Goal: Task Accomplishment & Management: Use online tool/utility

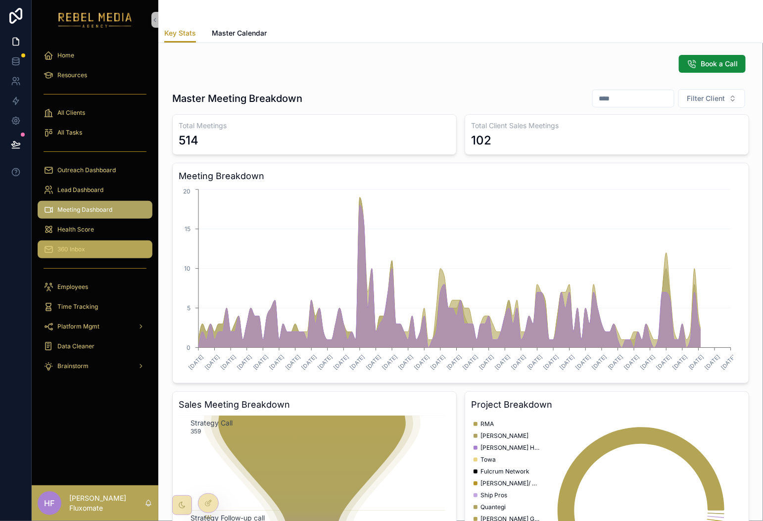
click at [108, 255] on div "360 Inbox" at bounding box center [95, 249] width 103 height 16
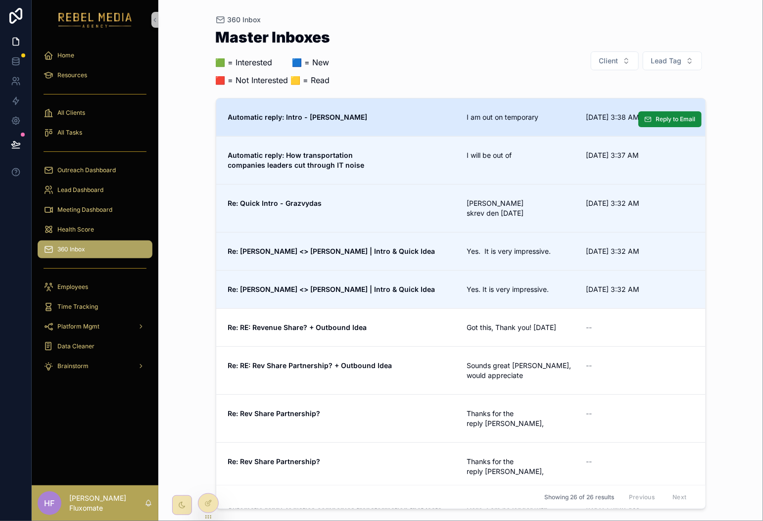
click at [471, 113] on span "I am out on temporary" at bounding box center [520, 117] width 107 height 10
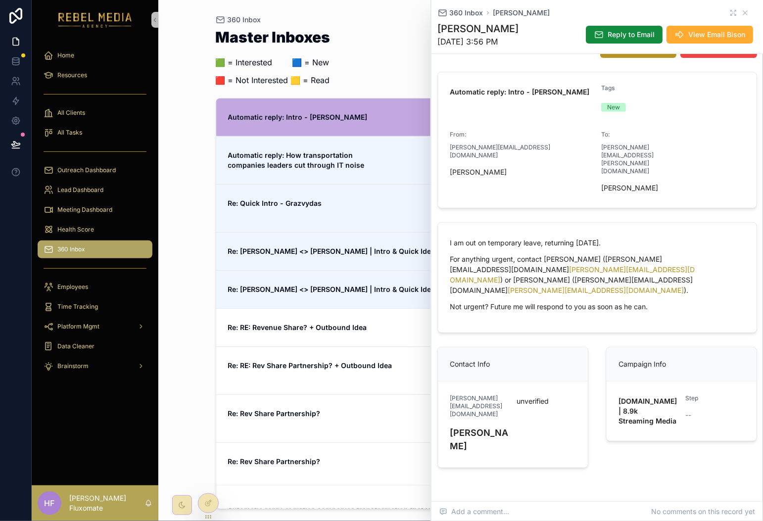
scroll to position [95, 0]
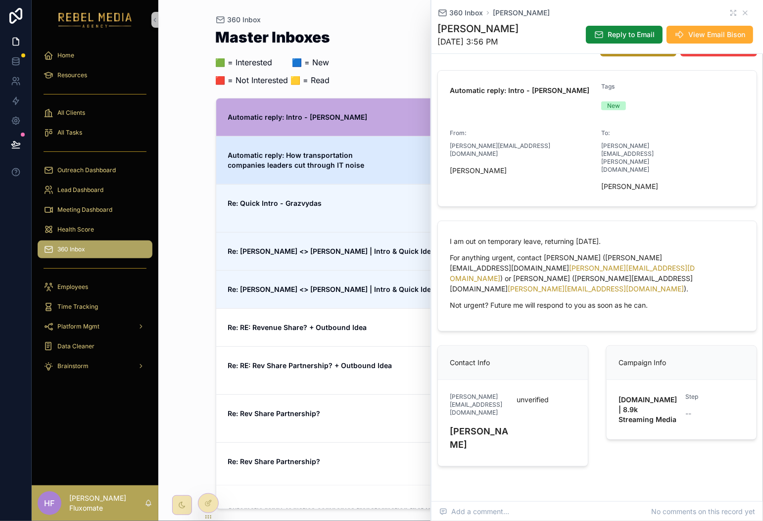
click at [394, 168] on span "Automatic reply: How transportation companies leaders cut through IT noise" at bounding box center [341, 160] width 227 height 20
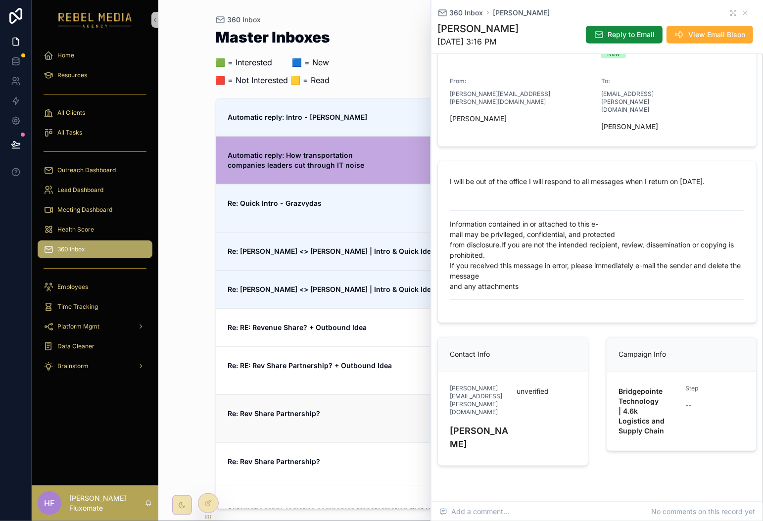
scroll to position [190, 0]
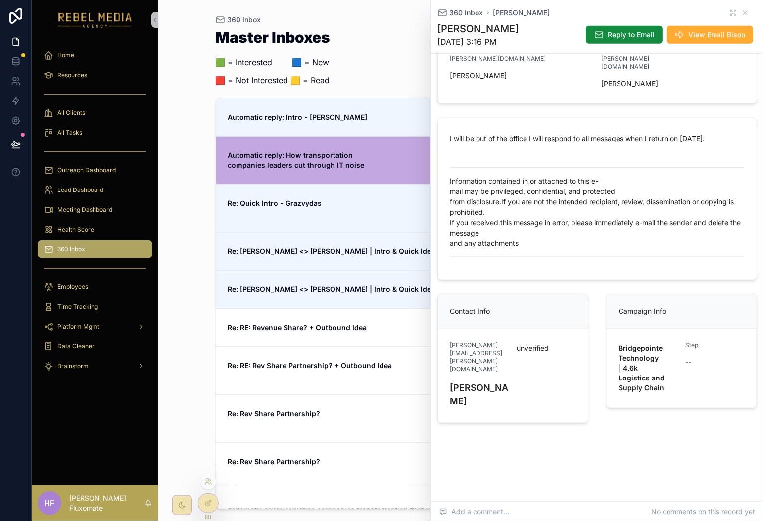
click at [219, 497] on div "Showing 26 of 26 results Previous Next" at bounding box center [460, 497] width 489 height 24
click at [214, 500] on div at bounding box center [208, 503] width 20 height 19
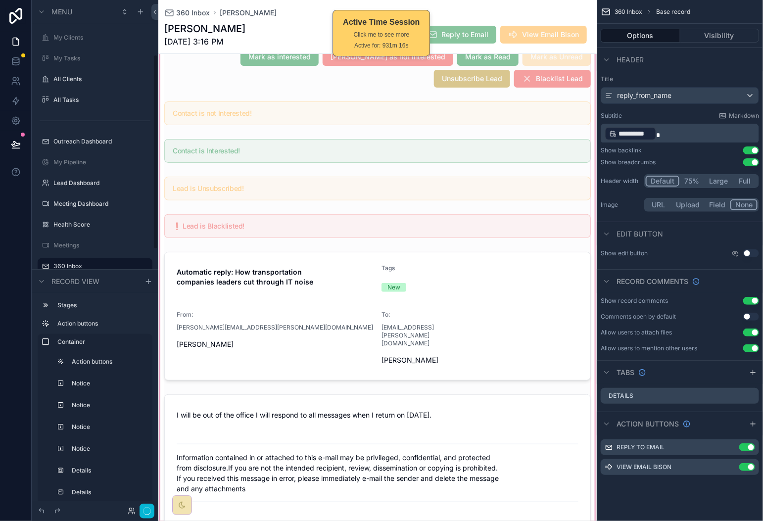
scroll to position [245, 0]
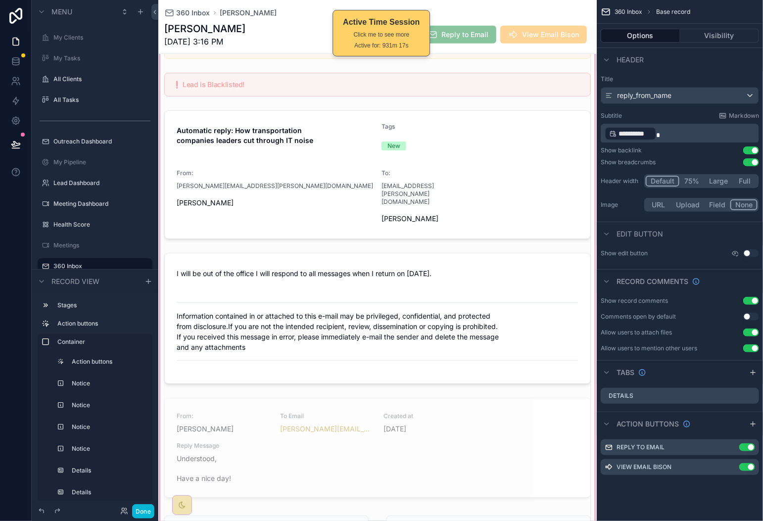
click at [428, 411] on div "scrollable content" at bounding box center [377, 269] width 438 height 745
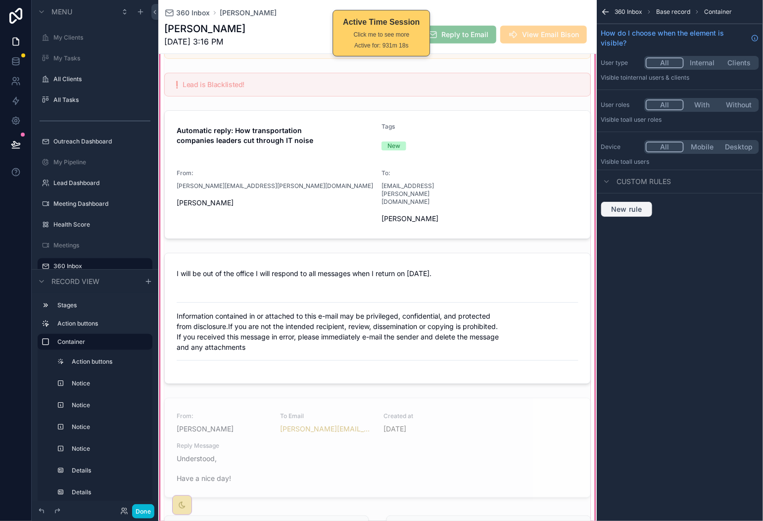
click at [641, 216] on button "New rule" at bounding box center [627, 209] width 52 height 16
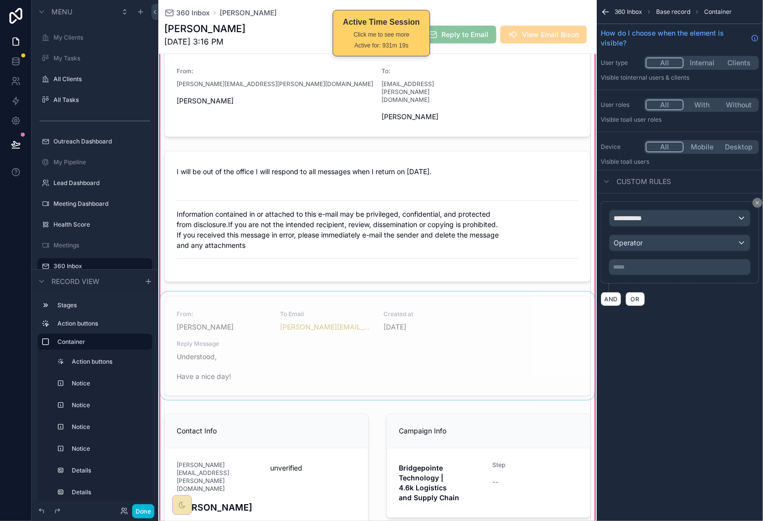
click at [460, 331] on div "scrollable content" at bounding box center [377, 348] width 438 height 112
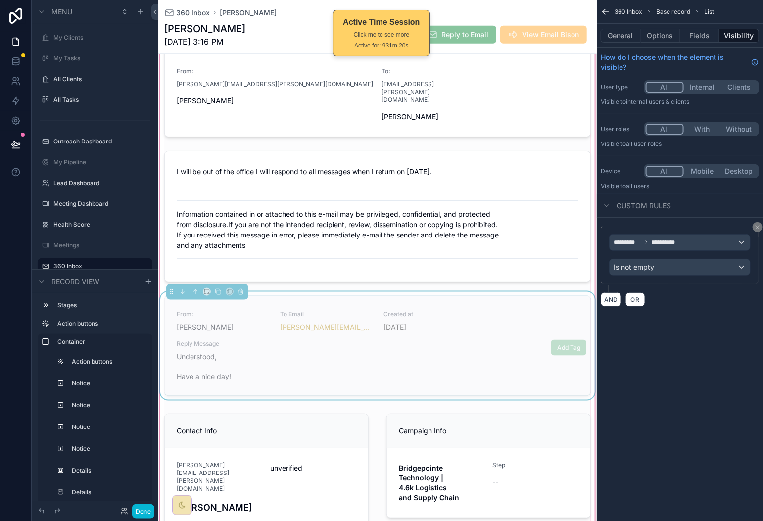
click at [460, 340] on span "Reply Message" at bounding box center [378, 344] width 402 height 8
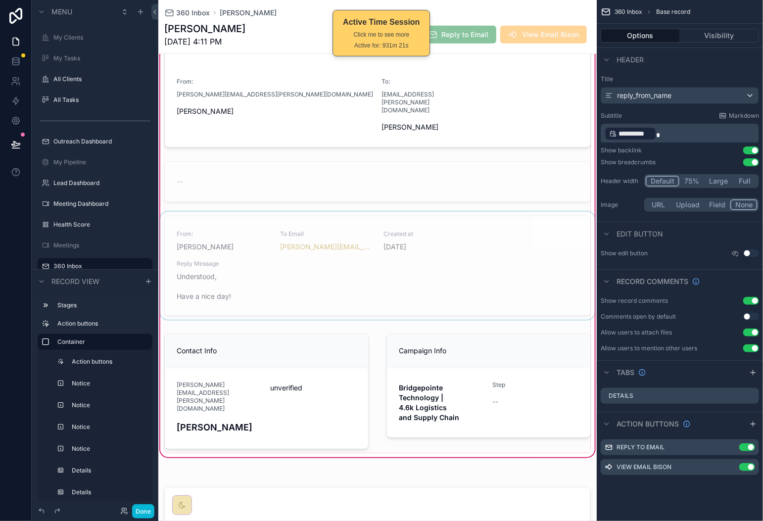
scroll to position [327, 0]
click at [481, 245] on div "scrollable content" at bounding box center [377, 269] width 438 height 112
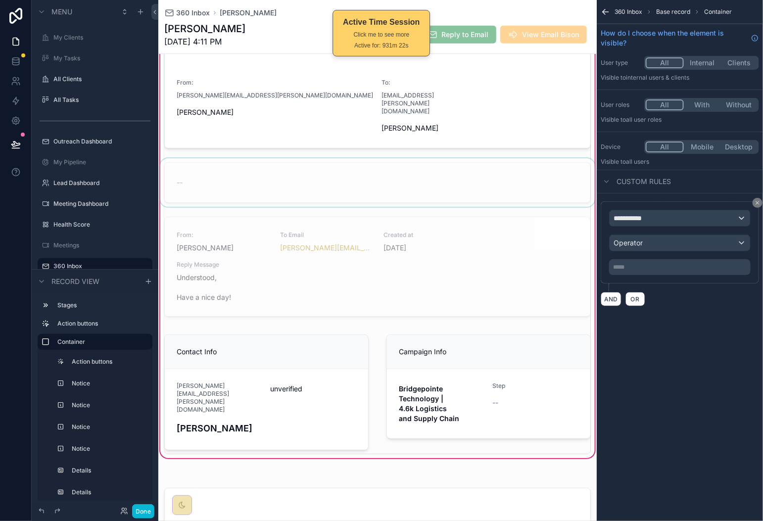
click at [477, 188] on div "scrollable content" at bounding box center [377, 182] width 438 height 48
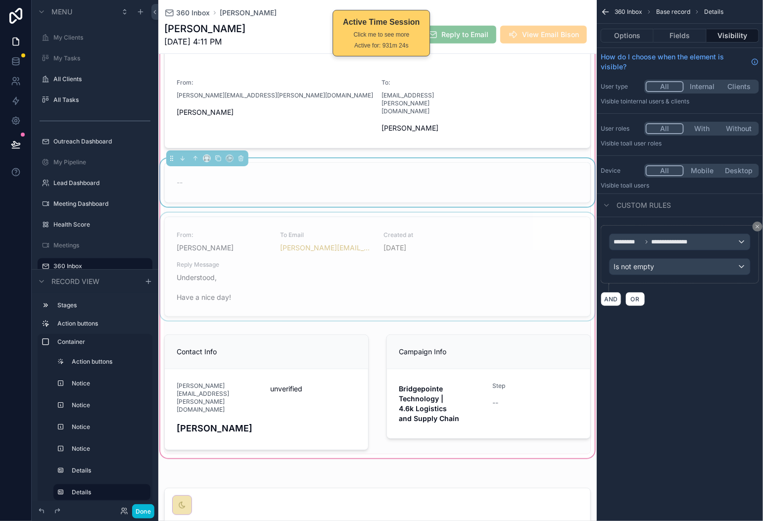
click at [509, 253] on div "scrollable content" at bounding box center [377, 269] width 438 height 112
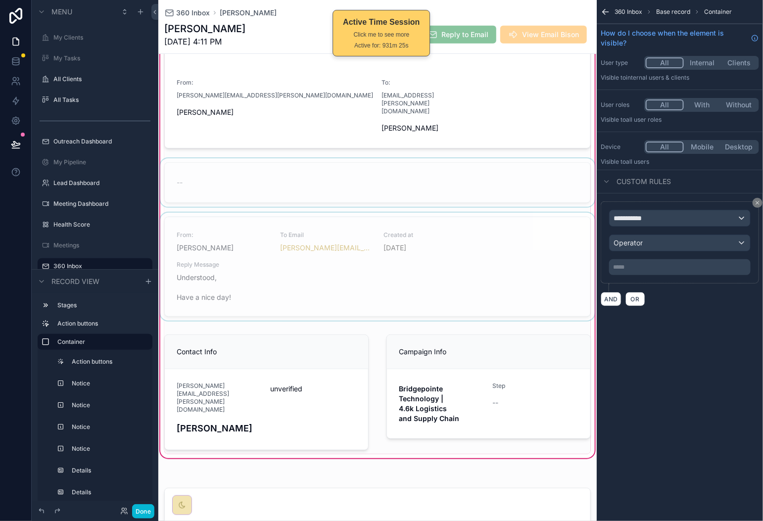
click at [503, 240] on div "scrollable content" at bounding box center [377, 269] width 438 height 112
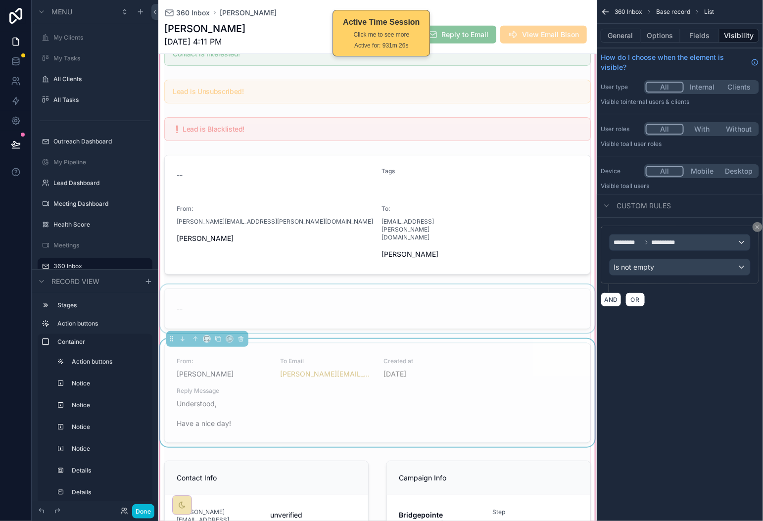
scroll to position [199, 0]
click at [471, 292] on div "scrollable content" at bounding box center [377, 310] width 438 height 48
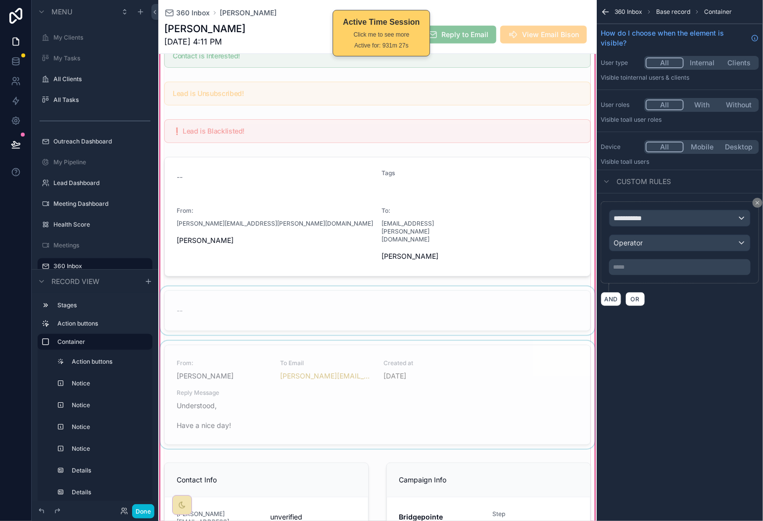
click at [474, 297] on div "scrollable content" at bounding box center [377, 310] width 438 height 48
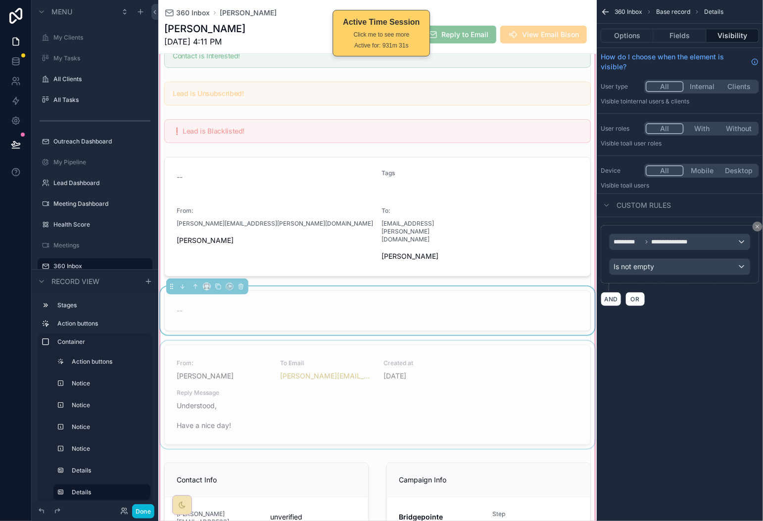
click at [456, 366] on div "scrollable content" at bounding box center [377, 397] width 438 height 112
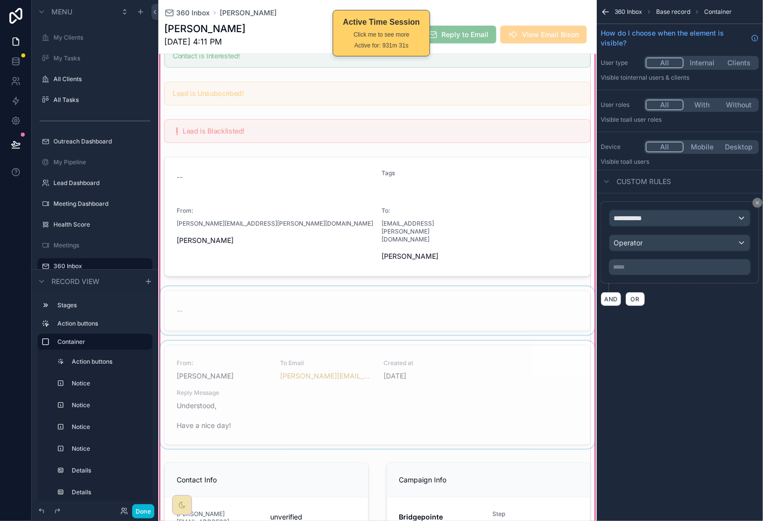
click at [488, 385] on div "scrollable content" at bounding box center [377, 397] width 438 height 112
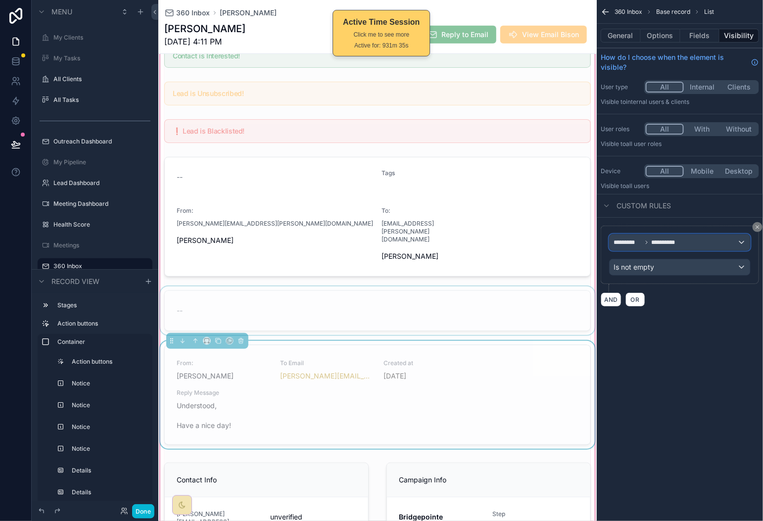
click at [666, 240] on span "**********" at bounding box center [666, 242] width 29 height 8
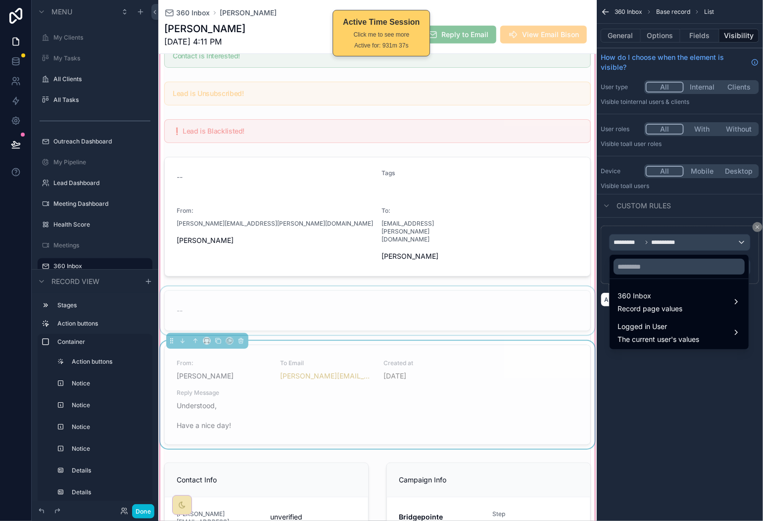
click at [440, 307] on div "scrollable content" at bounding box center [377, 310] width 438 height 48
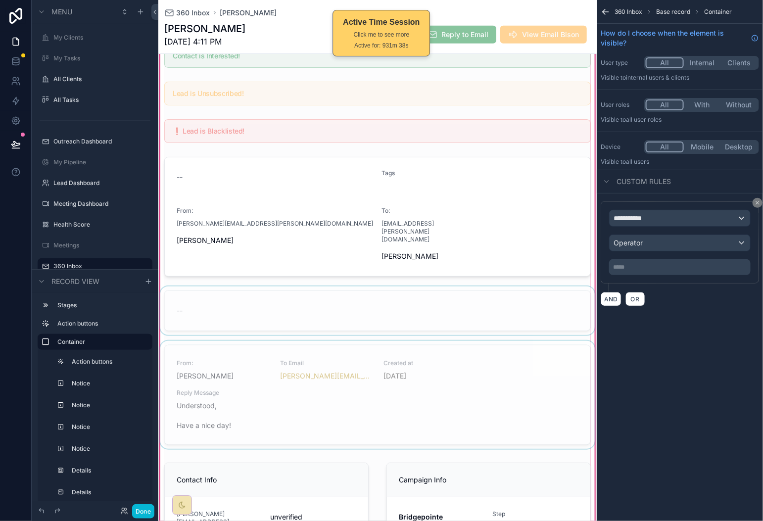
click at [441, 305] on div "scrollable content" at bounding box center [377, 310] width 438 height 48
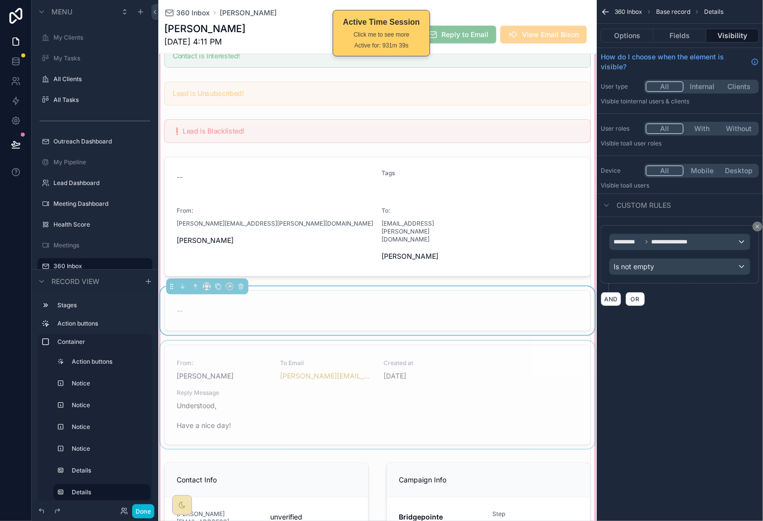
click at [495, 396] on div "scrollable content" at bounding box center [377, 397] width 438 height 112
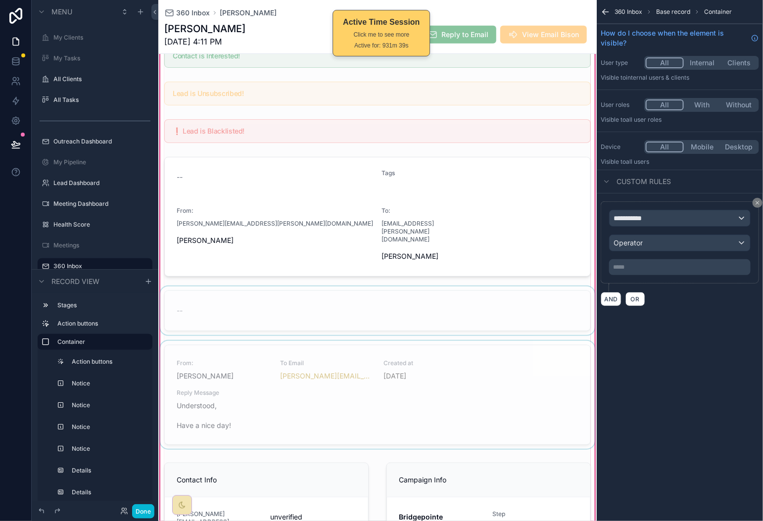
click at [494, 394] on div "scrollable content" at bounding box center [377, 397] width 438 height 112
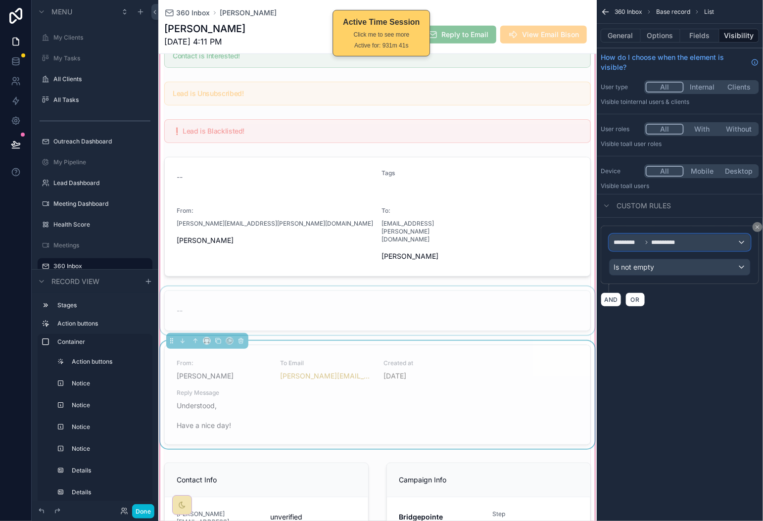
click at [699, 243] on div "**********" at bounding box center [680, 243] width 141 height 16
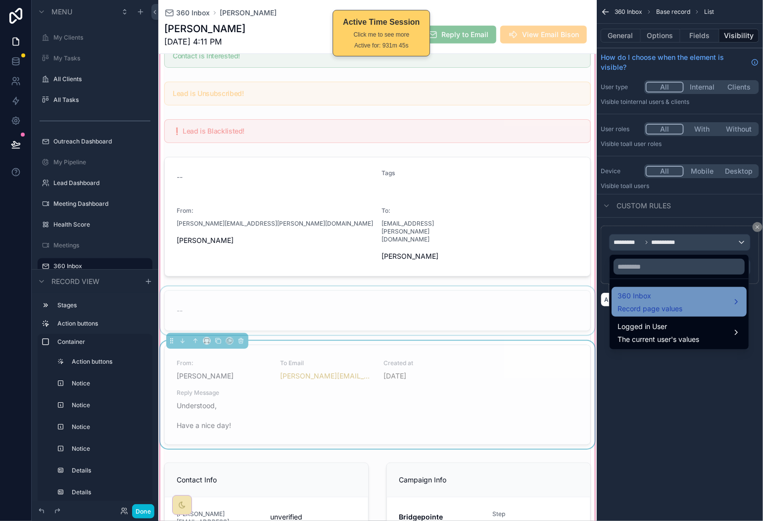
click at [690, 290] on div "360 Inbox Record page values" at bounding box center [678, 302] width 123 height 24
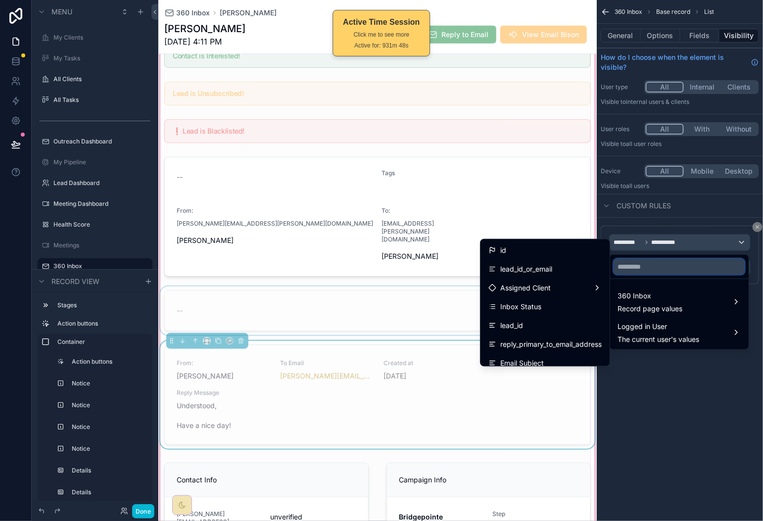
click at [633, 266] on input "text" at bounding box center [678, 267] width 131 height 16
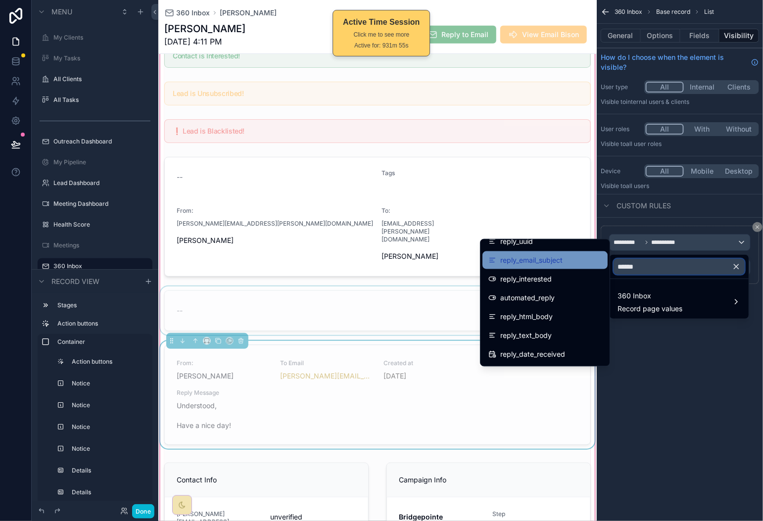
scroll to position [120, 0]
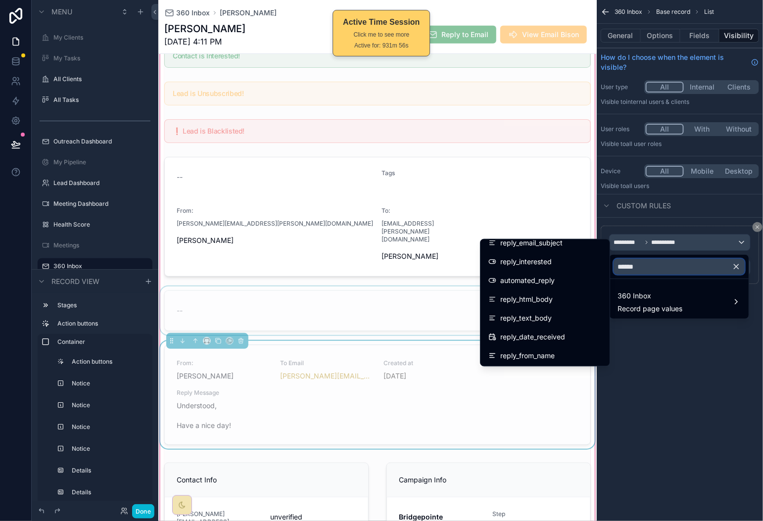
type input "*****"
click at [563, 313] on div "reply_text_body" at bounding box center [544, 318] width 113 height 12
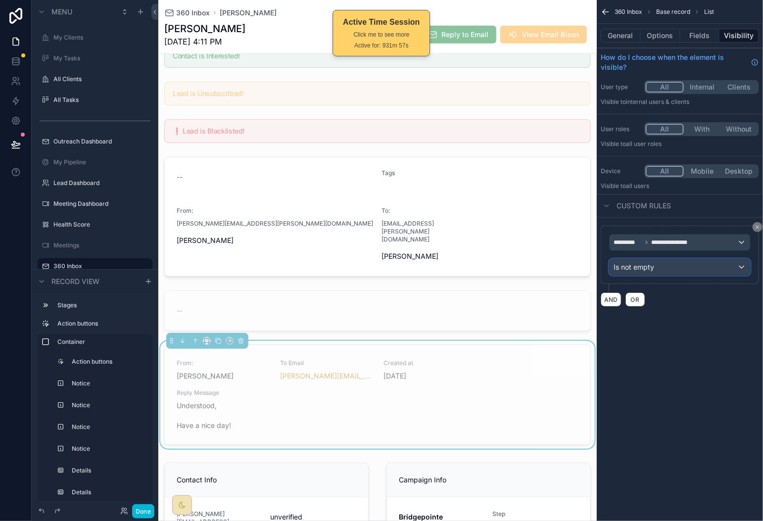
click at [683, 270] on div "Is not empty" at bounding box center [680, 267] width 141 height 16
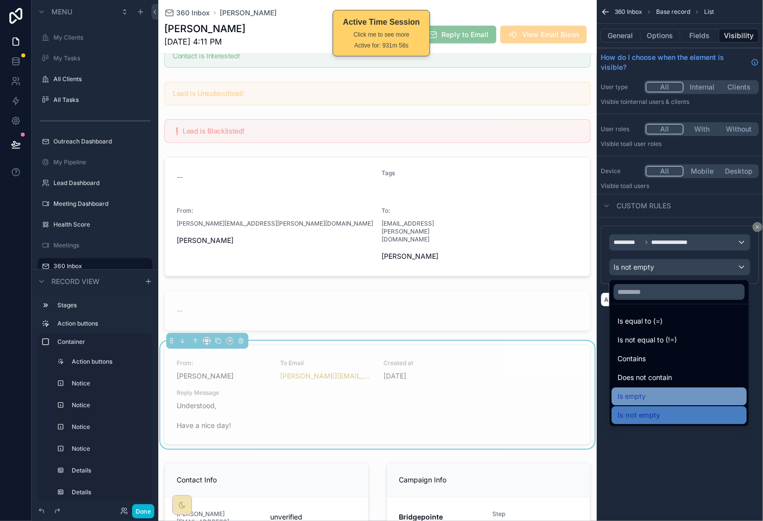
drag, startPoint x: 676, startPoint y: 387, endPoint x: 679, endPoint y: 392, distance: 6.2
click at [679, 392] on ul "Is equal to (=) Is not equal to (!=) Contains Does not contain Is empty Is not …" at bounding box center [679, 365] width 139 height 122
click at [679, 392] on div "Is empty" at bounding box center [678, 396] width 123 height 12
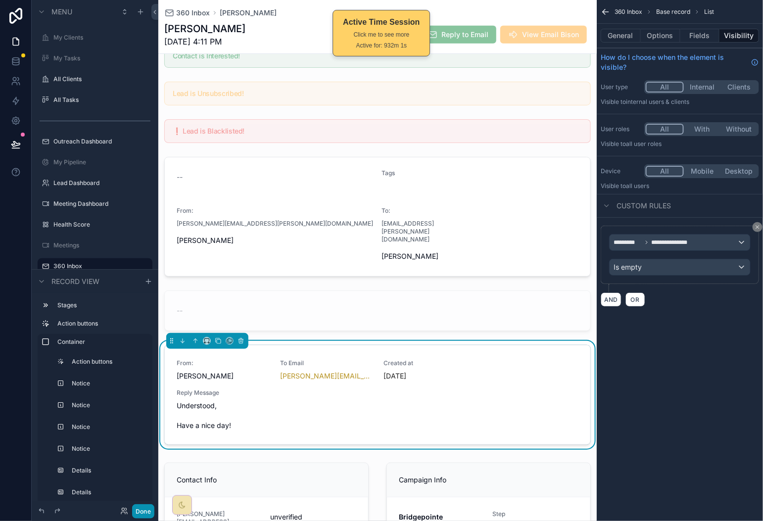
click at [149, 509] on button "Done" at bounding box center [143, 511] width 22 height 14
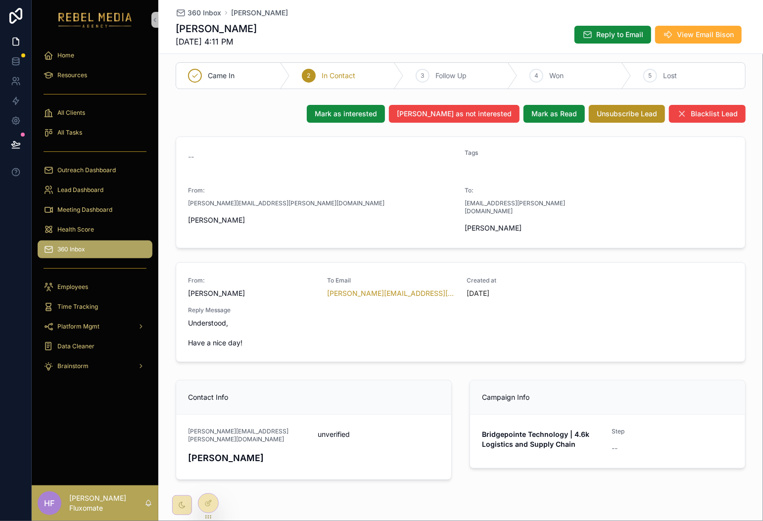
scroll to position [0, 0]
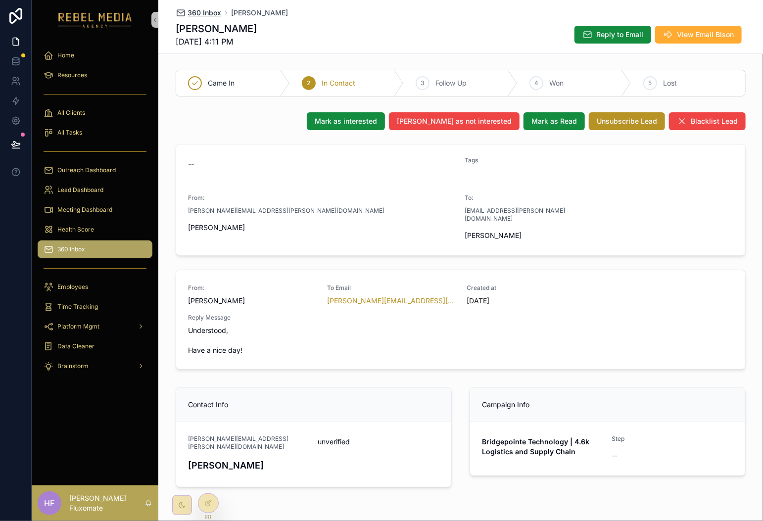
click at [201, 15] on span "360 Inbox" at bounding box center [205, 13] width 34 height 10
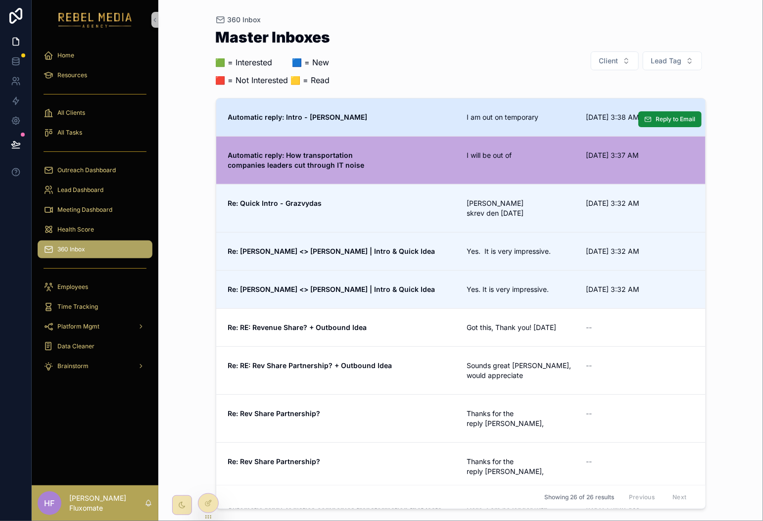
click at [433, 125] on link "Automatic reply: Intro - [PERSON_NAME] am out on temporary [DATE] 3:38 AM Reply…" at bounding box center [460, 117] width 489 height 38
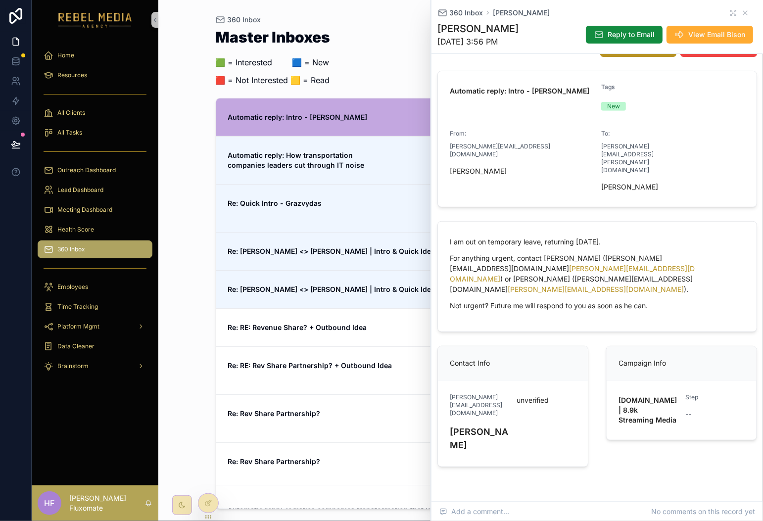
scroll to position [95, 0]
click at [201, 500] on div at bounding box center [208, 503] width 20 height 19
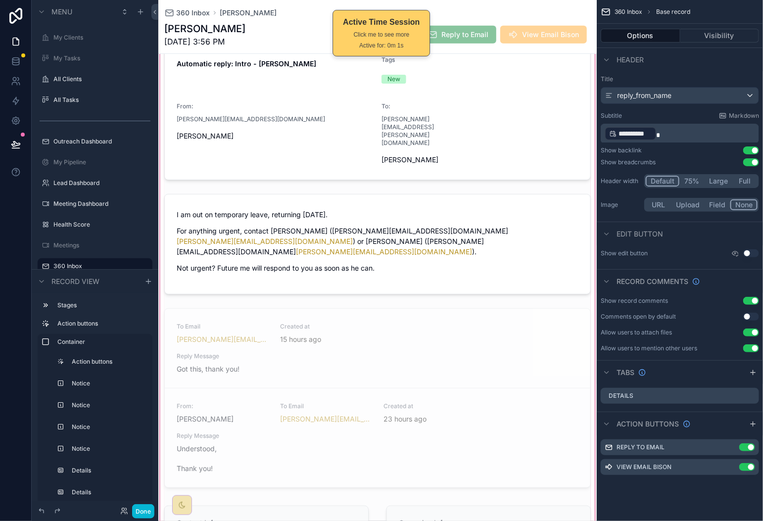
scroll to position [345, 0]
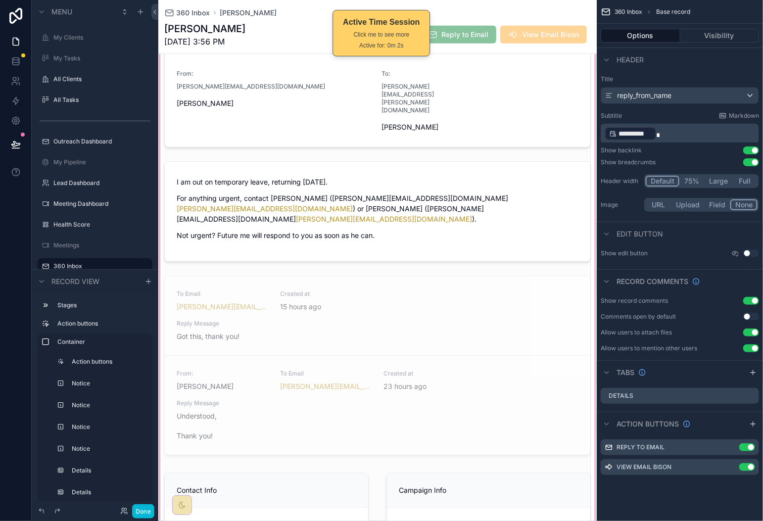
click at [467, 248] on div "scrollable content" at bounding box center [377, 194] width 438 height 794
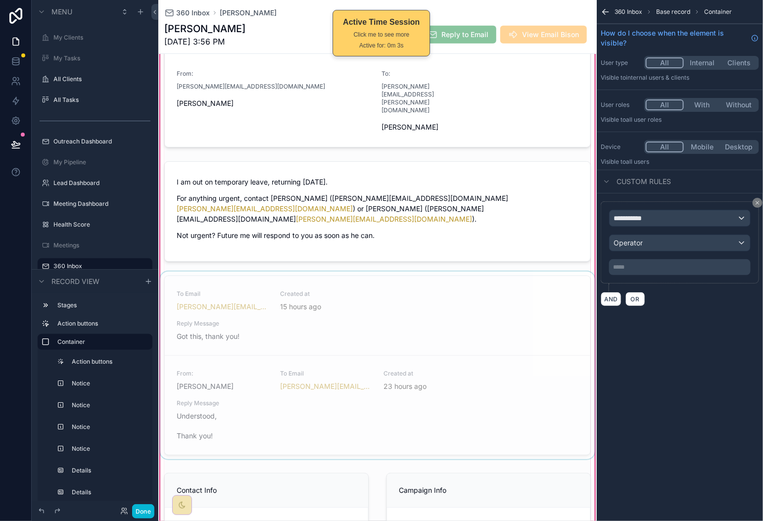
click at [471, 314] on div "scrollable content" at bounding box center [377, 367] width 438 height 191
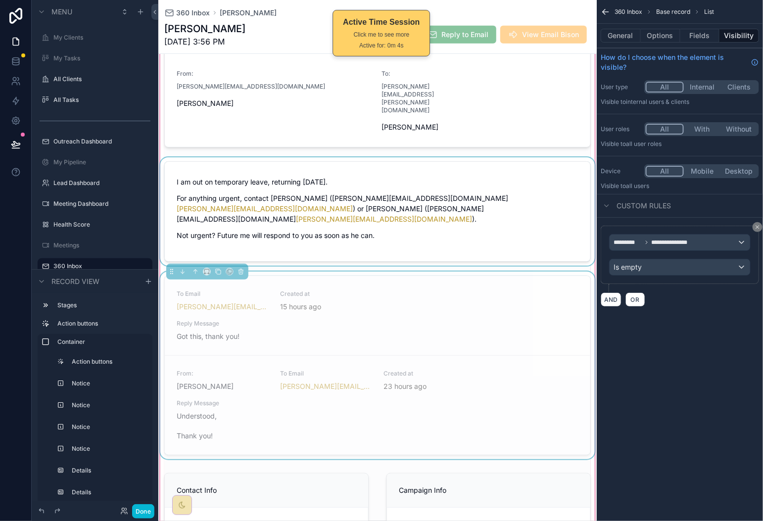
click at [526, 167] on div "scrollable content" at bounding box center [377, 211] width 438 height 108
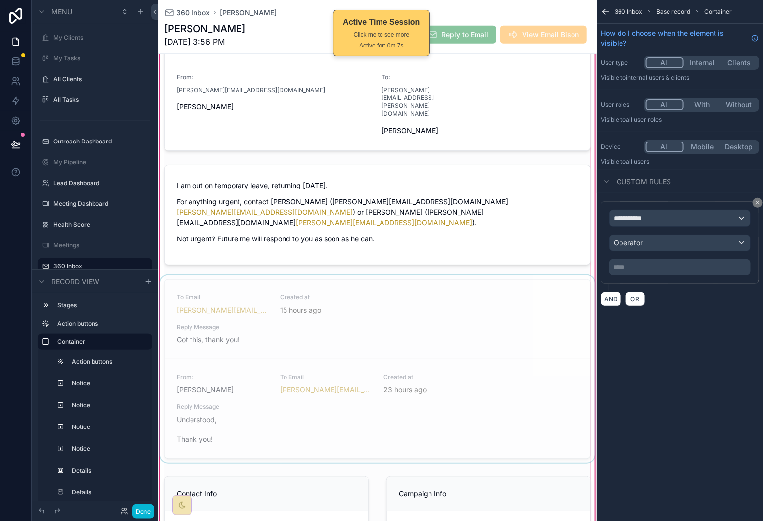
scroll to position [332, 0]
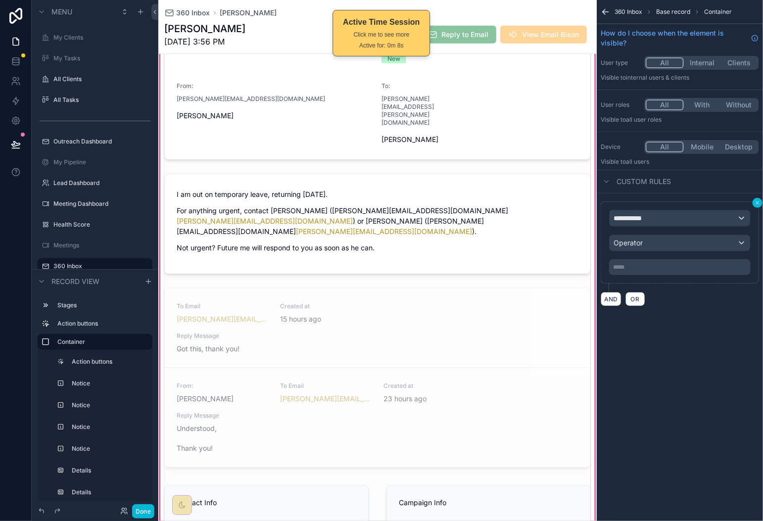
click at [758, 204] on icon "scrollable content" at bounding box center [757, 203] width 6 height 6
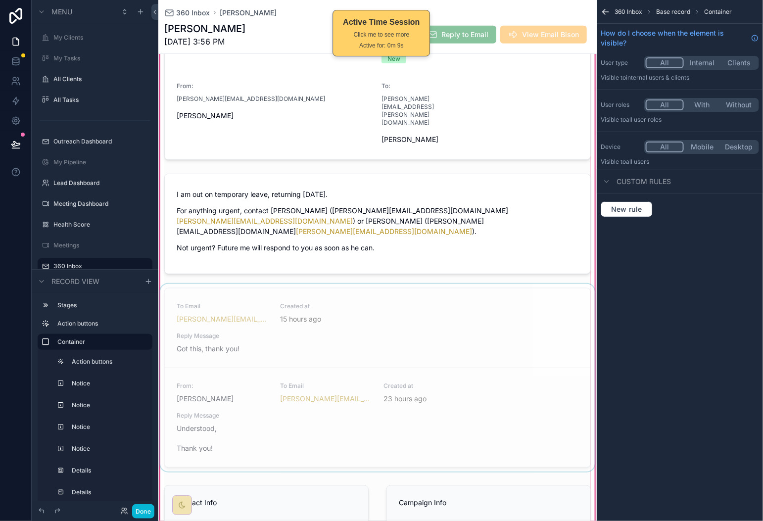
click at [432, 320] on div "scrollable content" at bounding box center [377, 379] width 438 height 191
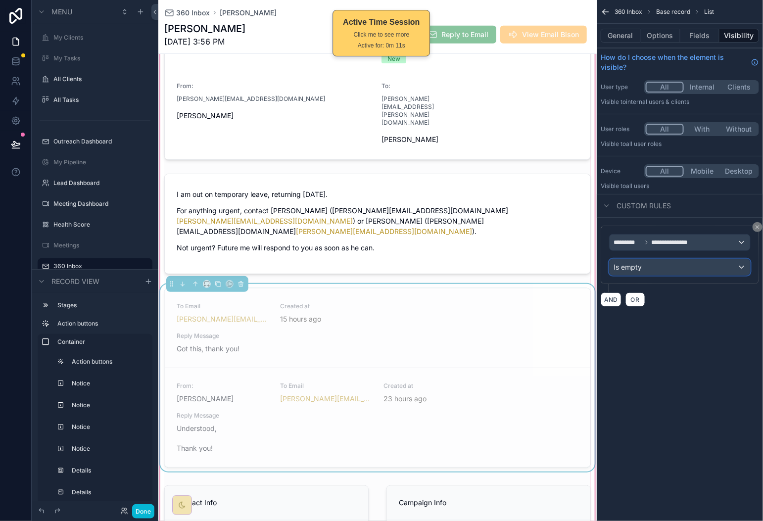
click at [658, 270] on div "Is empty" at bounding box center [680, 267] width 141 height 16
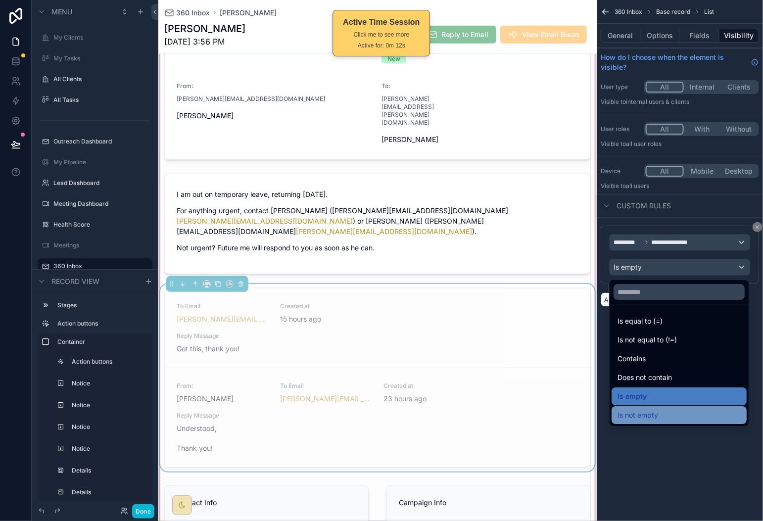
click at [668, 411] on div "Is not empty" at bounding box center [678, 415] width 123 height 12
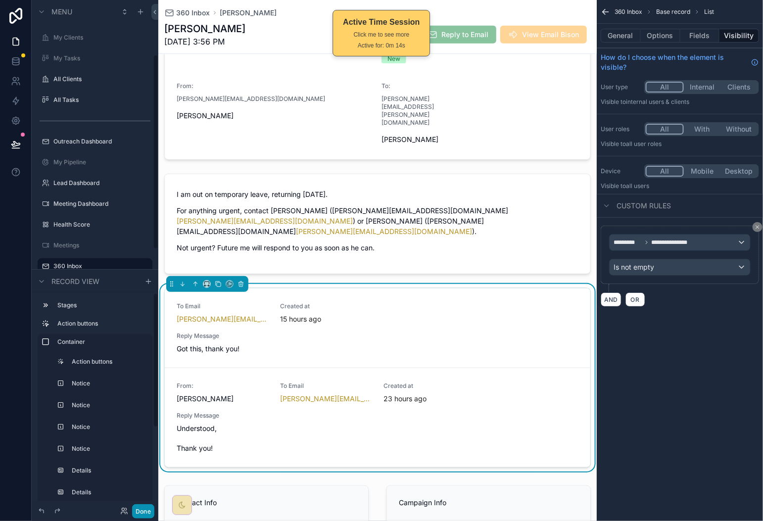
click at [149, 509] on button "Done" at bounding box center [143, 511] width 22 height 14
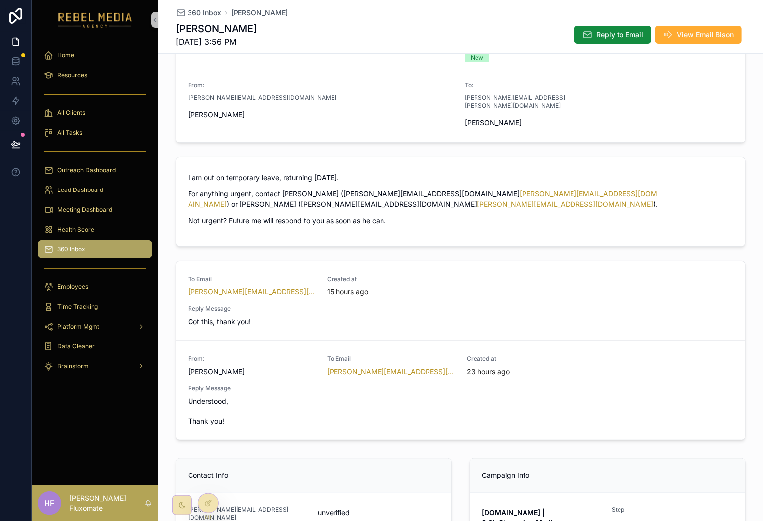
scroll to position [0, 0]
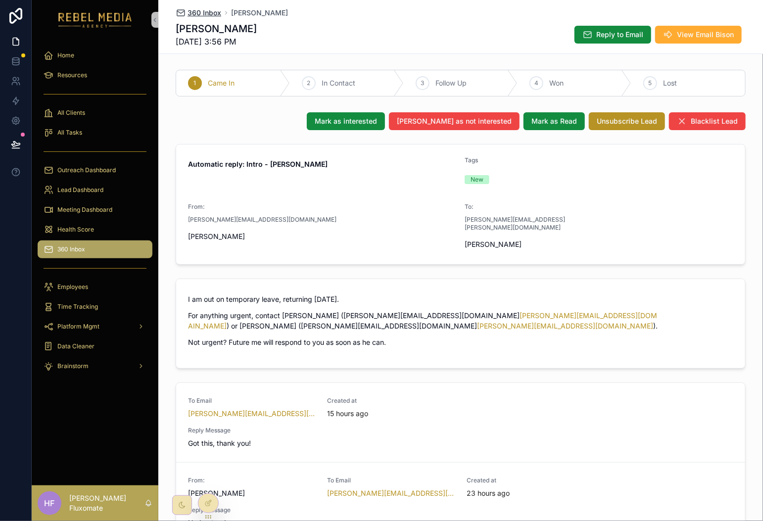
click at [205, 15] on span "360 Inbox" at bounding box center [205, 13] width 34 height 10
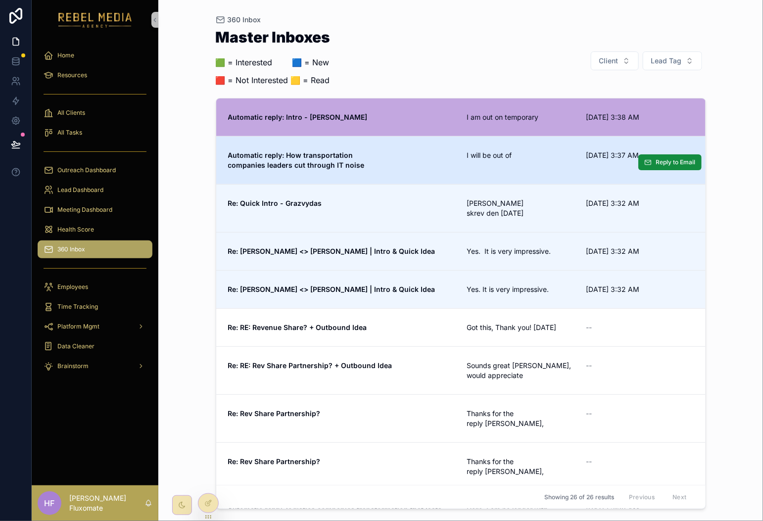
click at [530, 148] on link "Automatic reply: How transportation companies leaders cut through IT noise I wi…" at bounding box center [460, 160] width 489 height 48
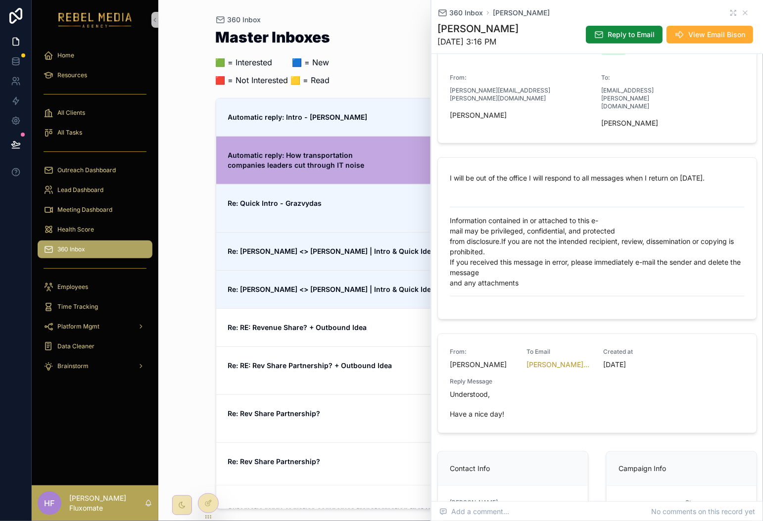
scroll to position [285, 0]
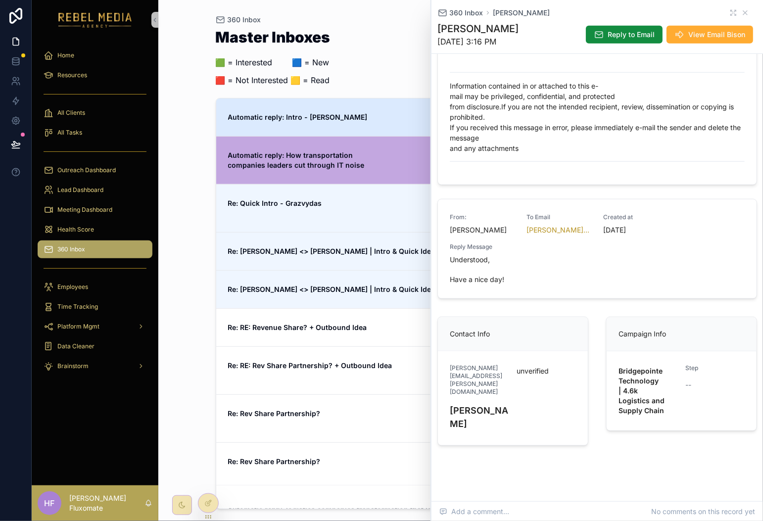
click at [383, 114] on span "Automatic reply: Intro - [PERSON_NAME]" at bounding box center [341, 117] width 227 height 10
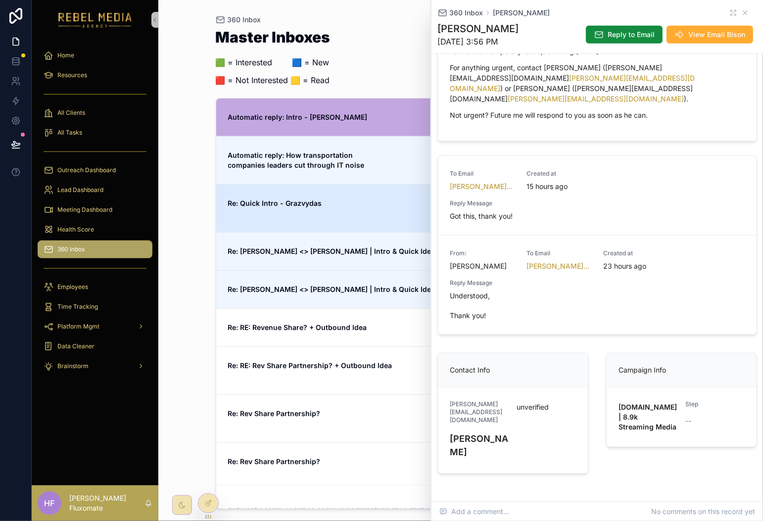
click at [386, 198] on span "Re: Quick Intro - Grazvydas" at bounding box center [341, 203] width 227 height 10
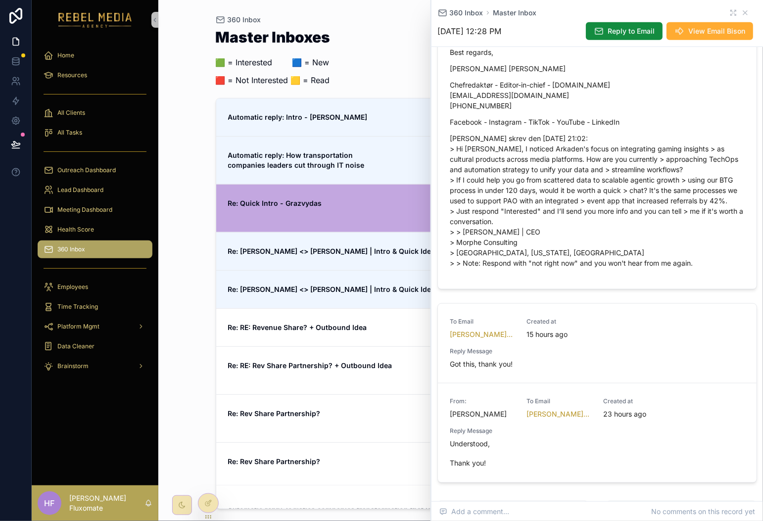
scroll to position [488, 0]
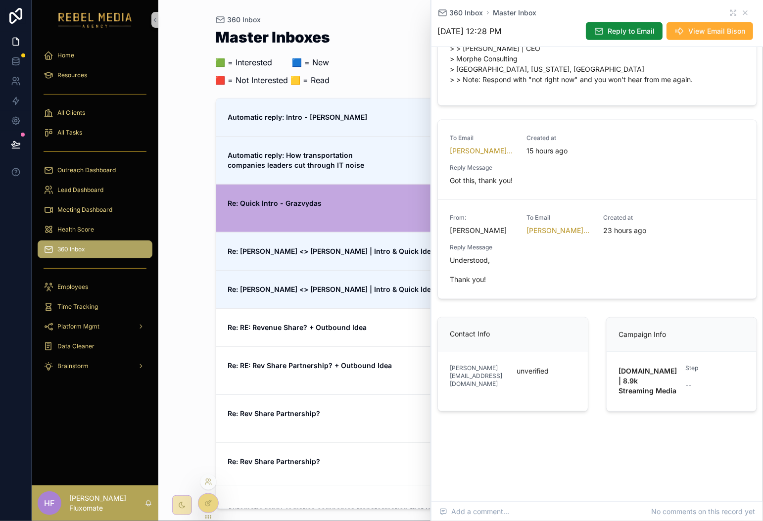
click at [202, 506] on div at bounding box center [208, 503] width 20 height 19
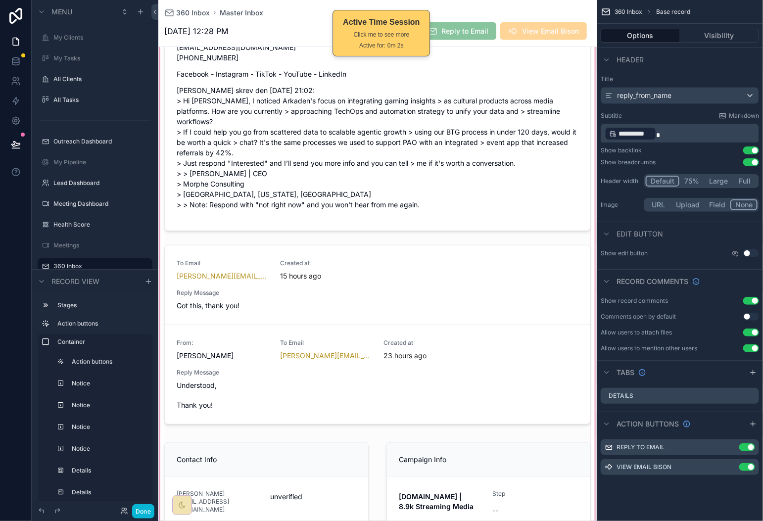
scroll to position [549, 0]
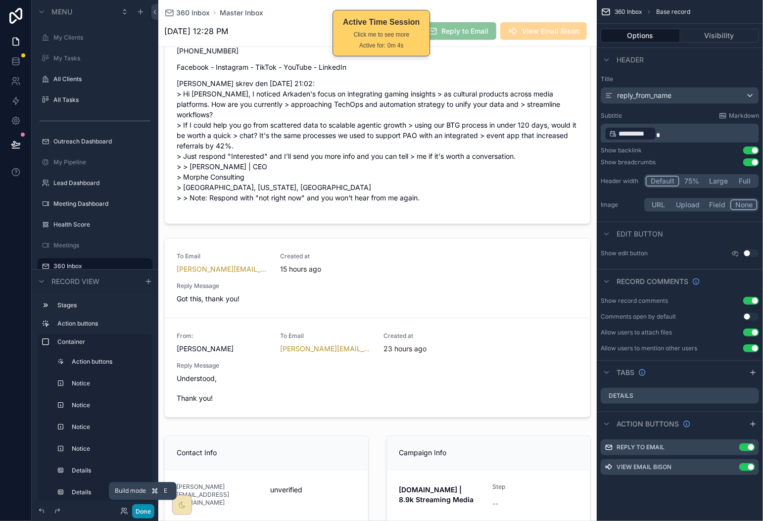
click at [140, 514] on button "Done" at bounding box center [143, 511] width 22 height 14
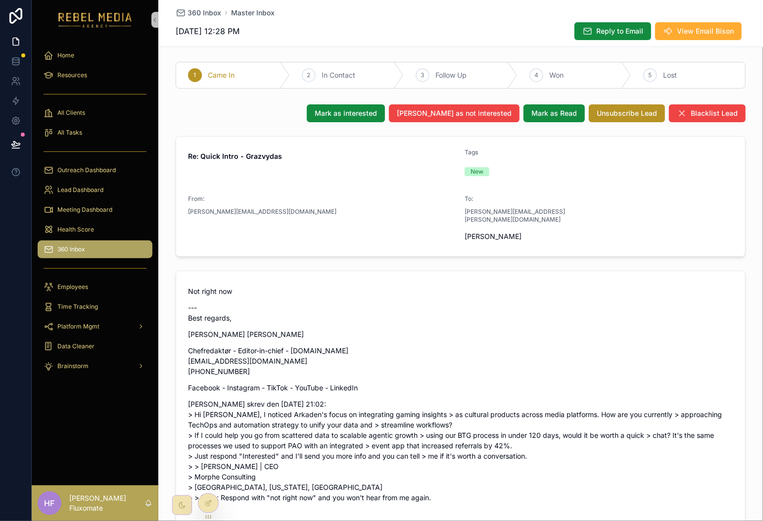
scroll to position [0, 0]
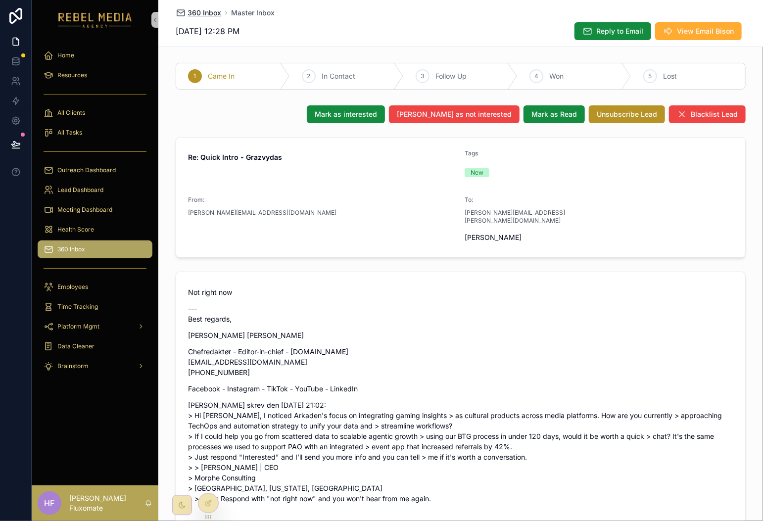
click at [200, 8] on span "360 Inbox" at bounding box center [205, 13] width 34 height 10
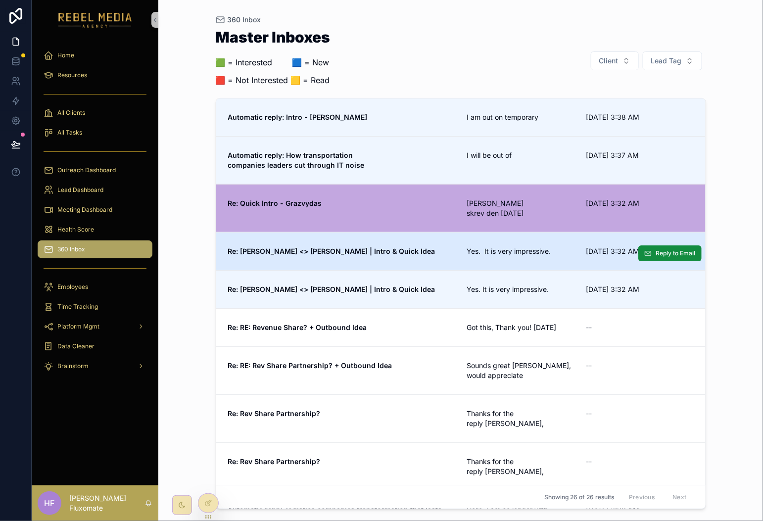
click at [429, 248] on span "Re: [PERSON_NAME] <> [PERSON_NAME] | Intro & Quick Idea" at bounding box center [341, 251] width 227 height 10
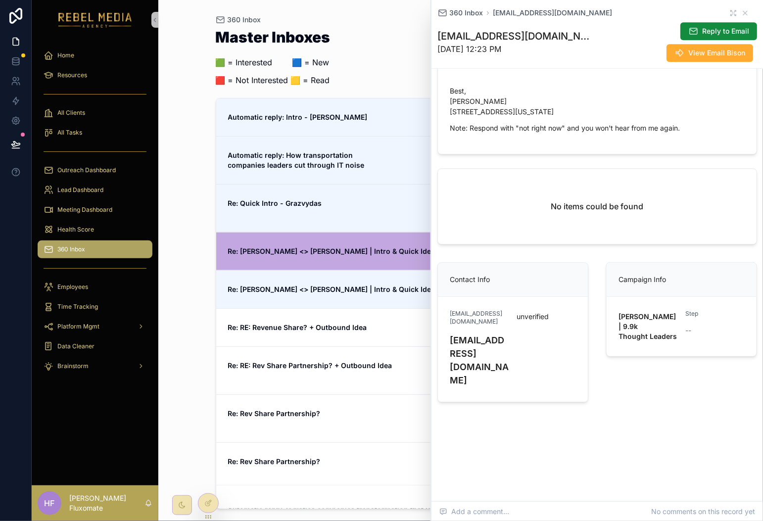
scroll to position [923, 0]
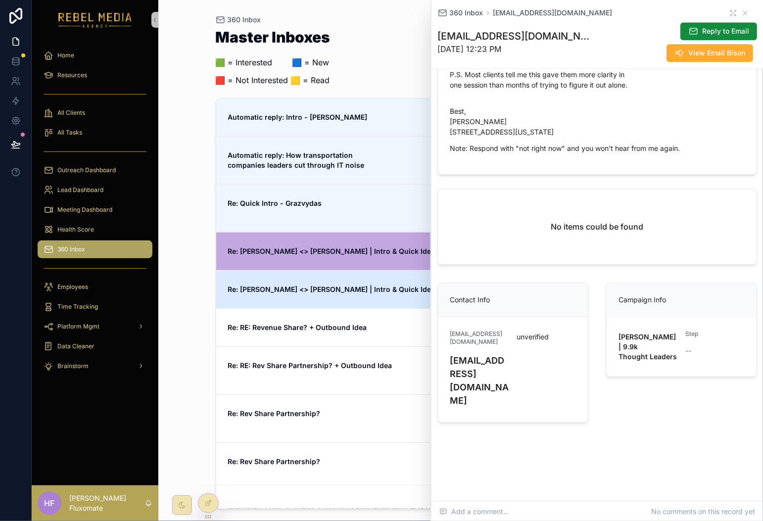
click at [377, 295] on link "Re: [PERSON_NAME] <> [PERSON_NAME] | Intro & Quick Idea Yes. It is very impress…" at bounding box center [460, 289] width 489 height 38
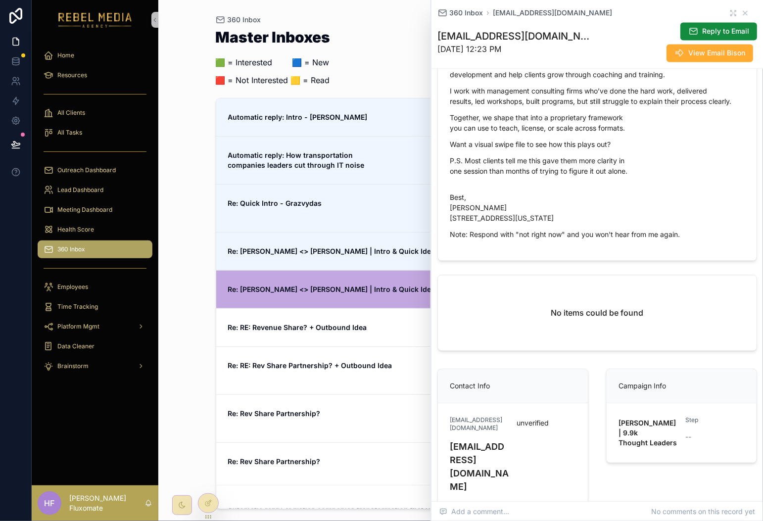
scroll to position [1015, 0]
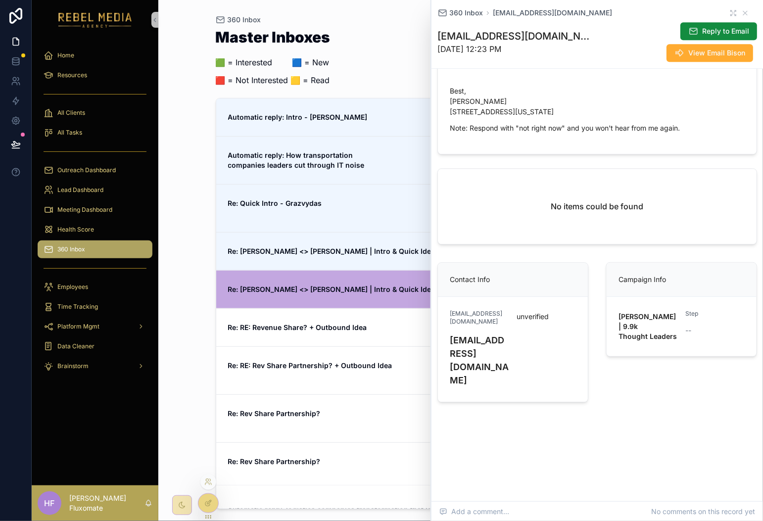
click at [206, 509] on div at bounding box center [208, 503] width 20 height 19
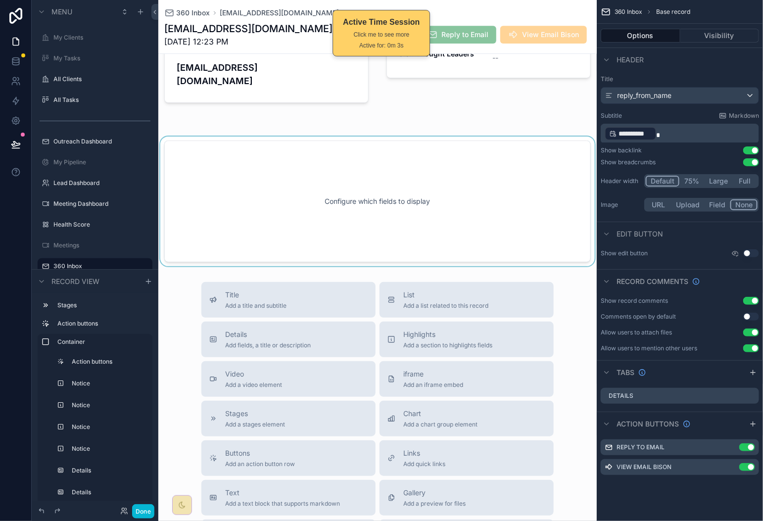
scroll to position [1047, 0]
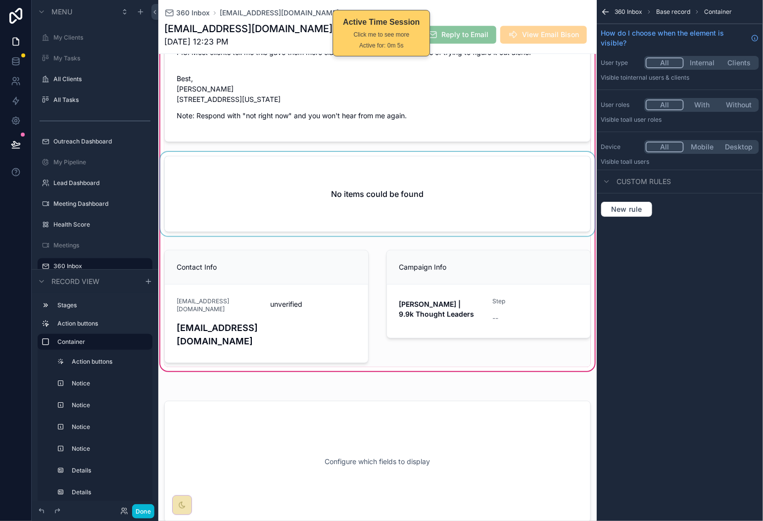
click at [527, 240] on div "scrollable content" at bounding box center [377, 196] width 438 height 88
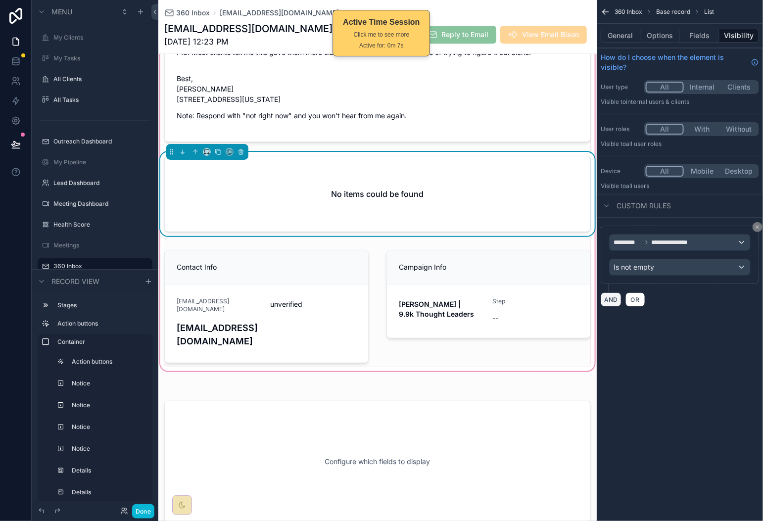
click at [611, 304] on button "AND" at bounding box center [611, 299] width 21 height 14
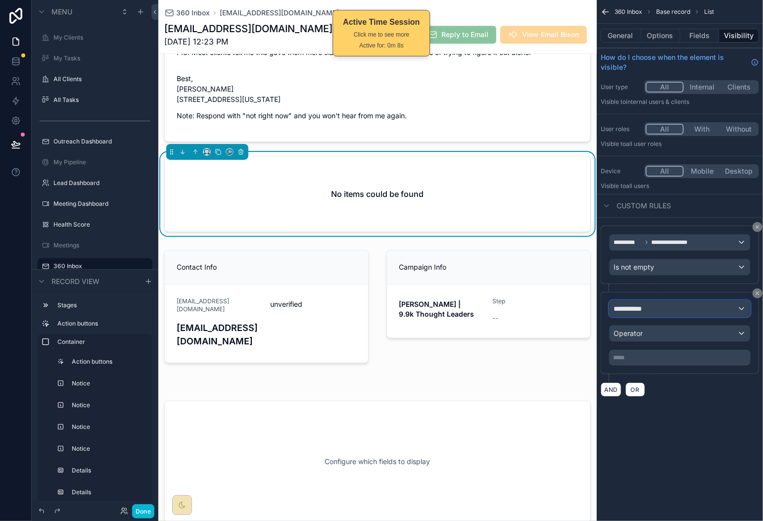
click at [668, 312] on div "**********" at bounding box center [680, 309] width 141 height 16
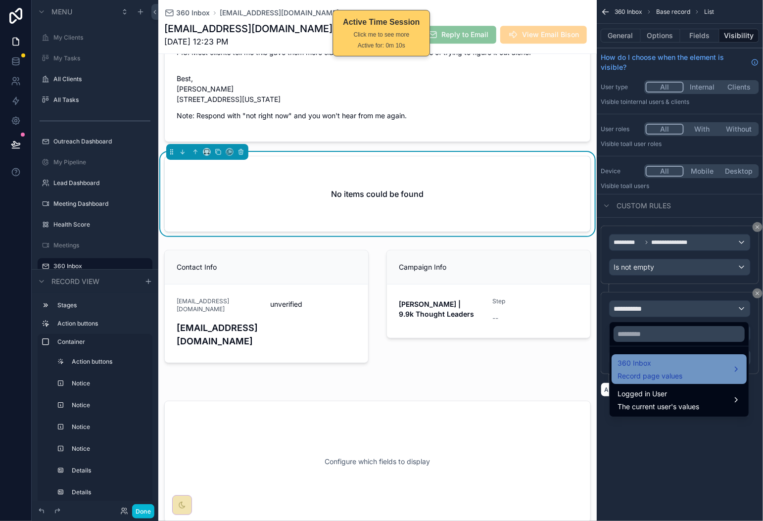
click at [666, 363] on span "360 Inbox" at bounding box center [649, 363] width 65 height 12
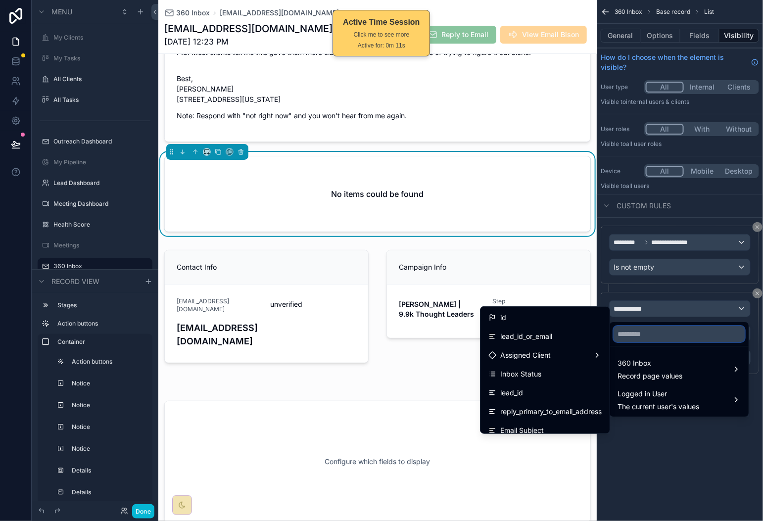
click at [642, 338] on input "text" at bounding box center [678, 334] width 131 height 16
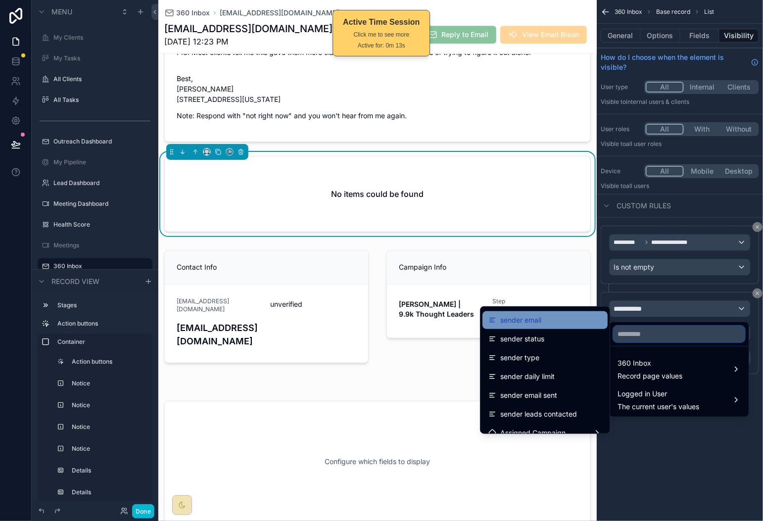
scroll to position [1774, 0]
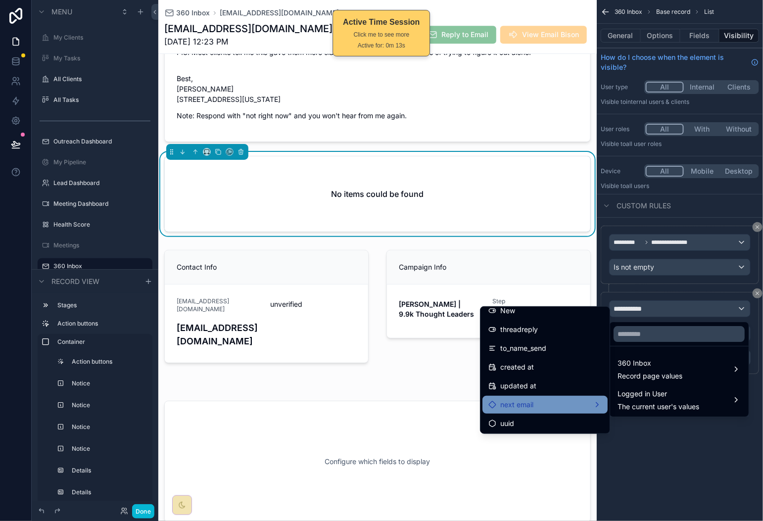
click at [555, 399] on div "next email" at bounding box center [544, 405] width 113 height 12
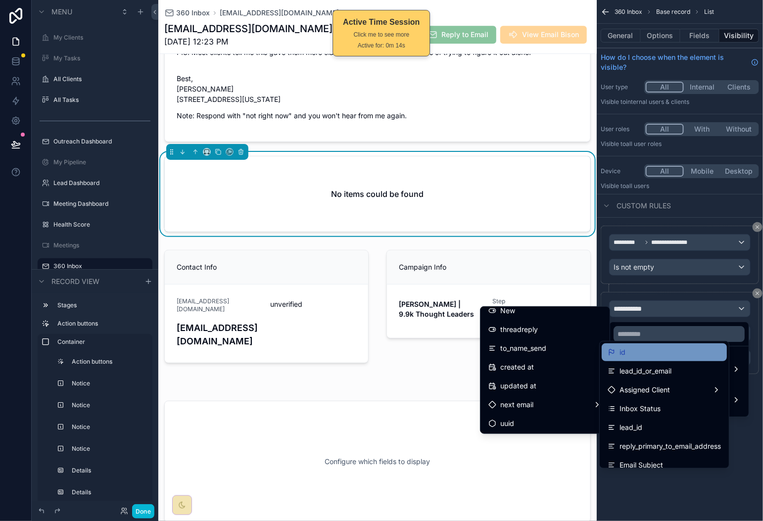
click at [663, 356] on div "id" at bounding box center [664, 352] width 113 height 12
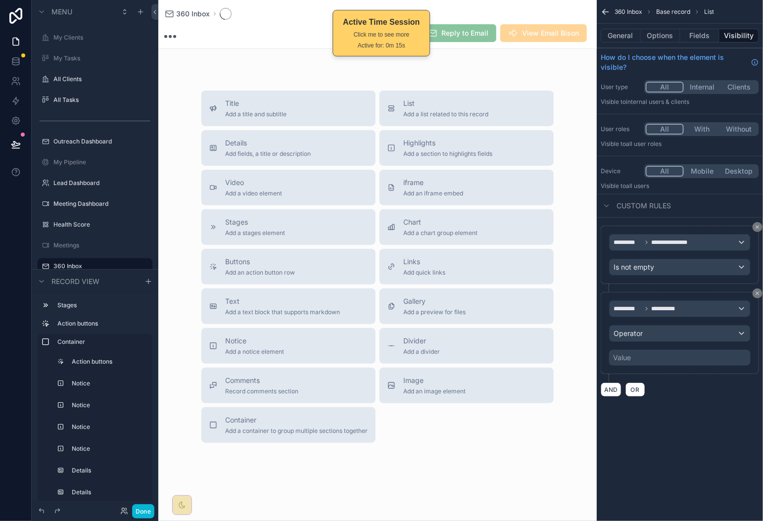
scroll to position [1047, 0]
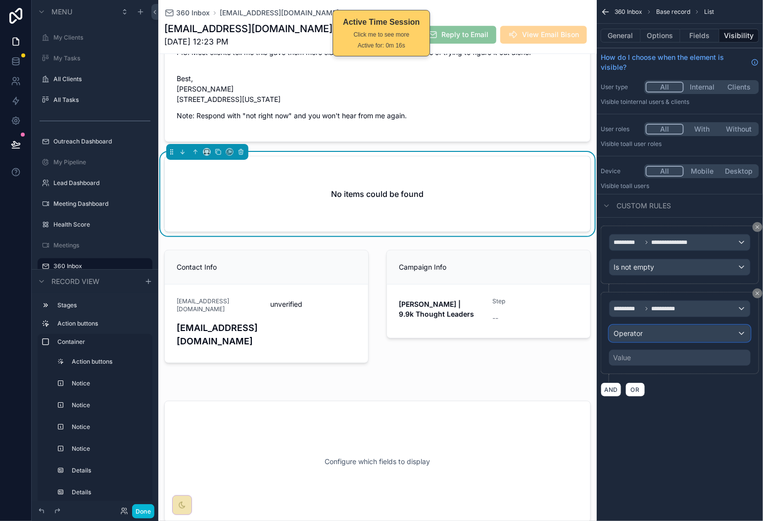
click at [690, 341] on div "Operator" at bounding box center [680, 334] width 141 height 16
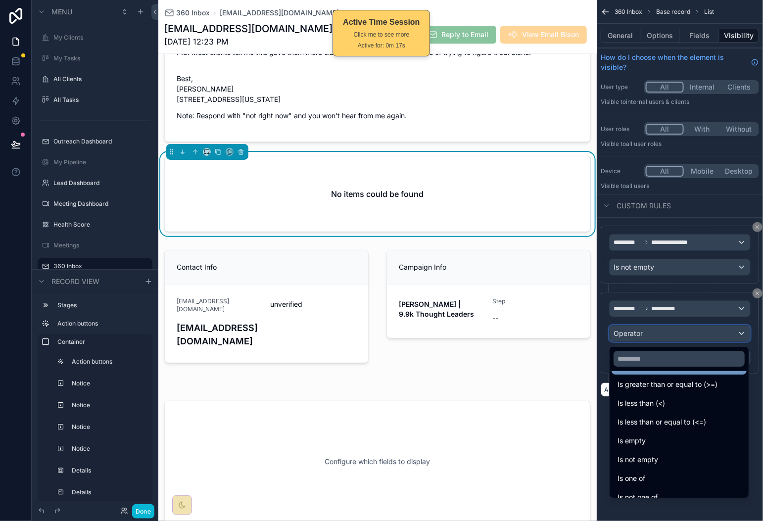
scroll to position [70, 0]
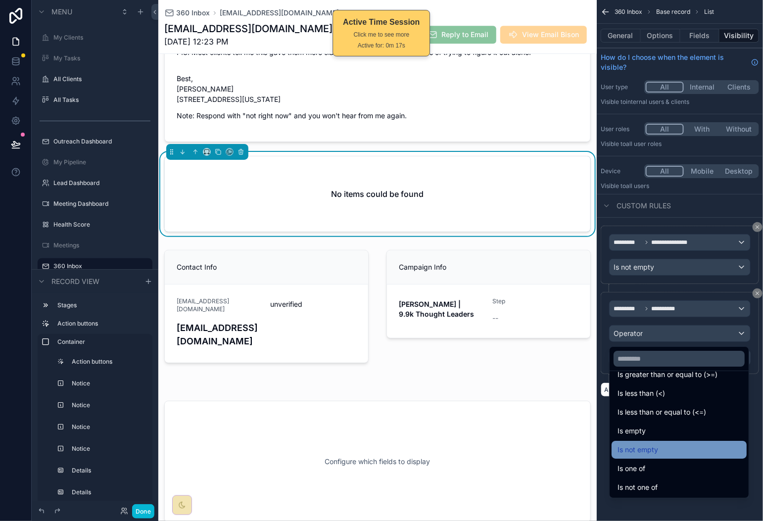
click at [671, 445] on div "Is not empty" at bounding box center [678, 450] width 123 height 12
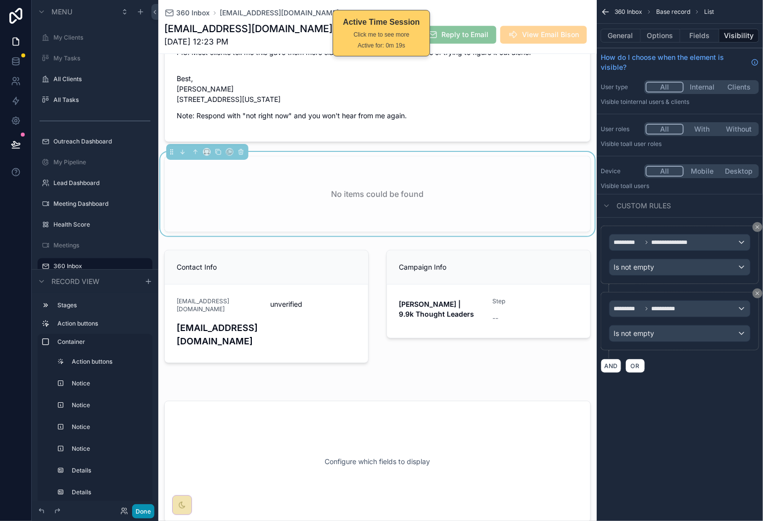
click at [146, 513] on button "Done" at bounding box center [143, 511] width 22 height 14
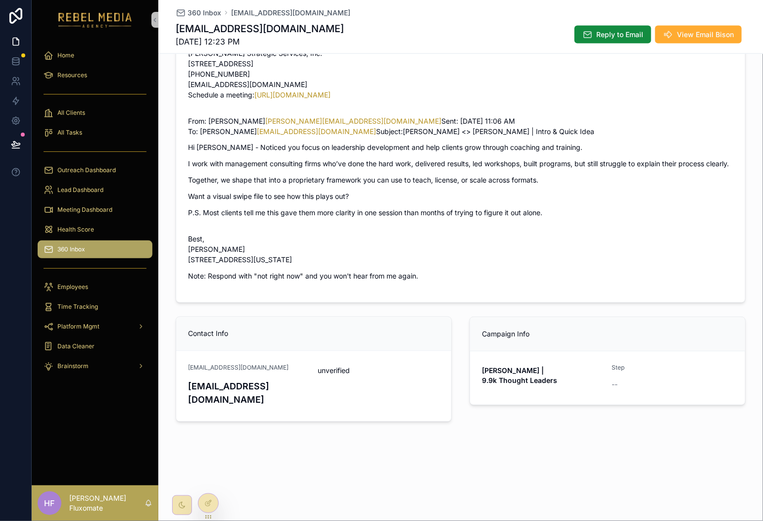
scroll to position [753, 0]
click at [194, 12] on span "360 Inbox" at bounding box center [205, 13] width 34 height 10
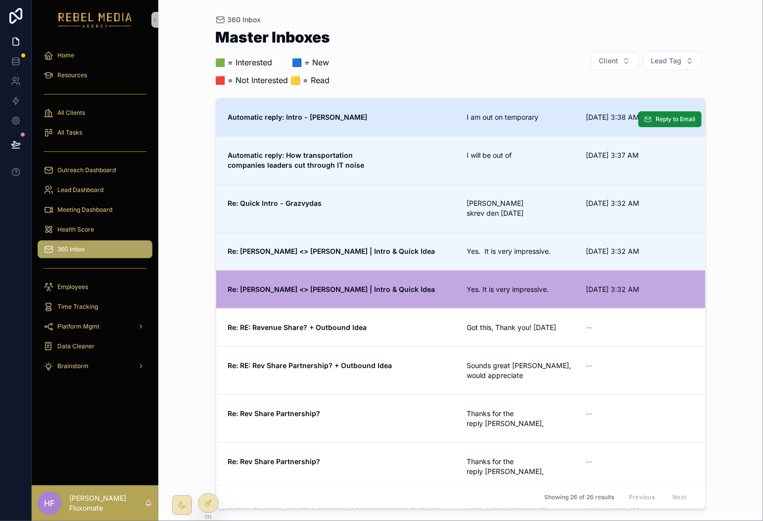
click at [419, 108] on link "Automatic reply: Intro - [PERSON_NAME] am out on temporary [DATE] 3:38 AM Reply…" at bounding box center [460, 117] width 489 height 38
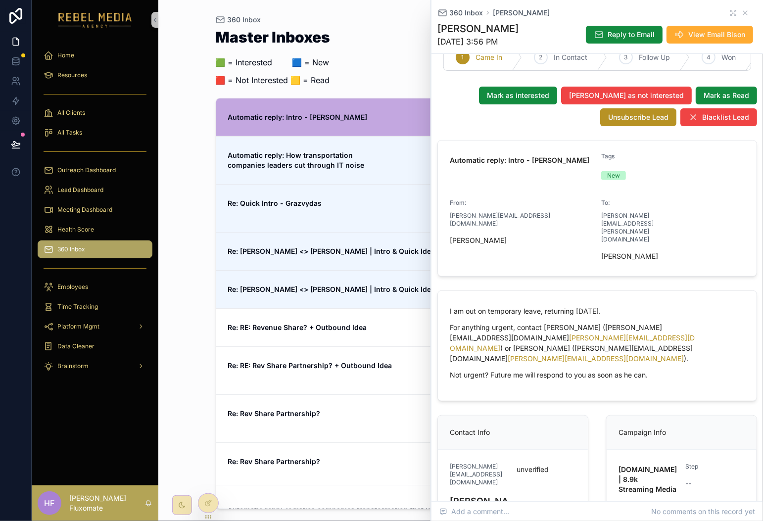
scroll to position [95, 0]
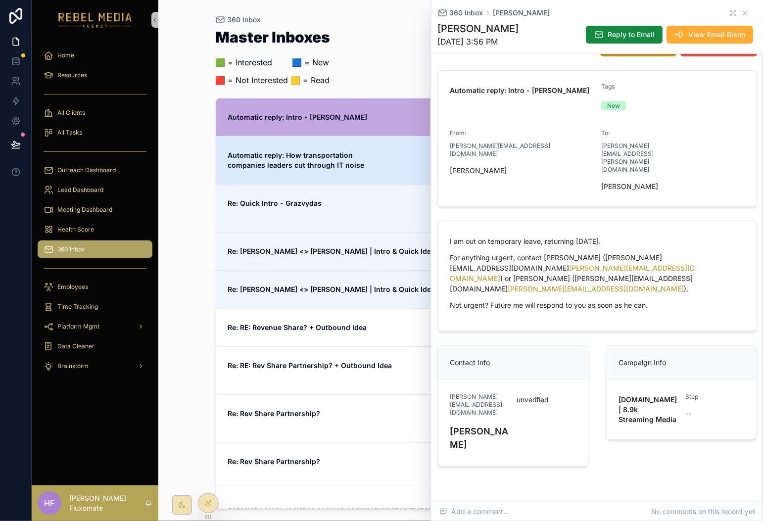
click at [318, 145] on link "Automatic reply: How transportation companies leaders cut through IT noise I wi…" at bounding box center [460, 160] width 489 height 48
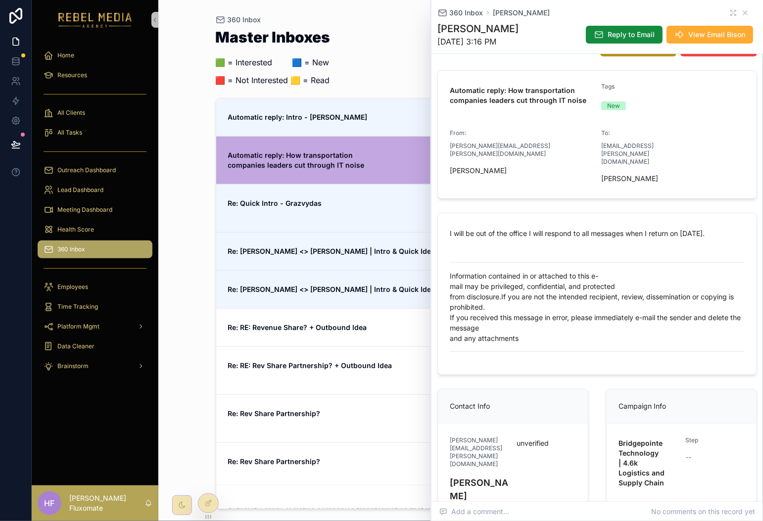
scroll to position [190, 0]
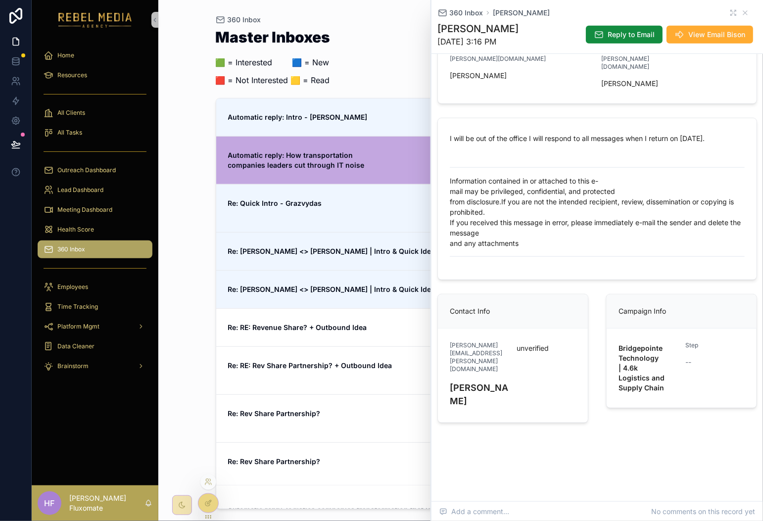
click at [210, 508] on div at bounding box center [208, 503] width 20 height 19
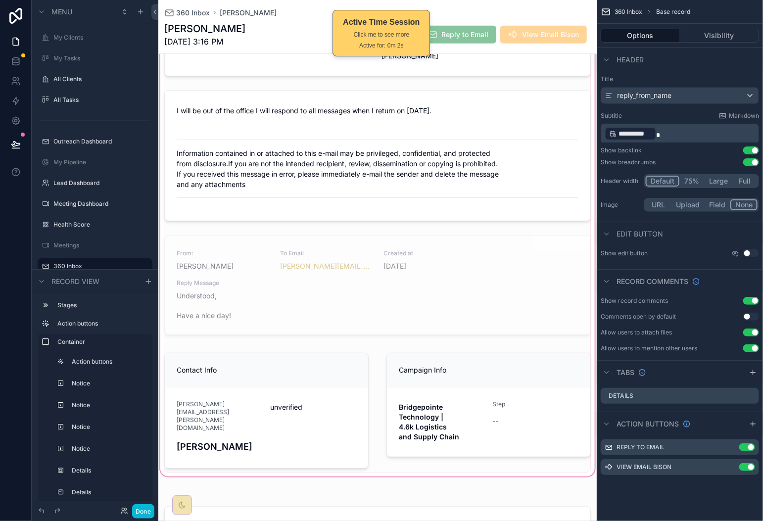
scroll to position [392, 0]
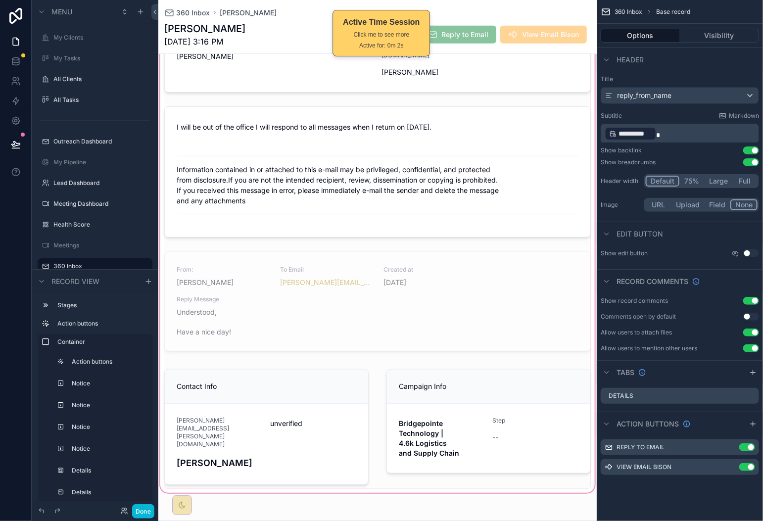
click at [532, 215] on div "scrollable content" at bounding box center [377, 122] width 438 height 745
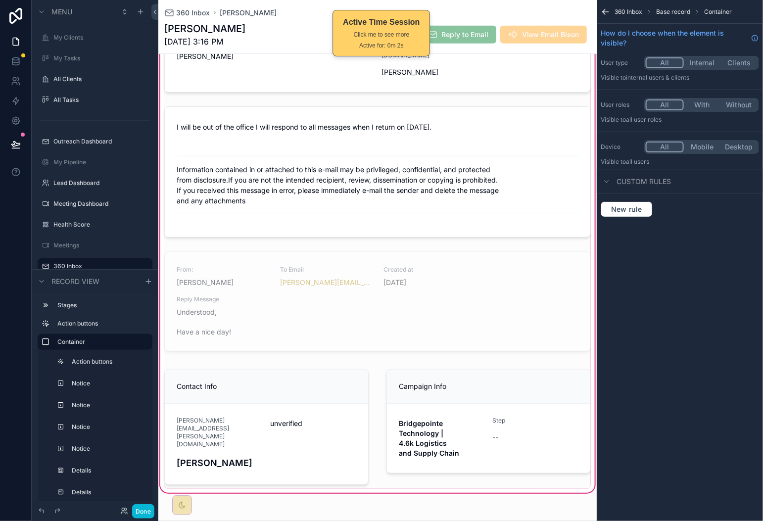
click at [519, 280] on div "scrollable content" at bounding box center [377, 303] width 438 height 112
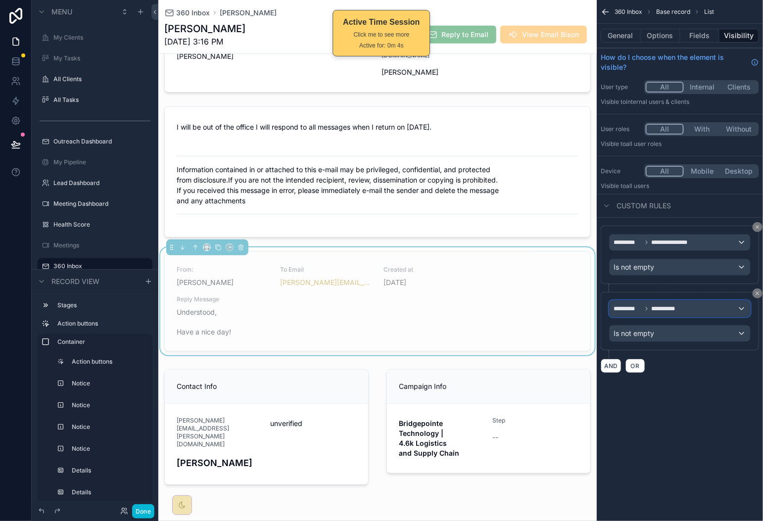
click at [709, 314] on div "**********" at bounding box center [680, 309] width 141 height 16
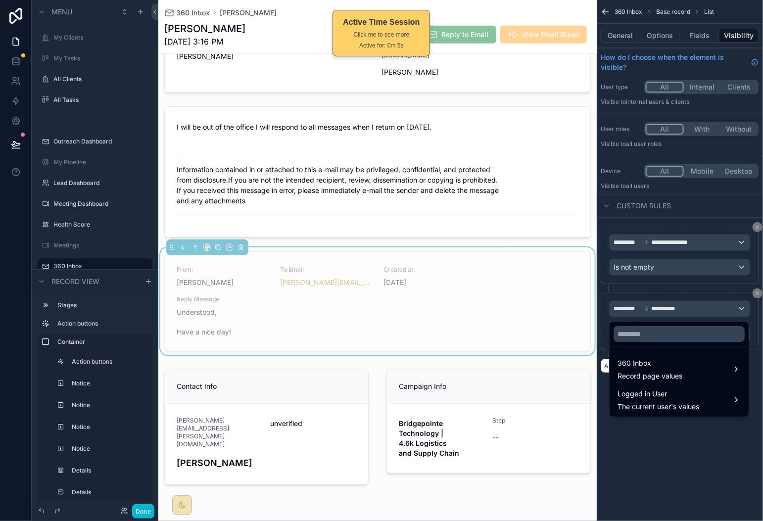
drag, startPoint x: 695, startPoint y: 455, endPoint x: 698, endPoint y: 434, distance: 20.9
click at [695, 455] on div "scrollable content" at bounding box center [381, 260] width 763 height 521
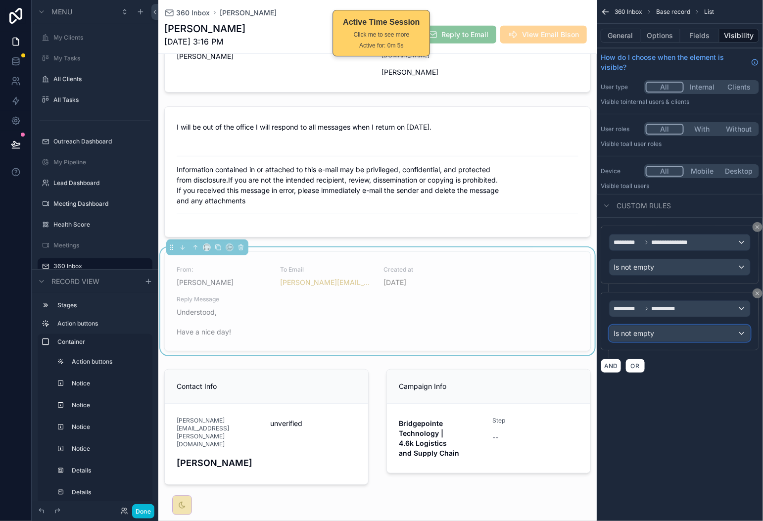
click at [702, 338] on div "Is not empty" at bounding box center [680, 334] width 141 height 16
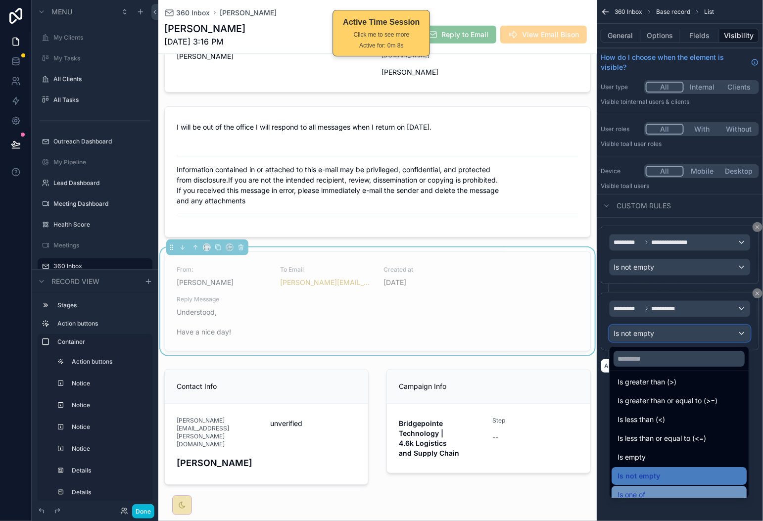
scroll to position [68, 0]
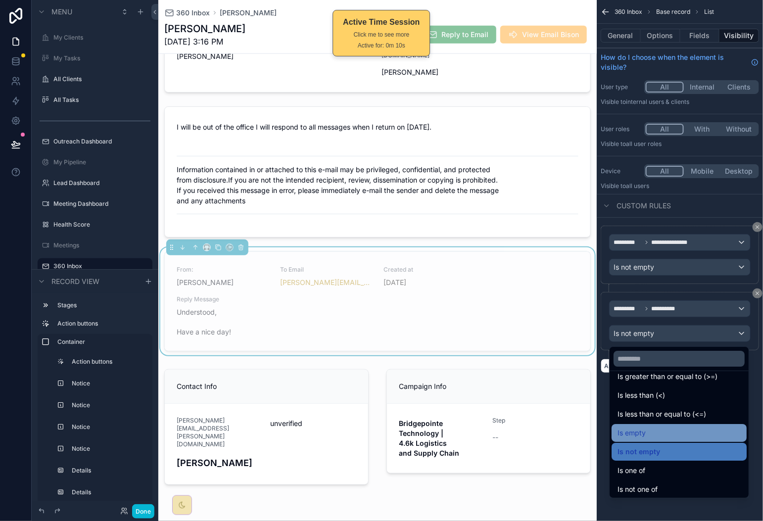
click at [691, 436] on div "Is empty" at bounding box center [678, 433] width 123 height 12
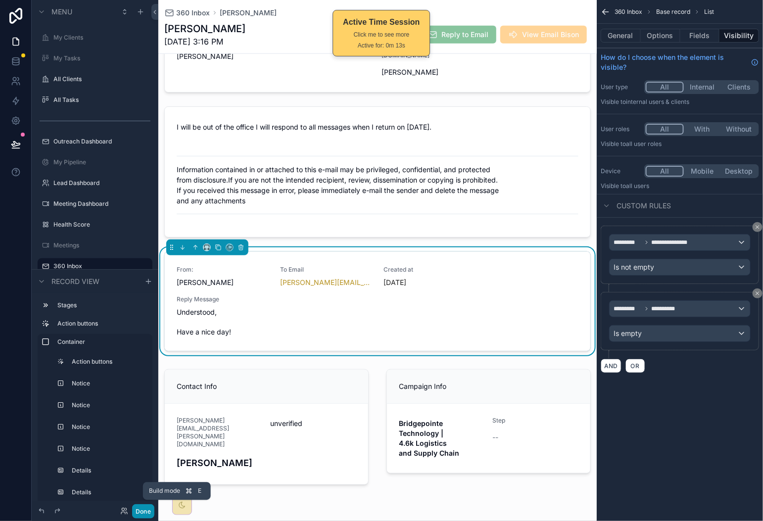
click at [144, 513] on button "Done" at bounding box center [143, 511] width 22 height 14
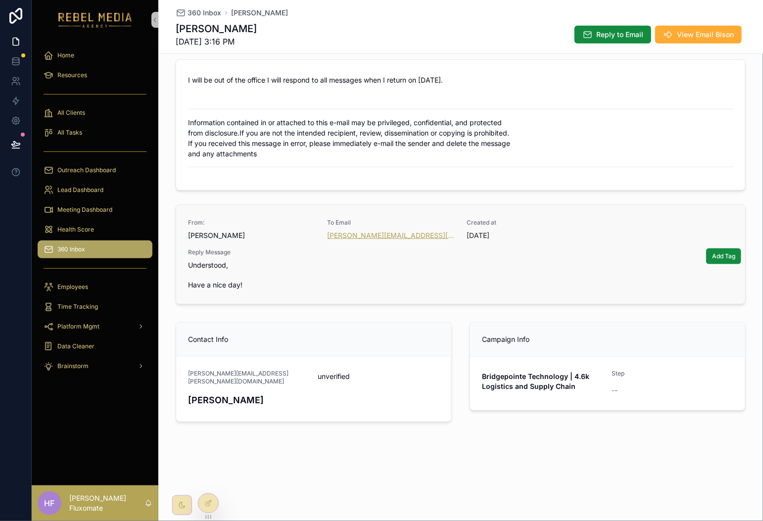
scroll to position [204, 0]
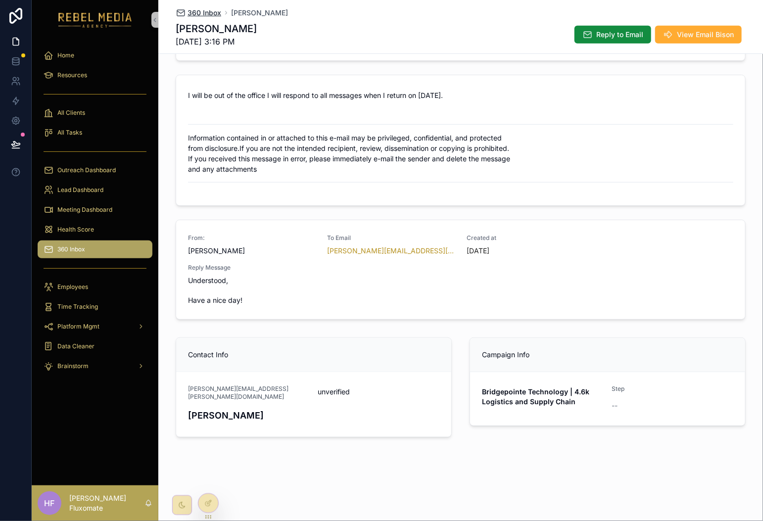
click at [203, 14] on span "360 Inbox" at bounding box center [205, 13] width 34 height 10
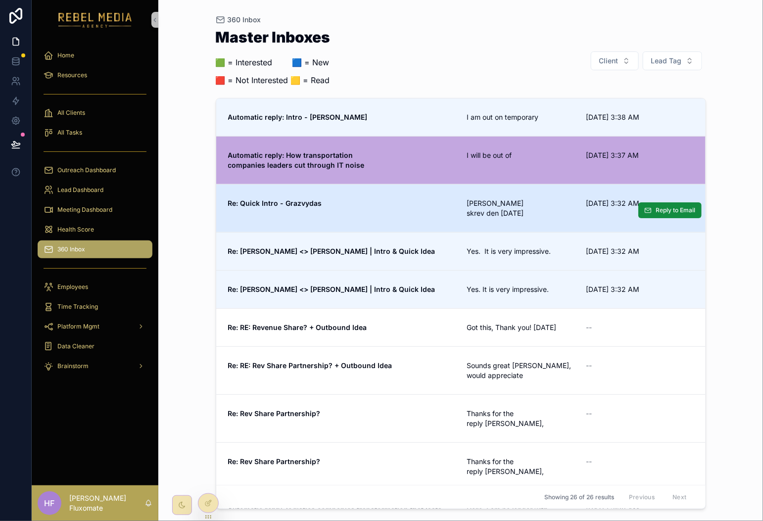
click at [482, 214] on span "[PERSON_NAME] skrev den [DATE]" at bounding box center [520, 208] width 107 height 20
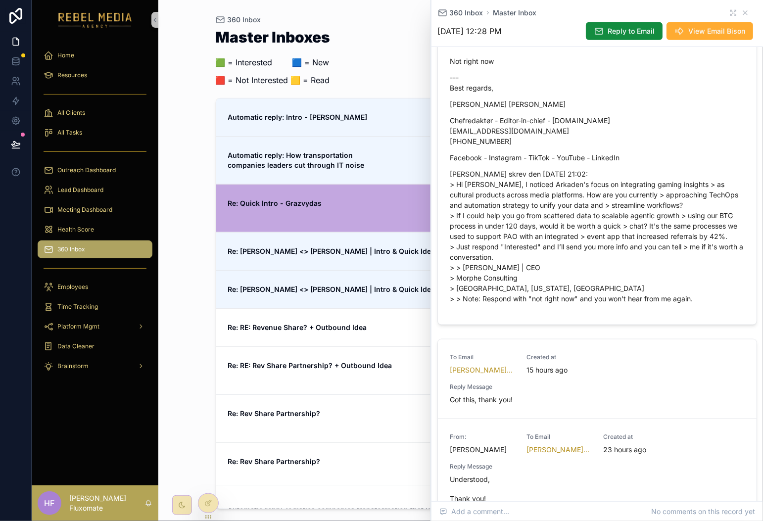
scroll to position [488, 0]
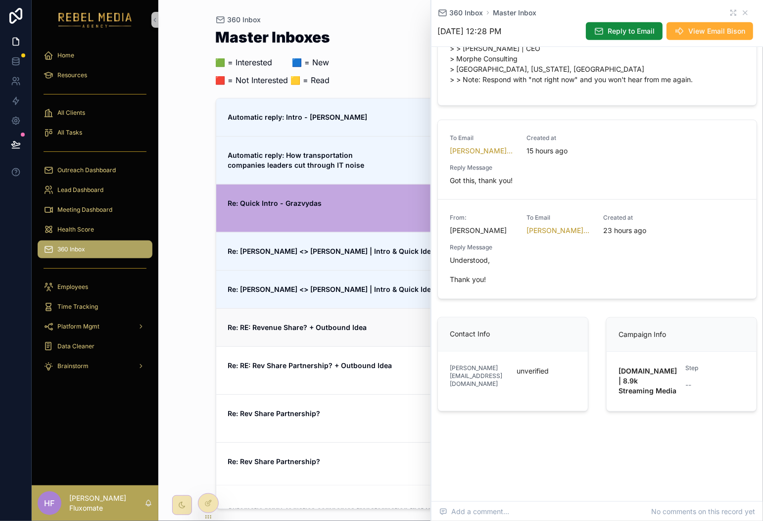
click at [379, 323] on span "Re: RE: Revenue Share? + Outbound Idea" at bounding box center [341, 328] width 227 height 10
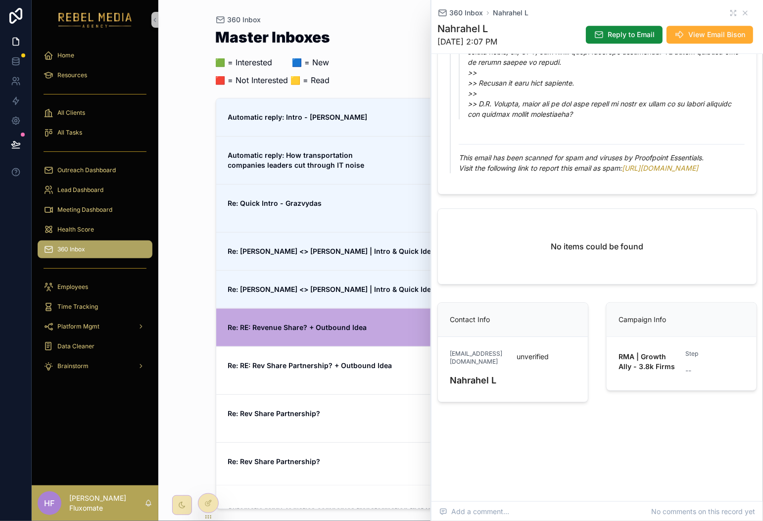
scroll to position [1242, 0]
click at [622, 250] on h2 "No items could be found" at bounding box center [597, 246] width 93 height 12
click at [216, 507] on div at bounding box center [208, 503] width 20 height 19
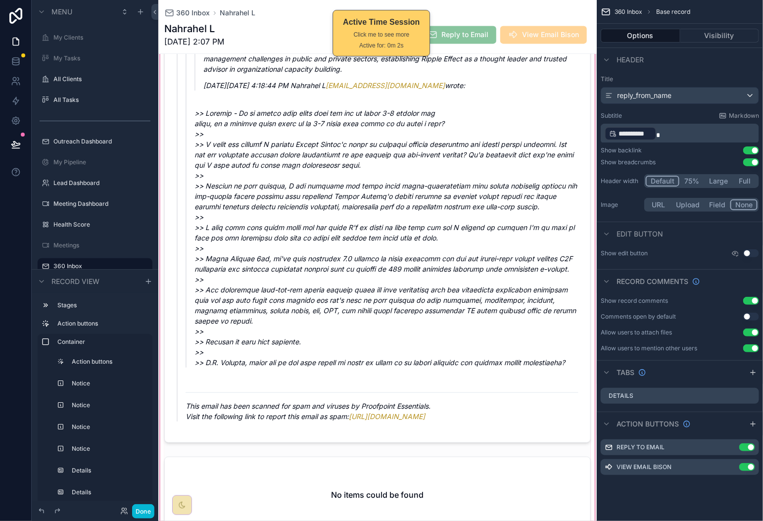
scroll to position [1109, 0]
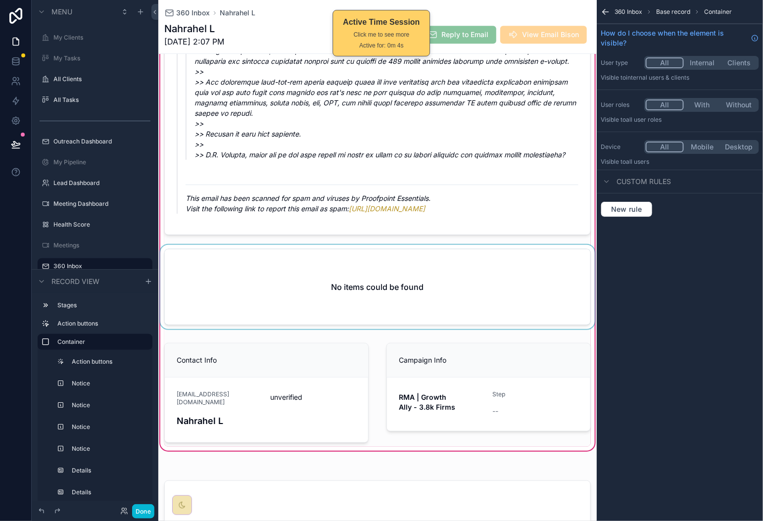
click at [379, 333] on div "scrollable content" at bounding box center [377, 289] width 438 height 88
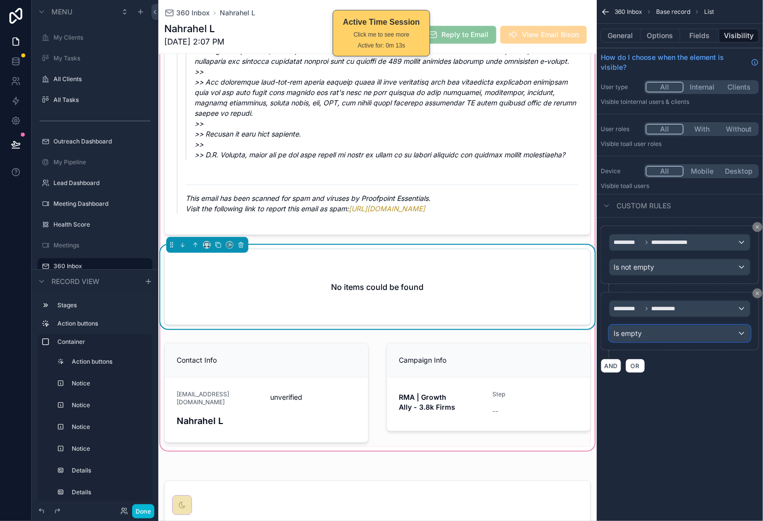
click at [681, 336] on div "Is empty" at bounding box center [680, 334] width 141 height 16
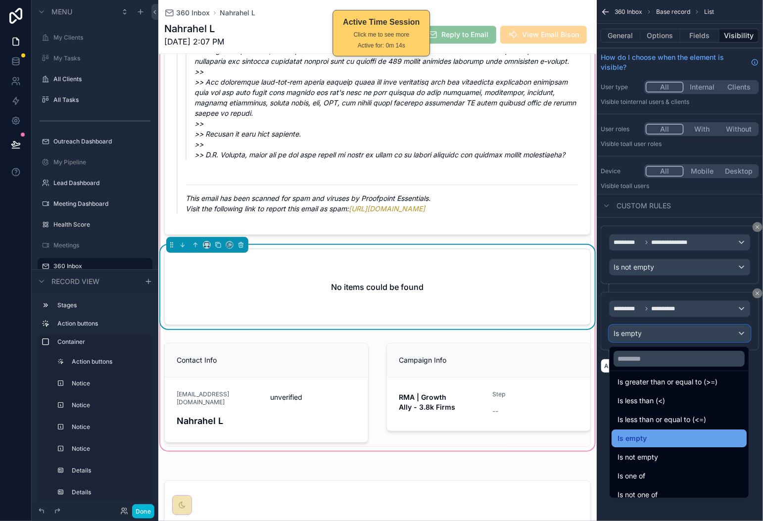
scroll to position [70, 0]
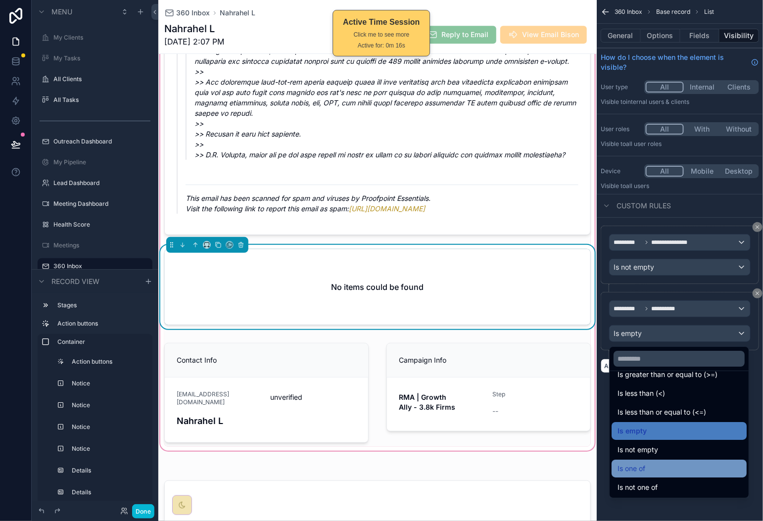
click at [639, 460] on div "Is one of" at bounding box center [679, 469] width 135 height 18
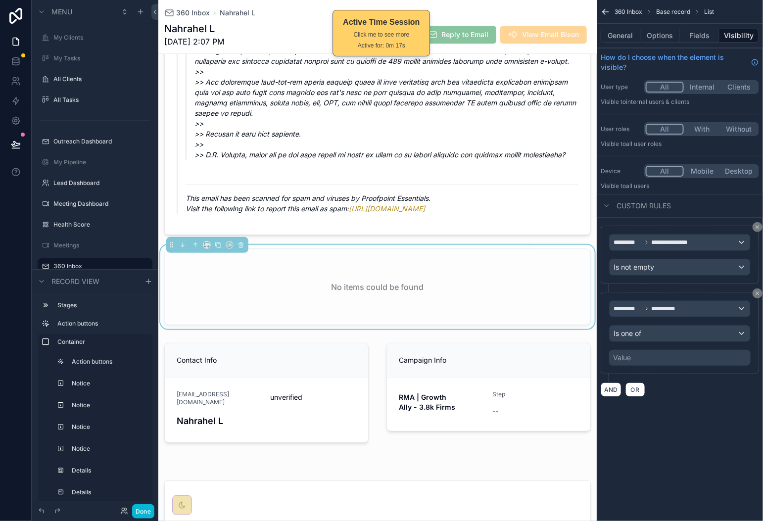
click at [673, 364] on div "Value" at bounding box center [679, 358] width 141 height 16
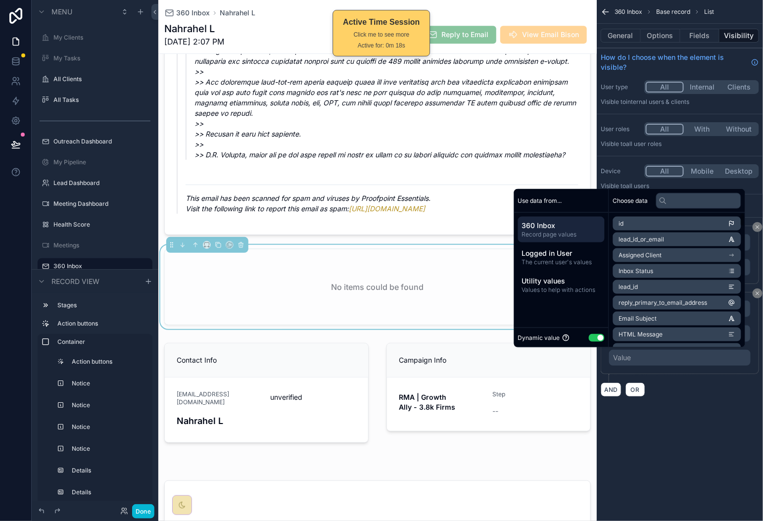
click at [638, 227] on li "id" at bounding box center [677, 224] width 128 height 14
click at [666, 220] on li "id" at bounding box center [677, 224] width 128 height 14
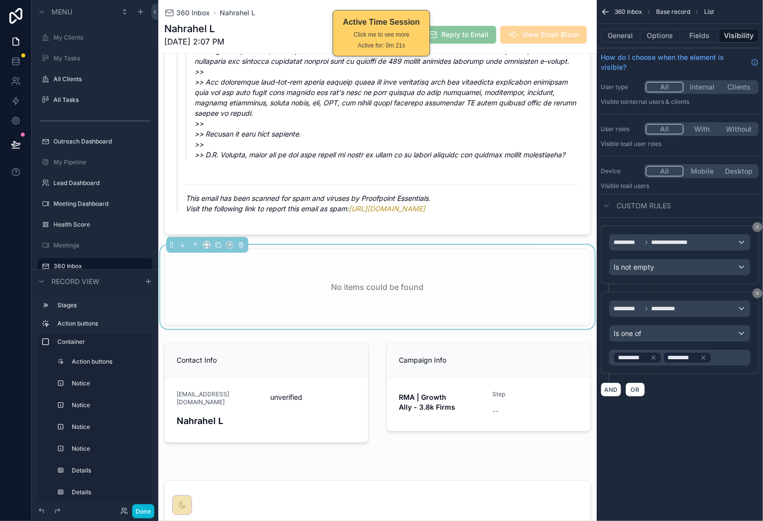
click at [658, 361] on div "*********" at bounding box center [637, 358] width 49 height 12
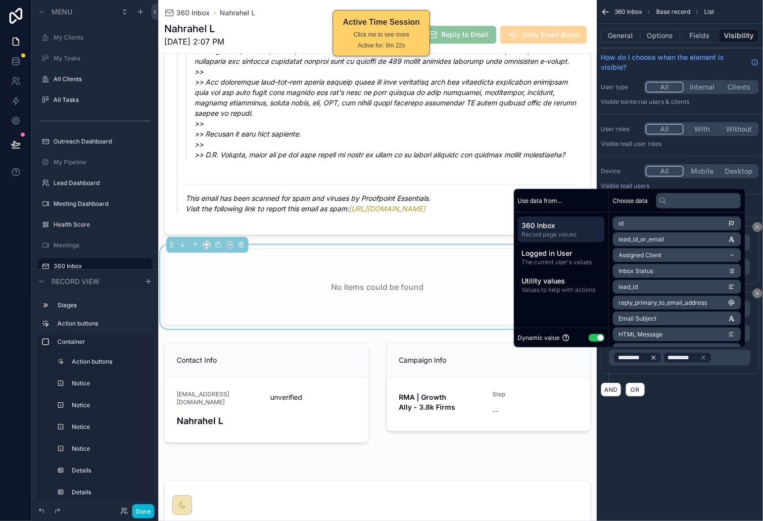
click at [653, 361] on icon "scrollable content" at bounding box center [653, 357] width 7 height 7
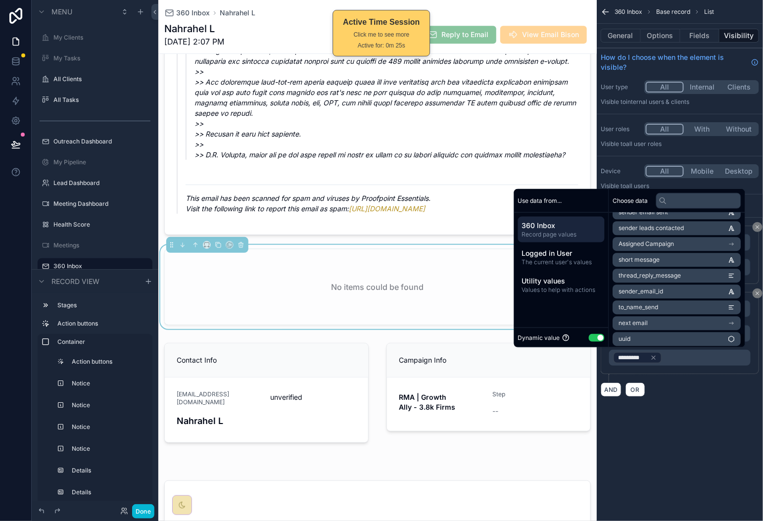
scroll to position [1168, 0]
click at [670, 322] on li "next email" at bounding box center [677, 322] width 128 height 14
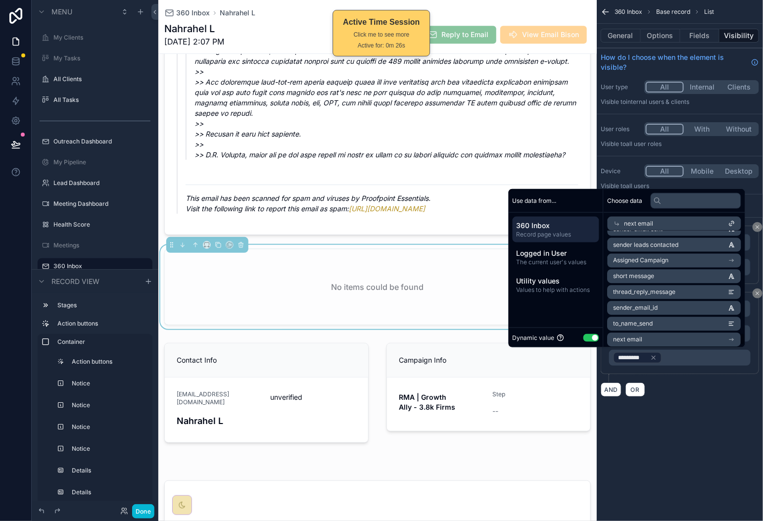
click at [670, 227] on div "next email" at bounding box center [675, 224] width 134 height 14
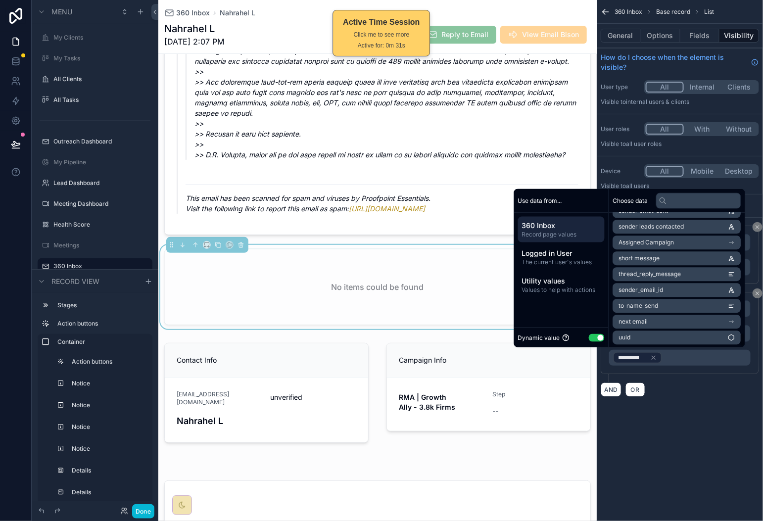
click at [735, 321] on icon "scrollable content" at bounding box center [731, 322] width 7 height 7
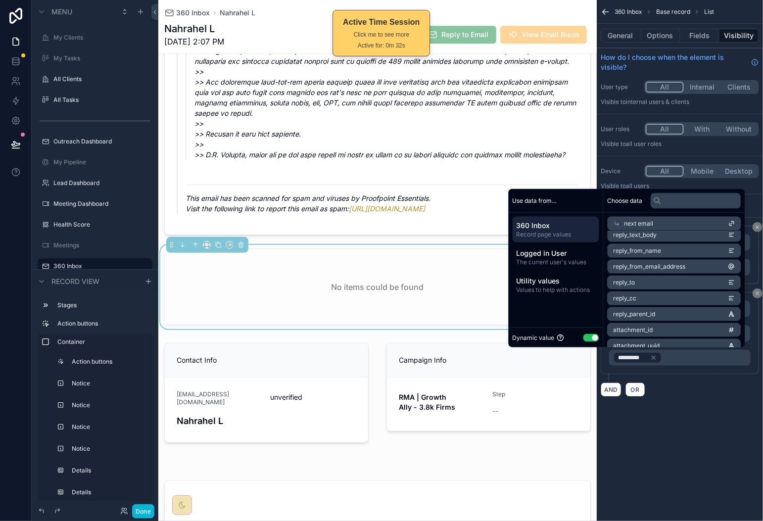
scroll to position [0, 0]
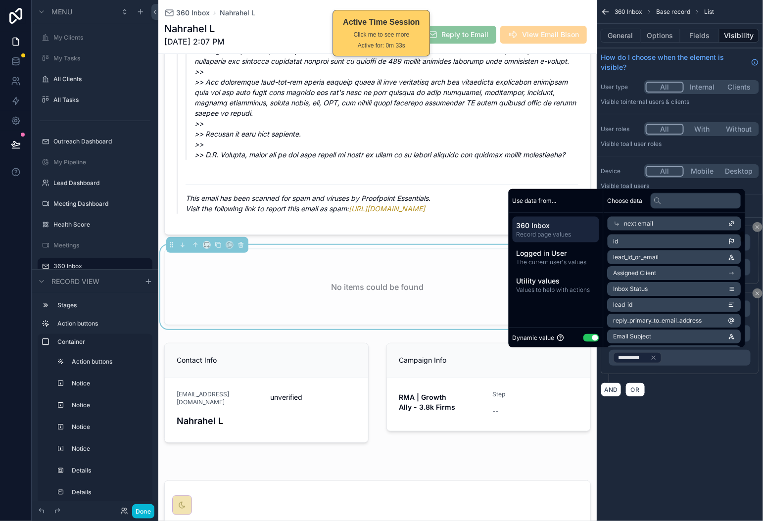
click at [688, 240] on li "id" at bounding box center [675, 242] width 134 height 14
click at [633, 240] on li "id" at bounding box center [675, 242] width 134 height 14
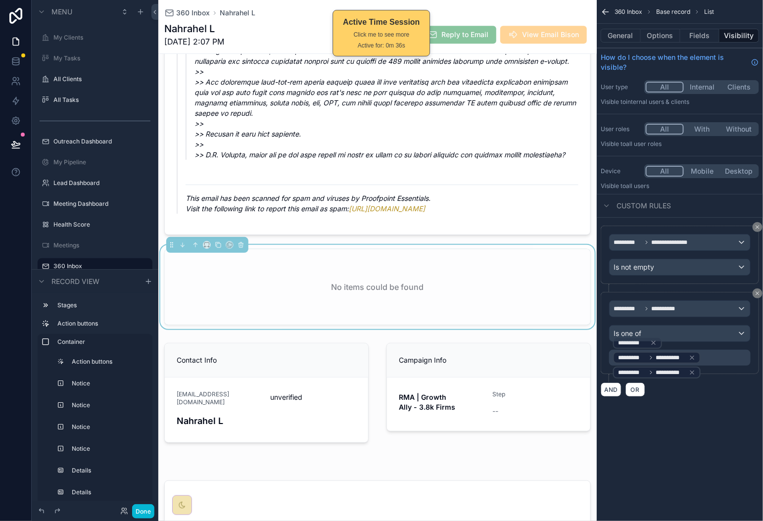
click at [688, 405] on div "**********" at bounding box center [680, 311] width 166 height 187
click at [655, 346] on icon "scrollable content" at bounding box center [653, 342] width 7 height 7
click at [692, 361] on icon "scrollable content" at bounding box center [692, 357] width 7 height 7
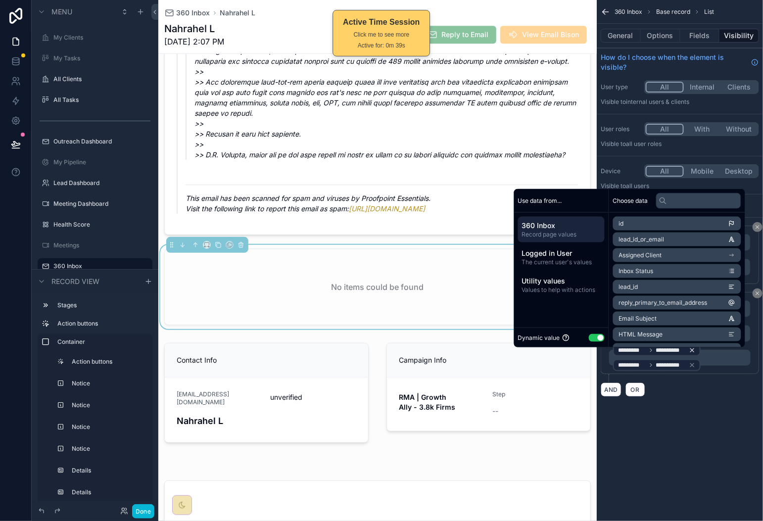
click at [693, 353] on icon "scrollable content" at bounding box center [692, 350] width 7 height 7
click at [695, 374] on icon "scrollable content" at bounding box center [692, 372] width 7 height 7
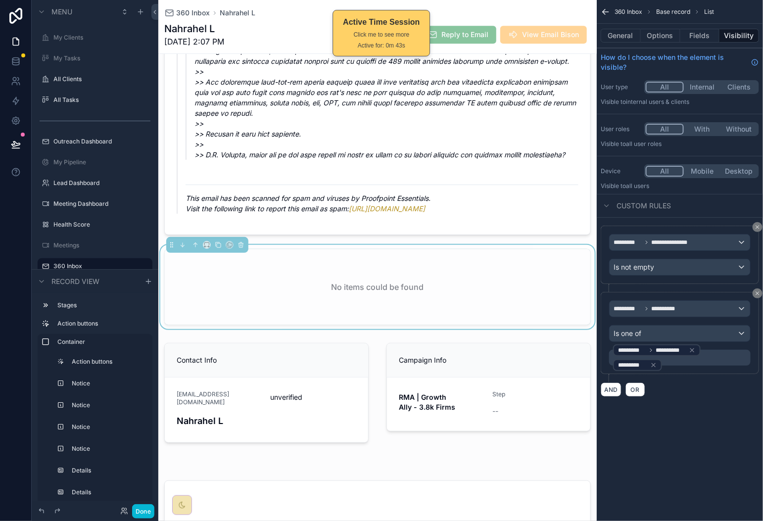
click at [681, 402] on div "**********" at bounding box center [680, 311] width 166 height 187
click at [658, 368] on div "*********" at bounding box center [637, 365] width 49 height 12
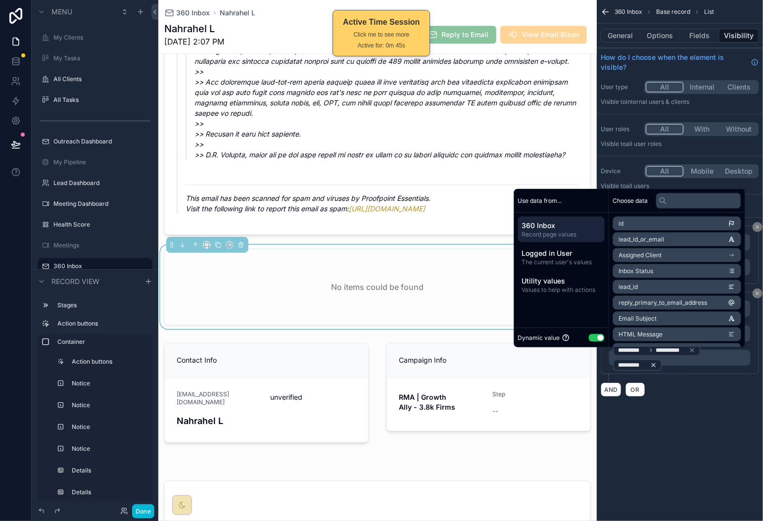
click at [653, 367] on icon "scrollable content" at bounding box center [653, 364] width 3 height 3
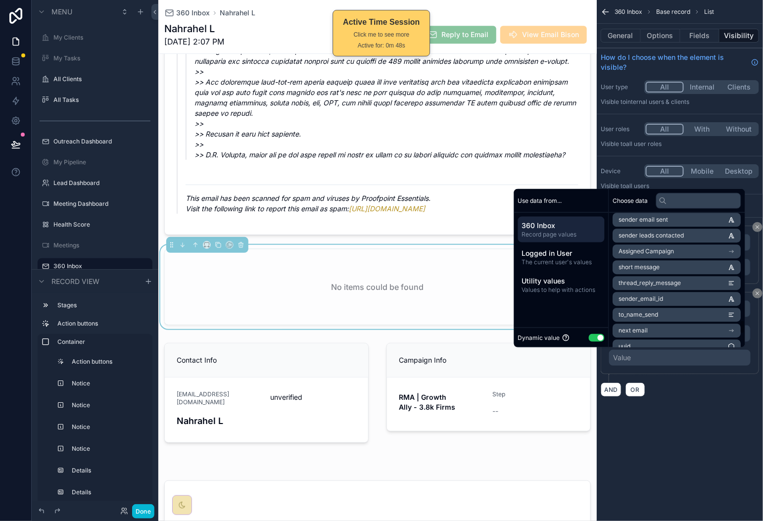
scroll to position [1168, 0]
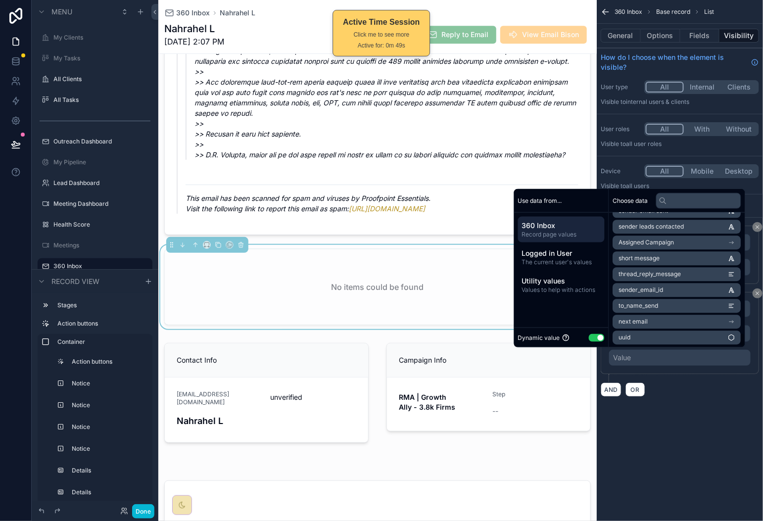
click at [724, 320] on li "next email" at bounding box center [677, 322] width 128 height 14
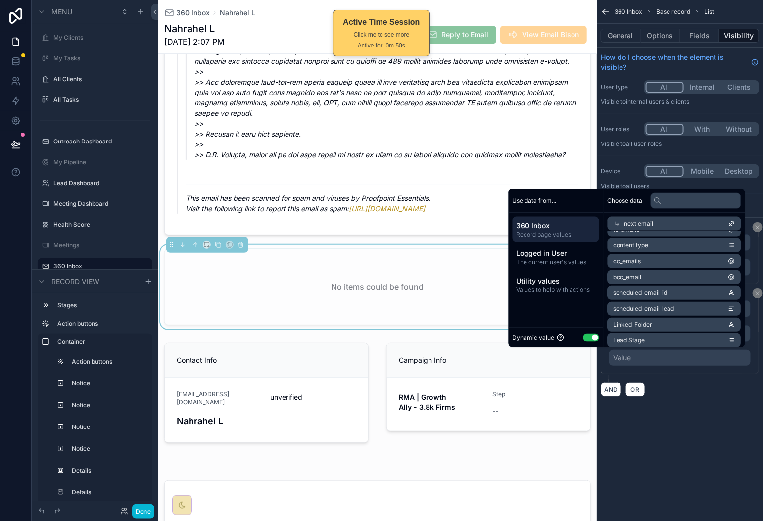
scroll to position [0, 0]
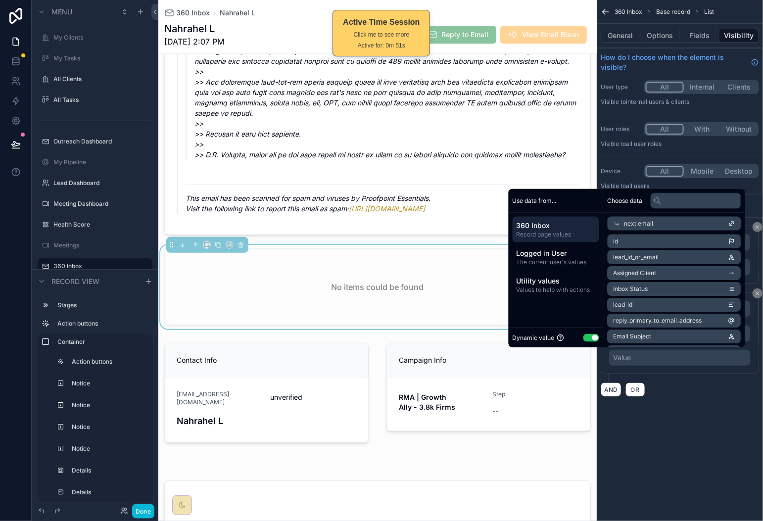
click at [717, 242] on li "id" at bounding box center [675, 242] width 134 height 14
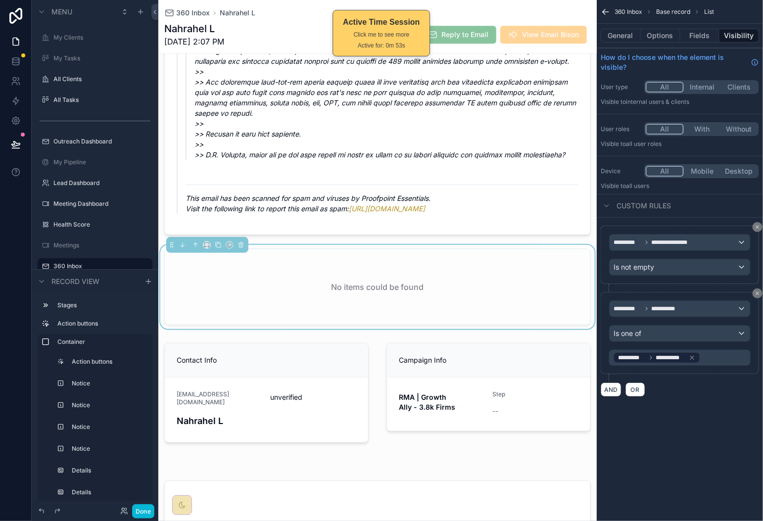
click at [694, 462] on div "**********" at bounding box center [680, 260] width 166 height 521
click at [194, 11] on span "360 Inbox" at bounding box center [193, 13] width 34 height 10
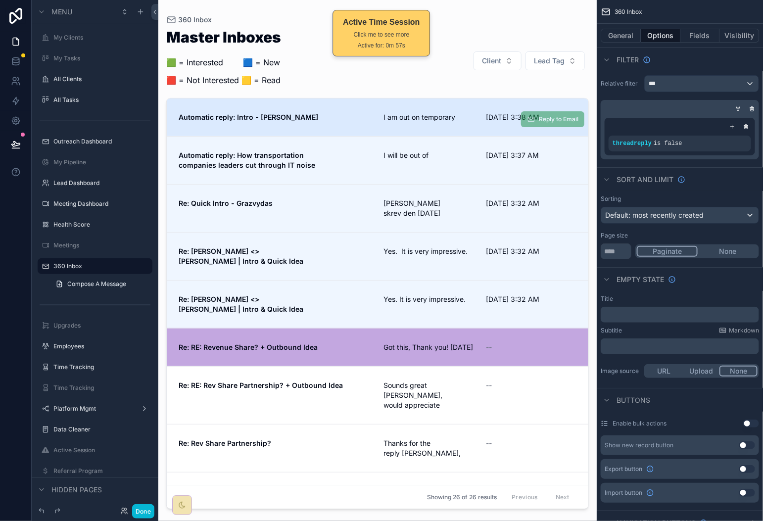
click at [342, 118] on span "Automatic reply: Intro - [PERSON_NAME]" at bounding box center [275, 117] width 193 height 10
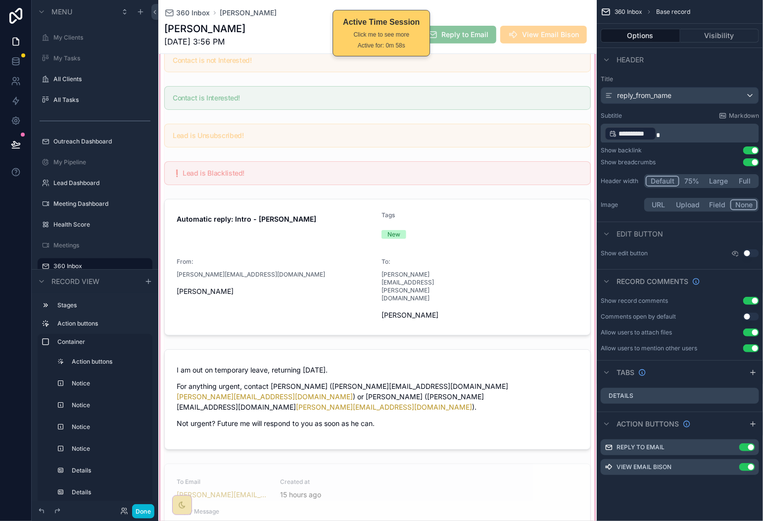
scroll to position [414, 0]
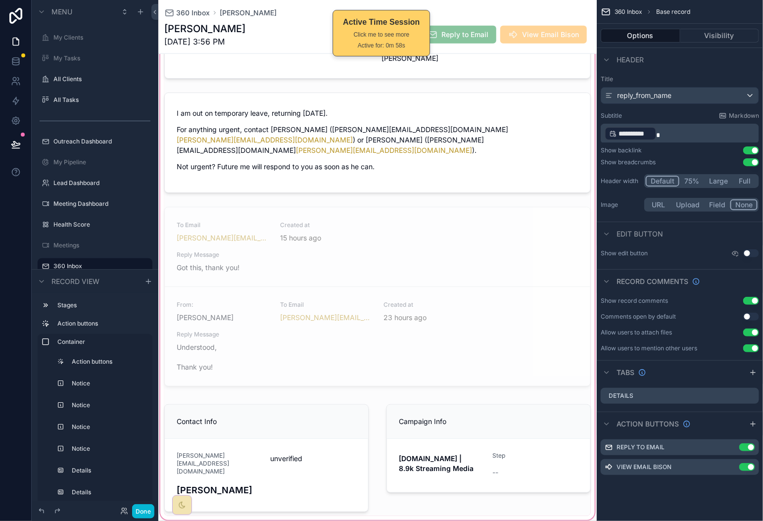
click at [428, 282] on div "scrollable content" at bounding box center [377, 125] width 438 height 794
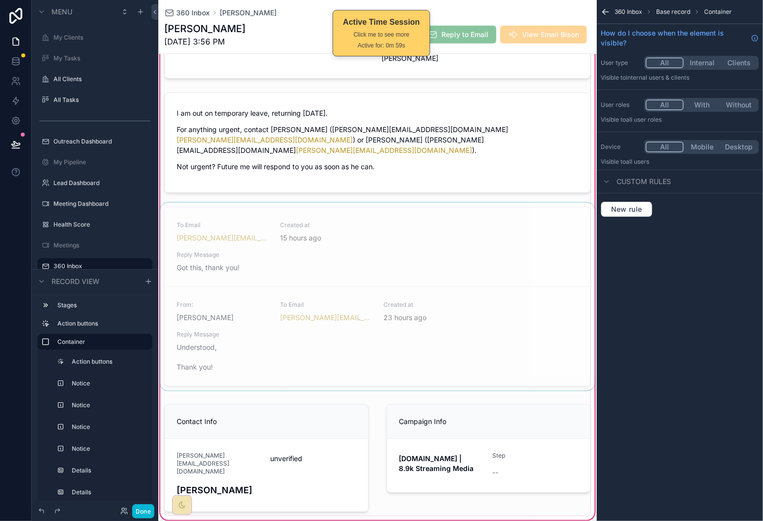
click at [483, 252] on div "scrollable content" at bounding box center [377, 298] width 438 height 191
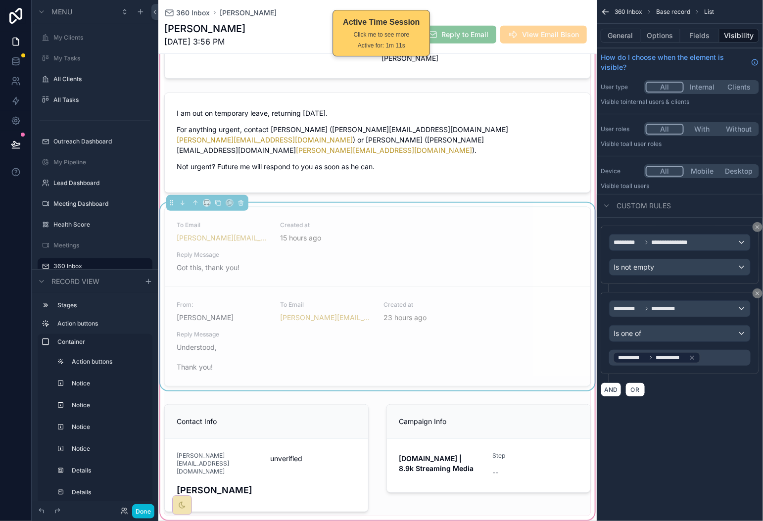
click at [696, 357] on div "**********" at bounding box center [657, 358] width 88 height 12
click at [712, 383] on div "AND OR" at bounding box center [680, 389] width 158 height 15
click at [692, 359] on icon "scrollable content" at bounding box center [691, 357] width 3 height 3
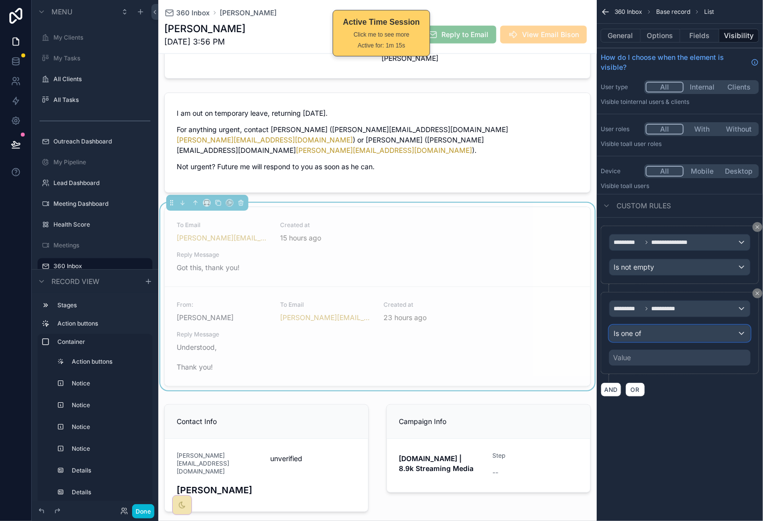
click at [723, 330] on div "Is one of" at bounding box center [680, 334] width 141 height 16
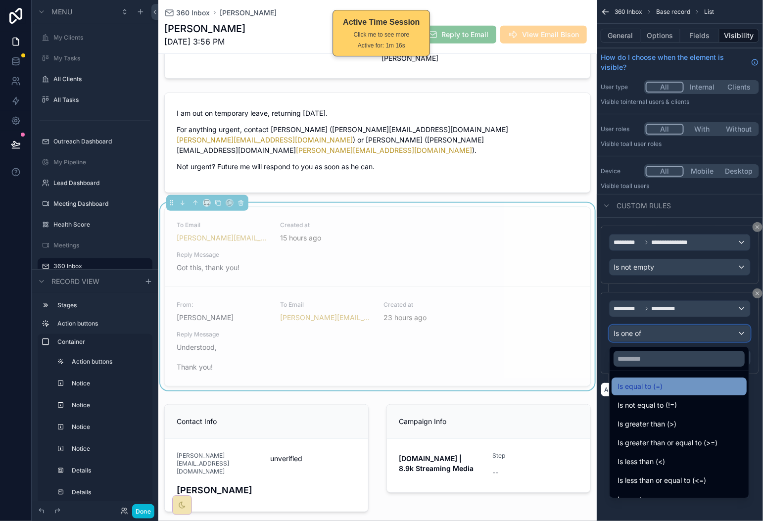
scroll to position [2, 0]
click at [706, 386] on div "Is equal to (=)" at bounding box center [678, 385] width 123 height 12
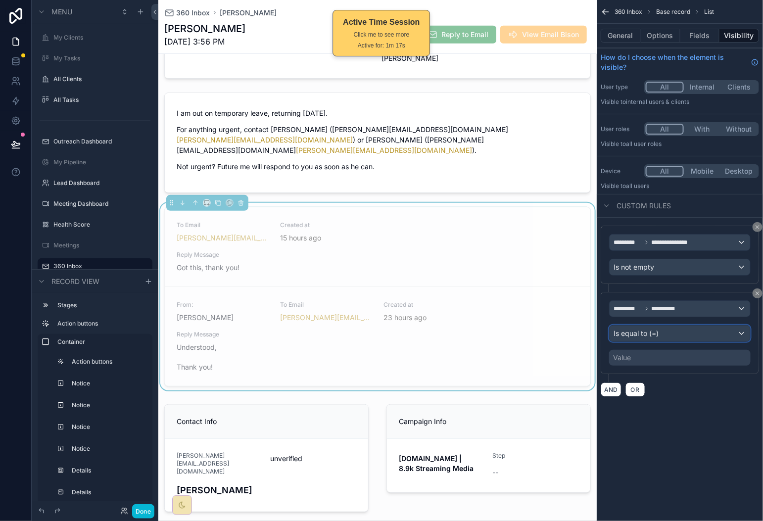
click at [713, 340] on div "Is equal to (=)" at bounding box center [680, 334] width 141 height 16
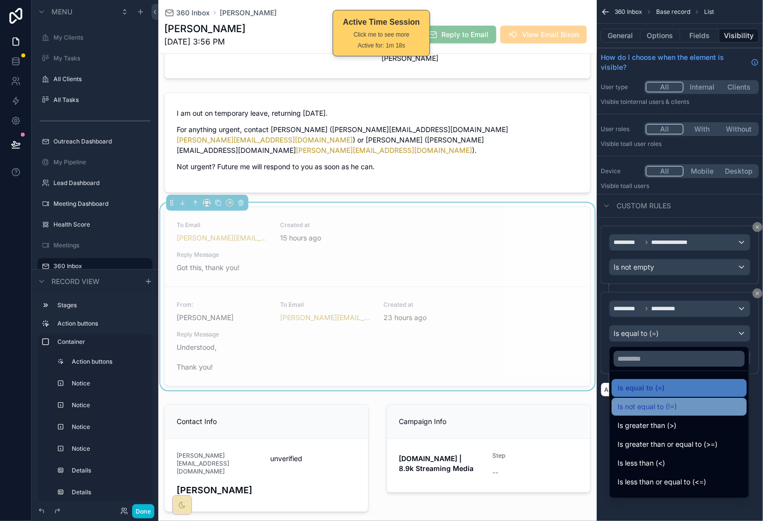
click at [705, 409] on div "Is not equal to (!=)" at bounding box center [678, 407] width 123 height 12
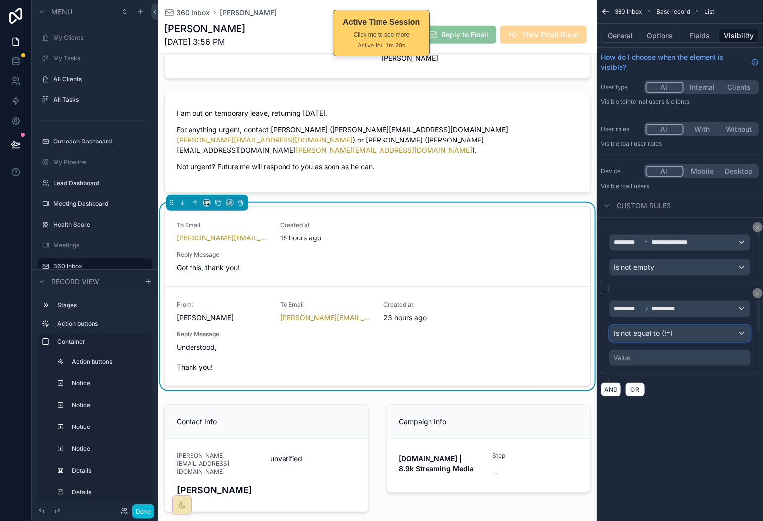
click at [714, 338] on div "Is not equal to (!=)" at bounding box center [680, 334] width 141 height 16
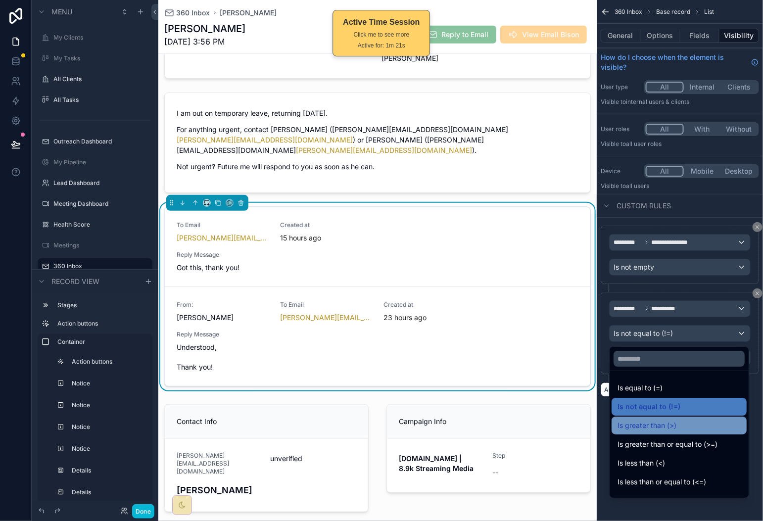
click at [698, 429] on div "Is greater than (>)" at bounding box center [678, 426] width 123 height 12
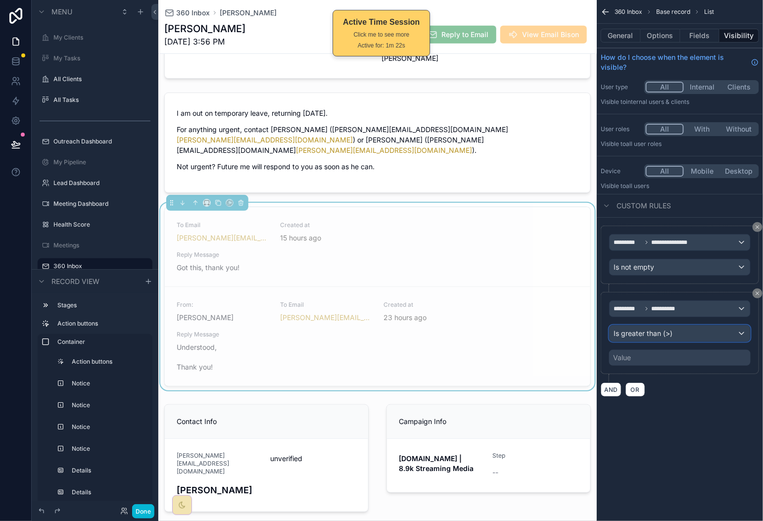
click at [707, 329] on div "Is greater than (>)" at bounding box center [680, 334] width 141 height 16
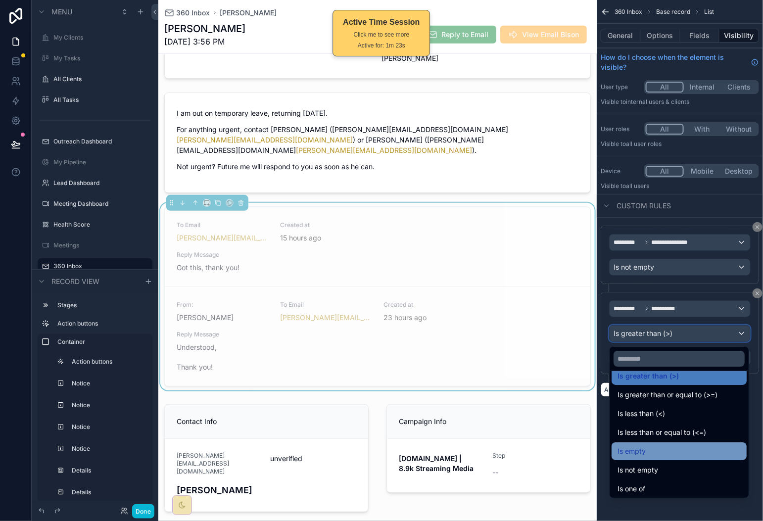
scroll to position [70, 0]
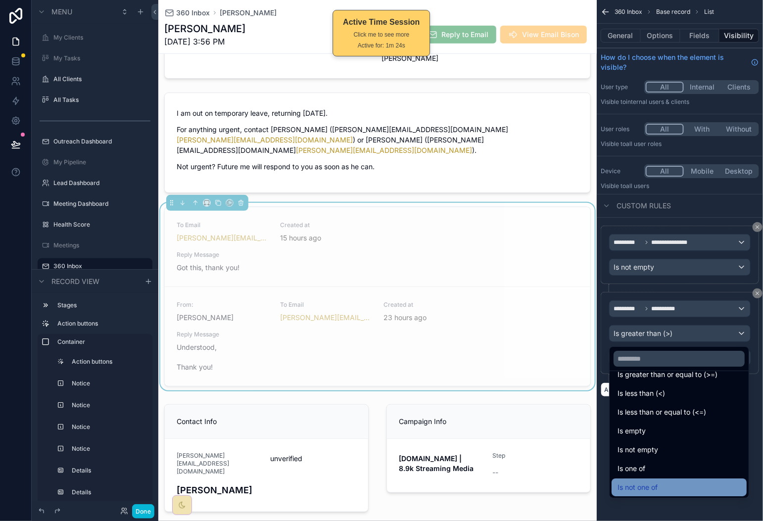
click at [676, 483] on div "Is not one of" at bounding box center [678, 487] width 123 height 12
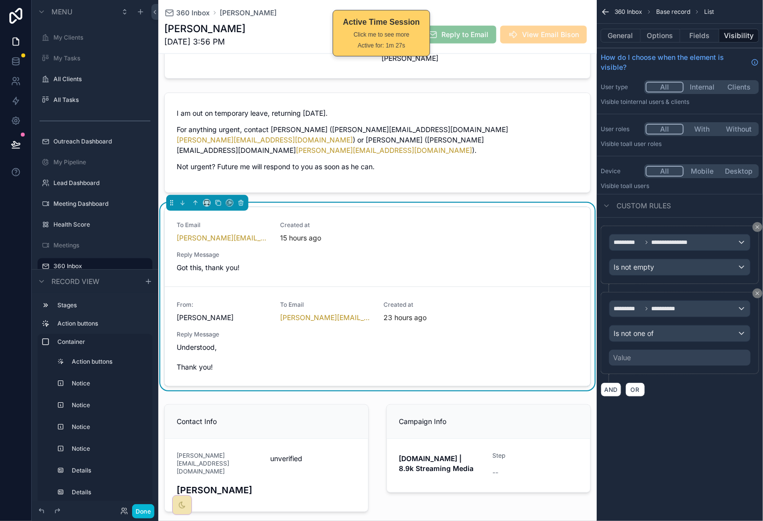
click at [666, 363] on div "Value" at bounding box center [679, 358] width 141 height 16
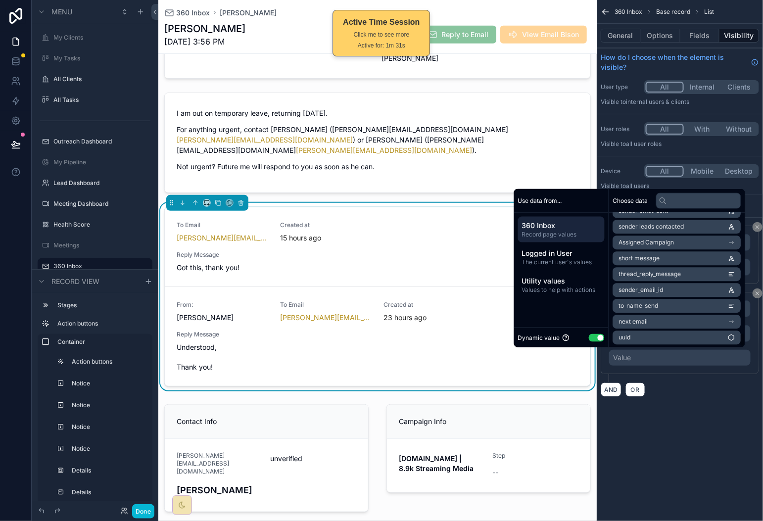
click at [679, 322] on li "next email" at bounding box center [677, 322] width 128 height 14
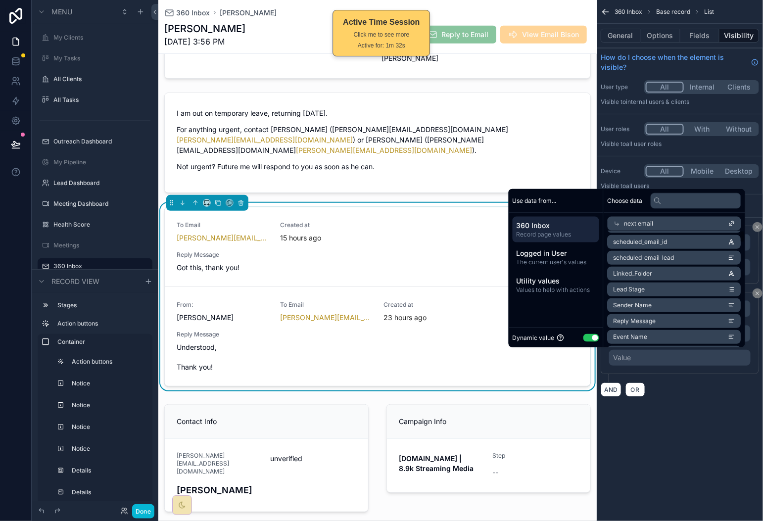
scroll to position [0, 0]
click at [664, 240] on li "id" at bounding box center [675, 242] width 134 height 14
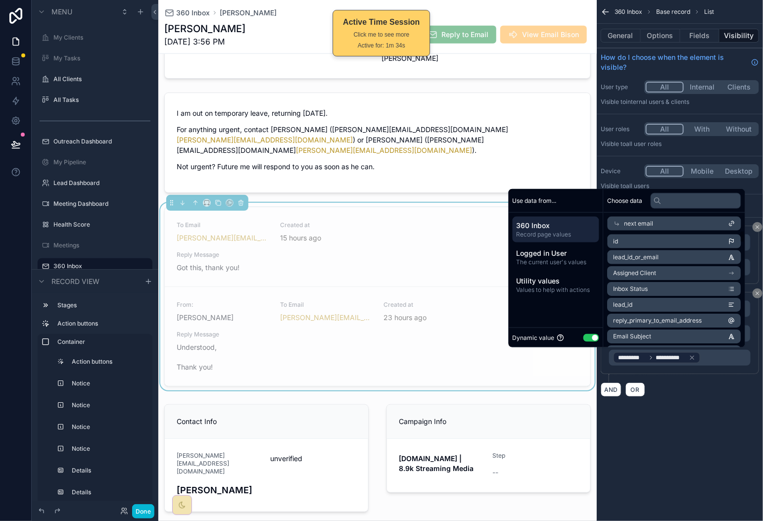
click at [707, 405] on div "**********" at bounding box center [680, 311] width 166 height 187
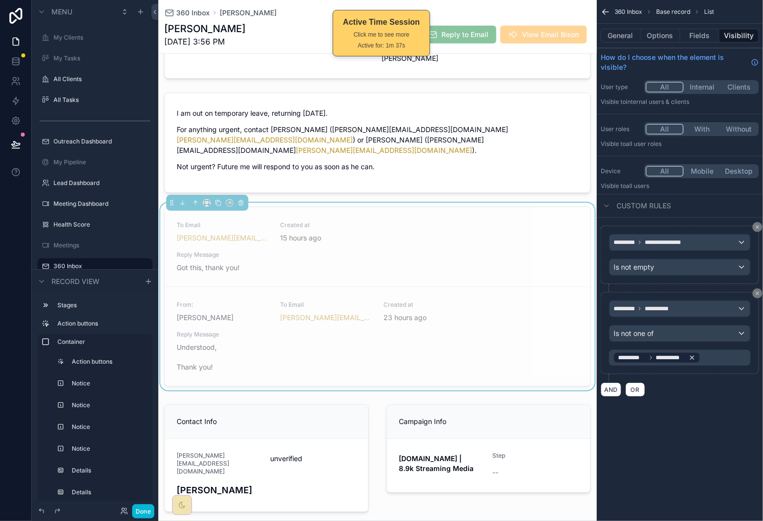
click at [690, 360] on icon "scrollable content" at bounding box center [692, 357] width 7 height 7
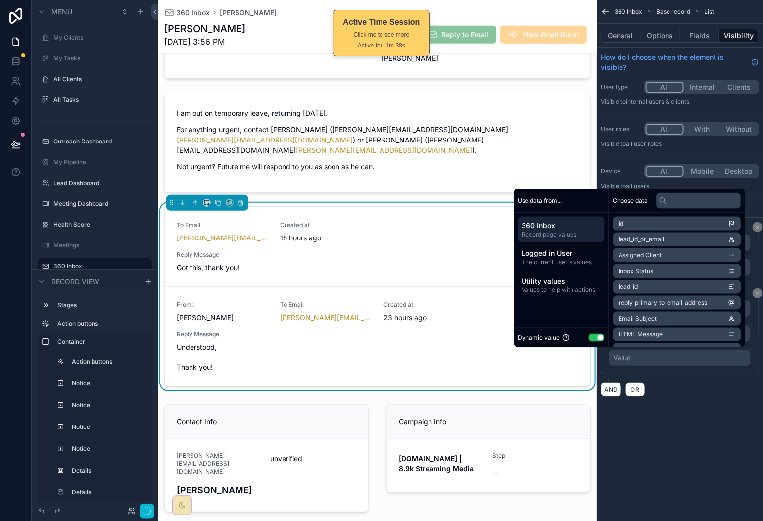
click at [704, 417] on div "**********" at bounding box center [680, 210] width 166 height 421
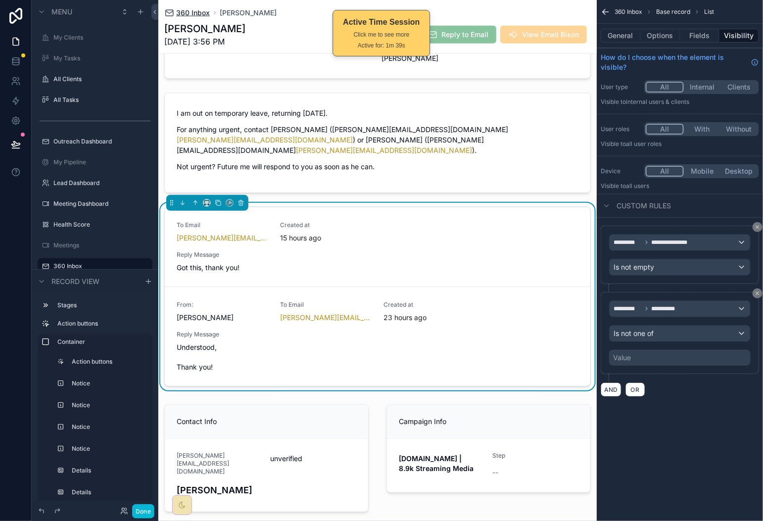
click at [197, 15] on span "360 Inbox" at bounding box center [193, 13] width 34 height 10
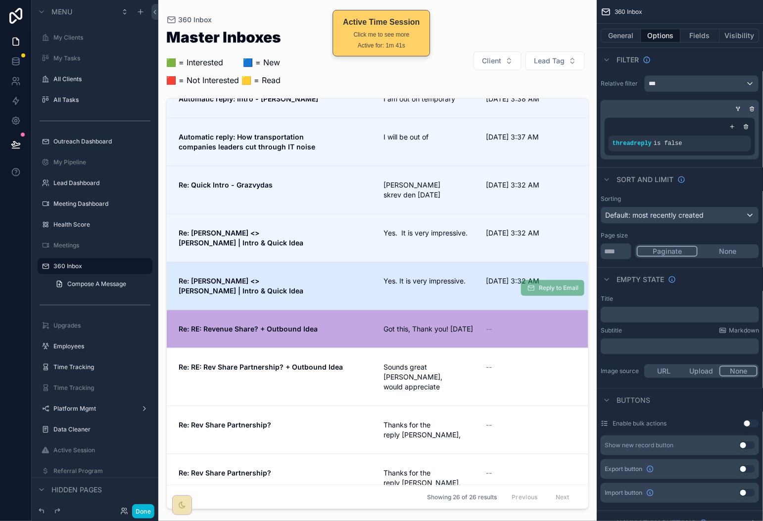
scroll to position [33, 0]
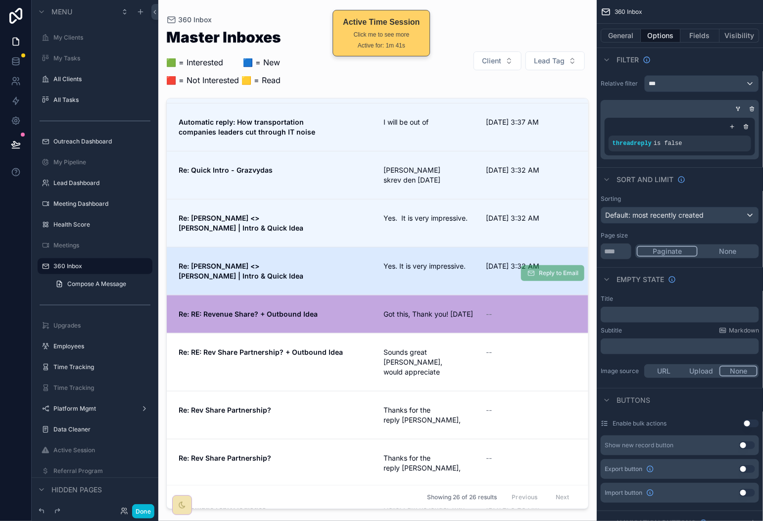
click at [372, 250] on link "Re: [PERSON_NAME] <> [PERSON_NAME] | Intro & Quick Idea Yes. It is very impress…" at bounding box center [378, 271] width 422 height 48
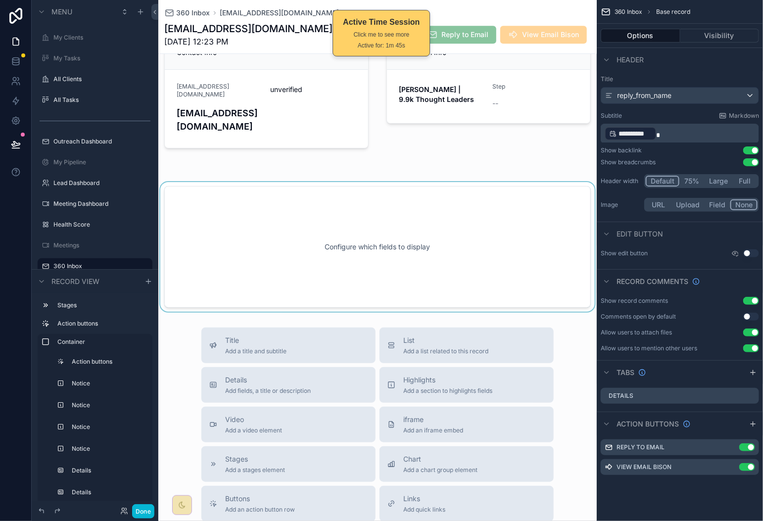
scroll to position [1273, 0]
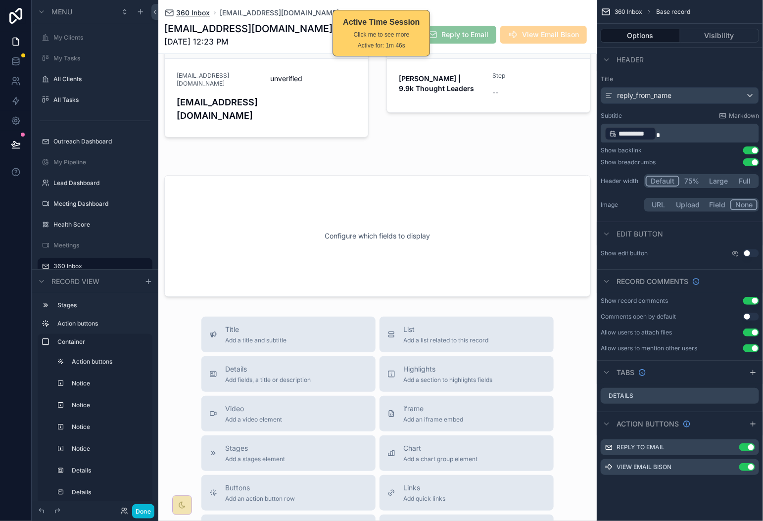
click at [188, 11] on span "360 Inbox" at bounding box center [193, 13] width 34 height 10
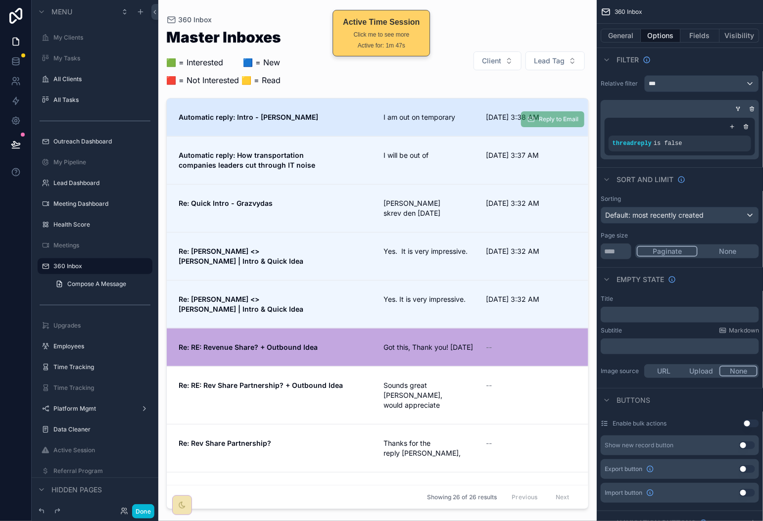
click at [410, 117] on span "I am out on temporary" at bounding box center [428, 117] width 91 height 10
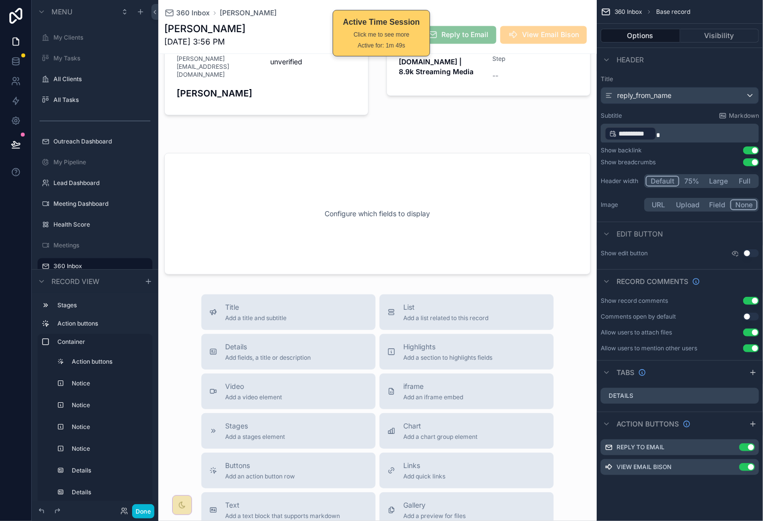
scroll to position [698, 0]
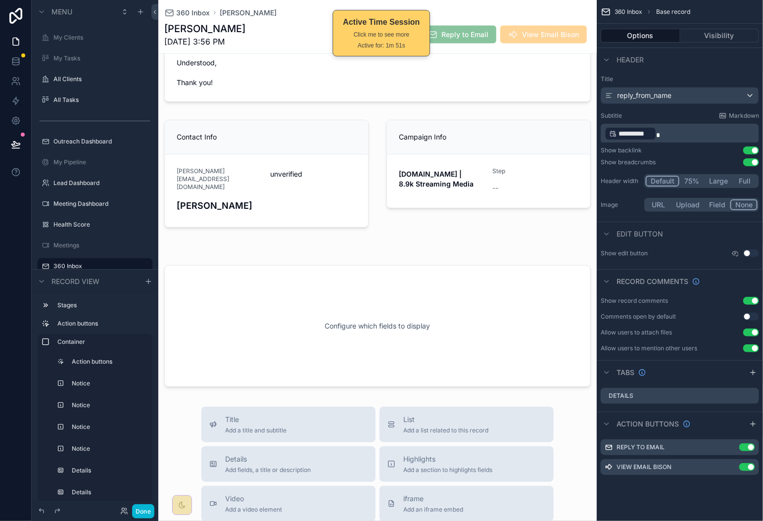
click at [711, 44] on div "Options Visibility" at bounding box center [680, 36] width 166 height 24
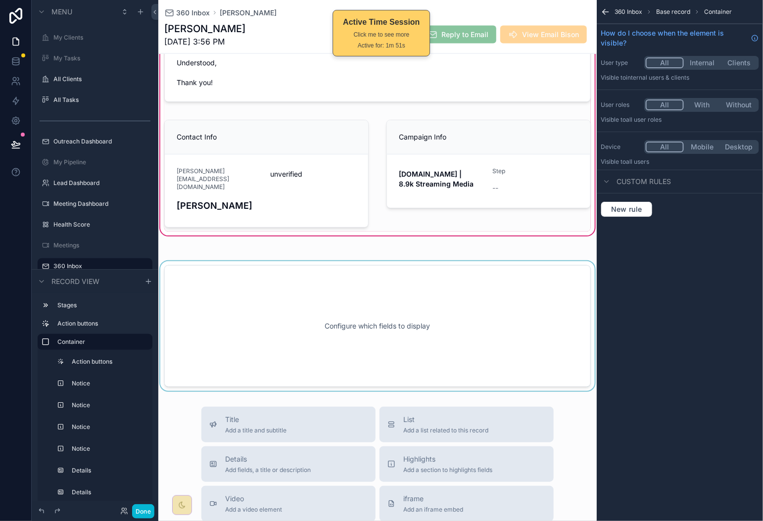
click at [521, 261] on div "scrollable content" at bounding box center [377, 326] width 438 height 130
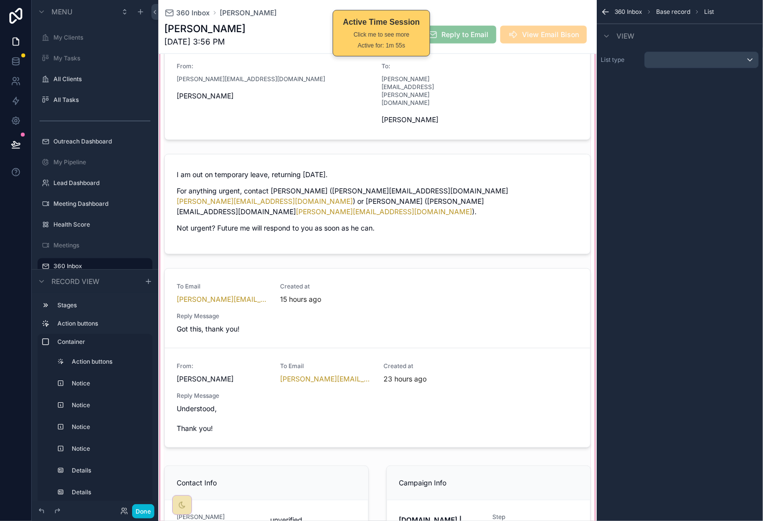
click at [519, 343] on div "scrollable content" at bounding box center [377, 187] width 438 height 794
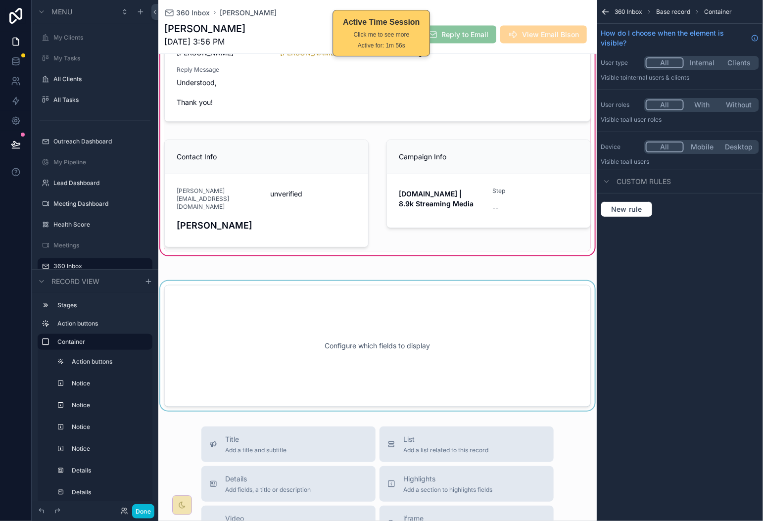
scroll to position [605, 0]
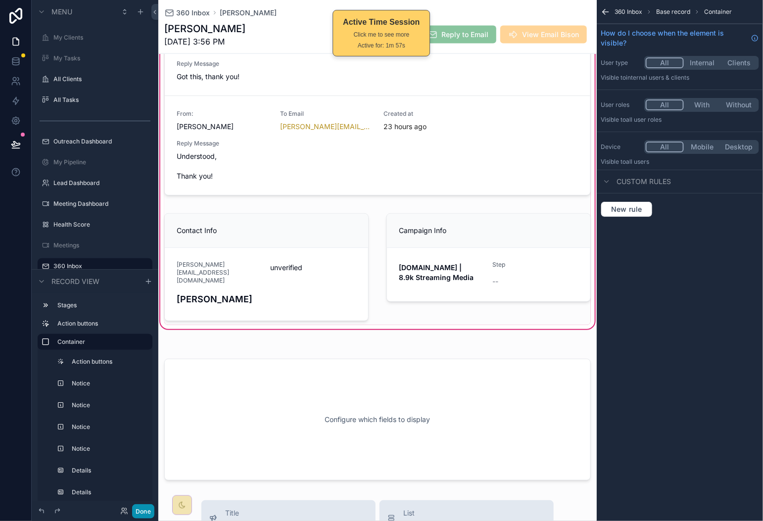
click at [146, 515] on button "Done" at bounding box center [143, 511] width 22 height 14
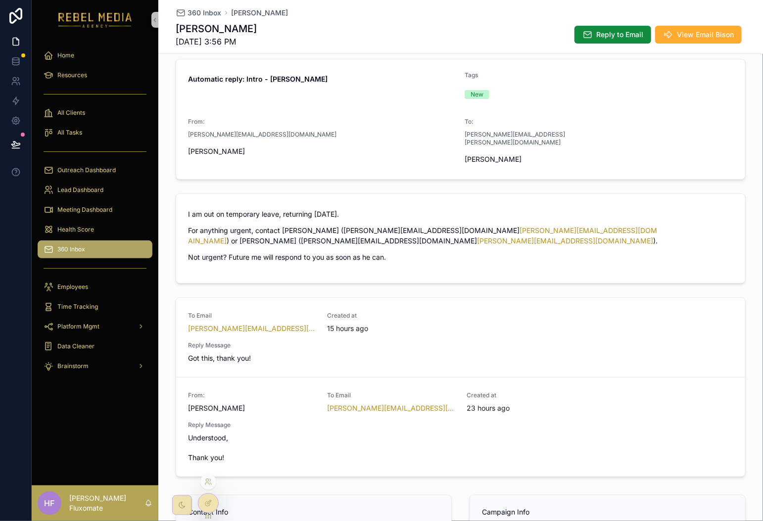
scroll to position [102, 0]
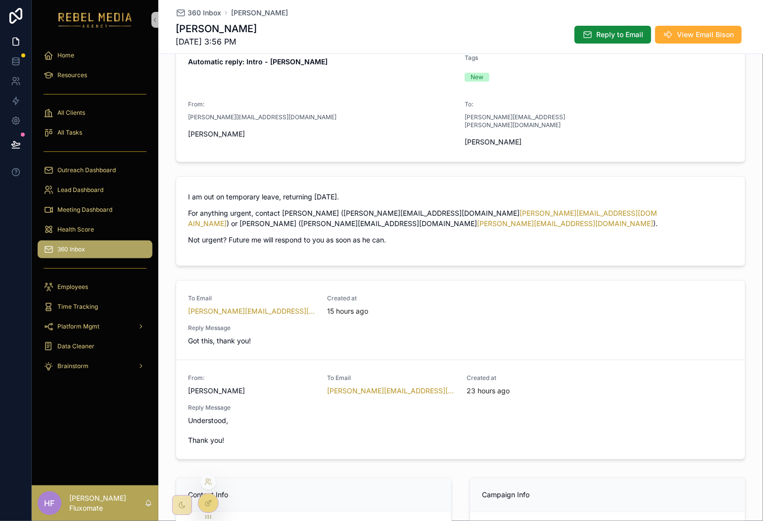
click at [205, 506] on icon at bounding box center [208, 503] width 8 height 8
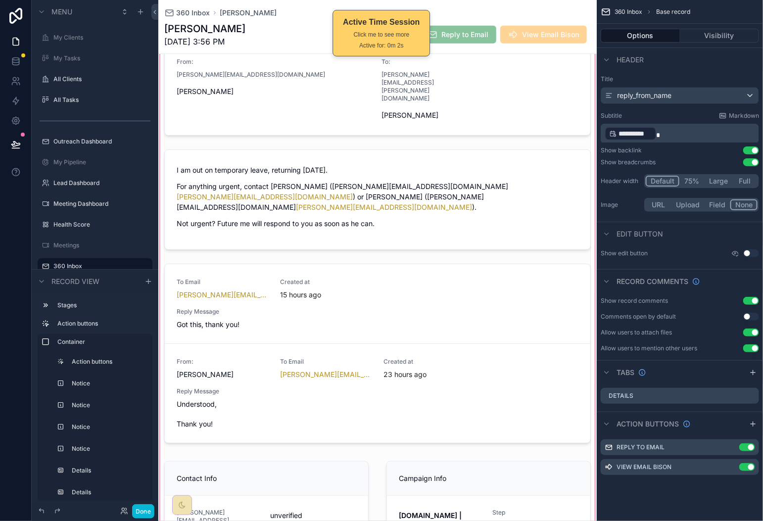
scroll to position [359, 0]
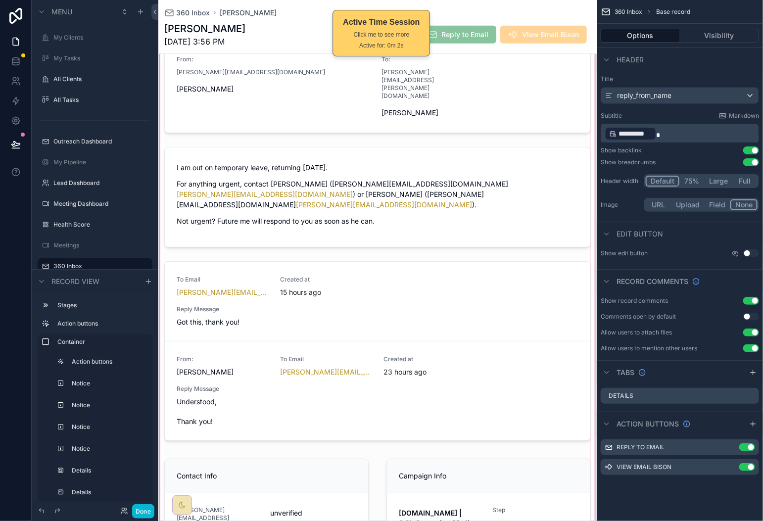
click at [493, 294] on div "scrollable content" at bounding box center [377, 180] width 438 height 794
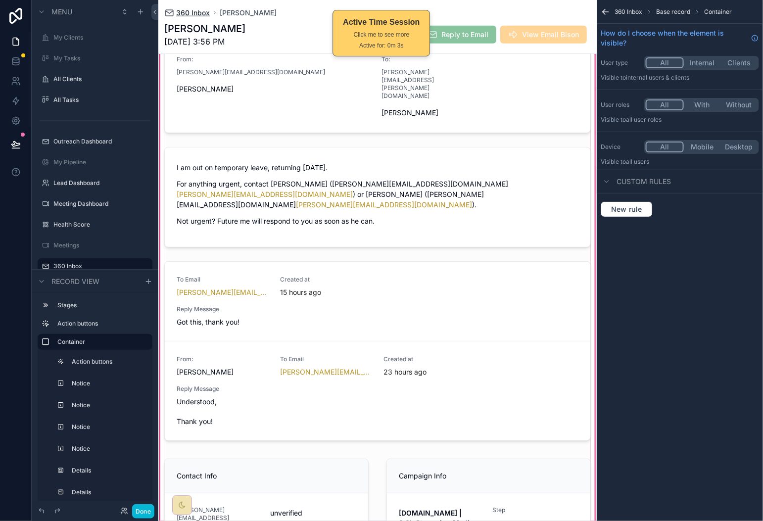
click at [195, 12] on span "360 Inbox" at bounding box center [193, 13] width 34 height 10
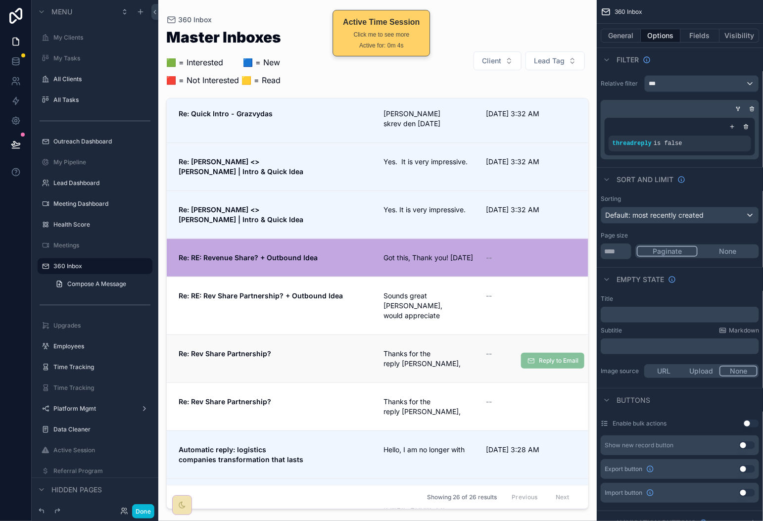
scroll to position [97, 0]
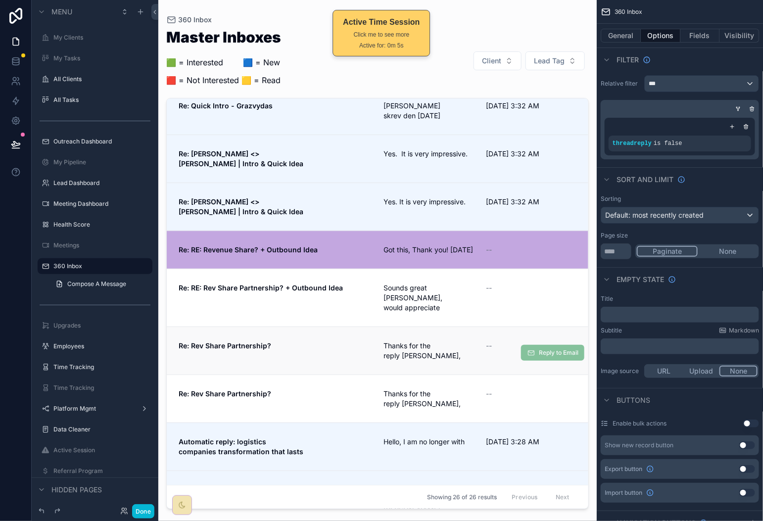
click at [463, 351] on link "Re: Rev Share Partnership? Thanks for the reply [PERSON_NAME], -- Reply to Email" at bounding box center [378, 351] width 422 height 48
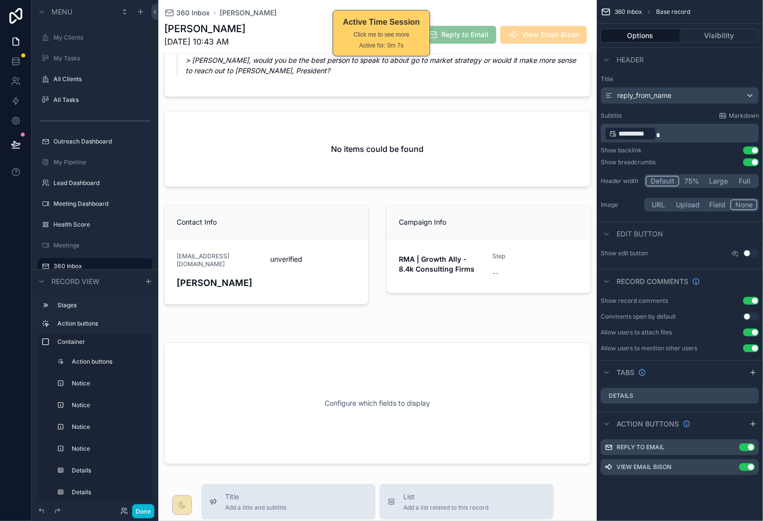
scroll to position [876, 0]
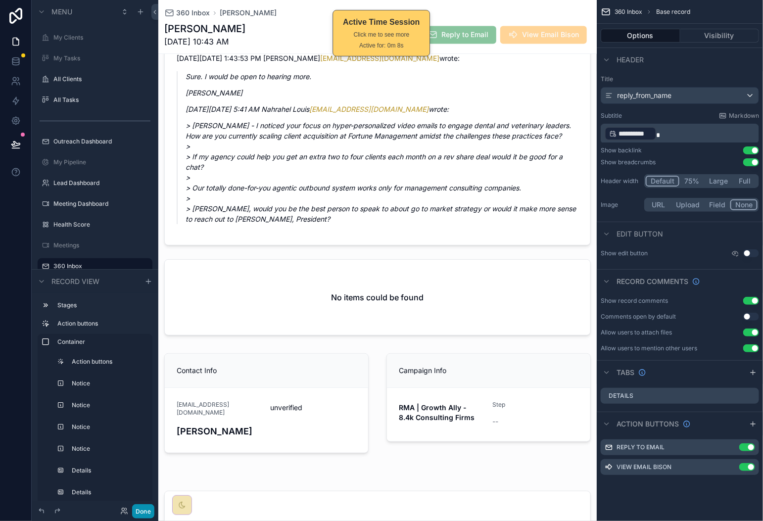
drag, startPoint x: 146, startPoint y: 509, endPoint x: 153, endPoint y: 504, distance: 8.2
click at [147, 509] on button "Done" at bounding box center [143, 511] width 22 height 14
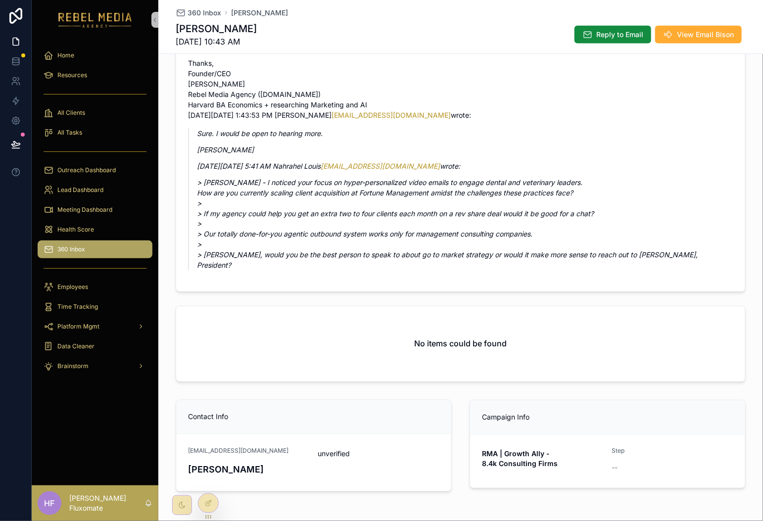
scroll to position [533, 0]
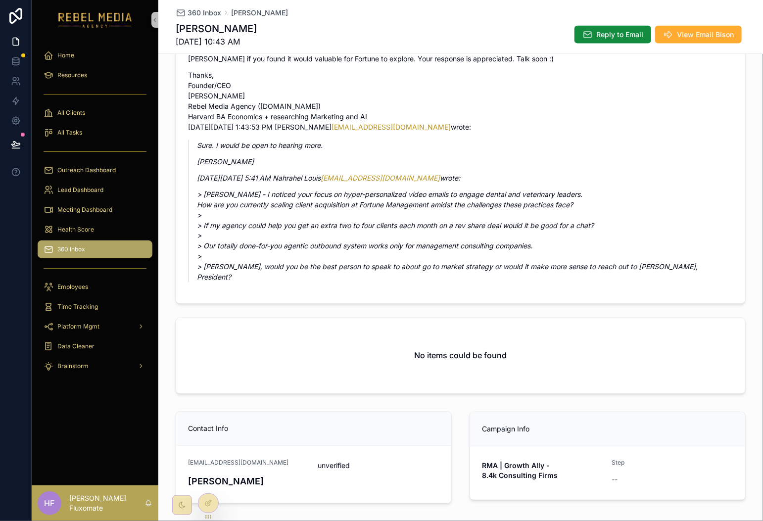
drag, startPoint x: 475, startPoint y: 331, endPoint x: 477, endPoint y: 337, distance: 6.4
click at [475, 333] on div "No items could be found" at bounding box center [460, 355] width 569 height 75
click at [215, 502] on div at bounding box center [208, 503] width 20 height 19
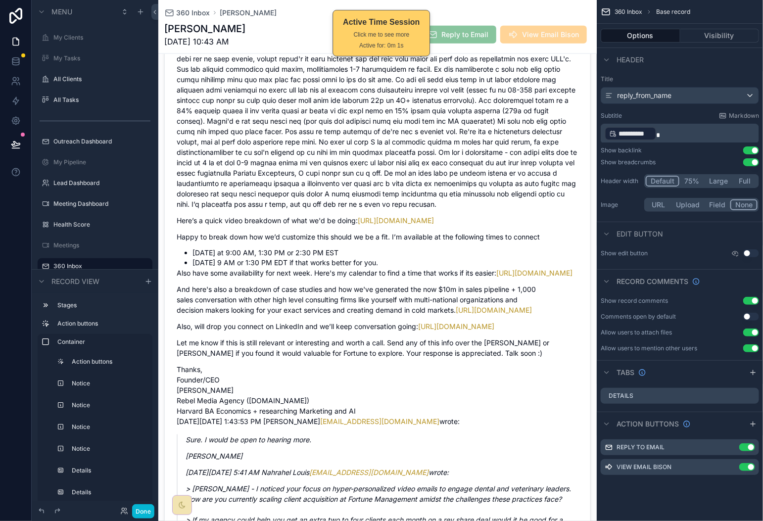
scroll to position [1130, 0]
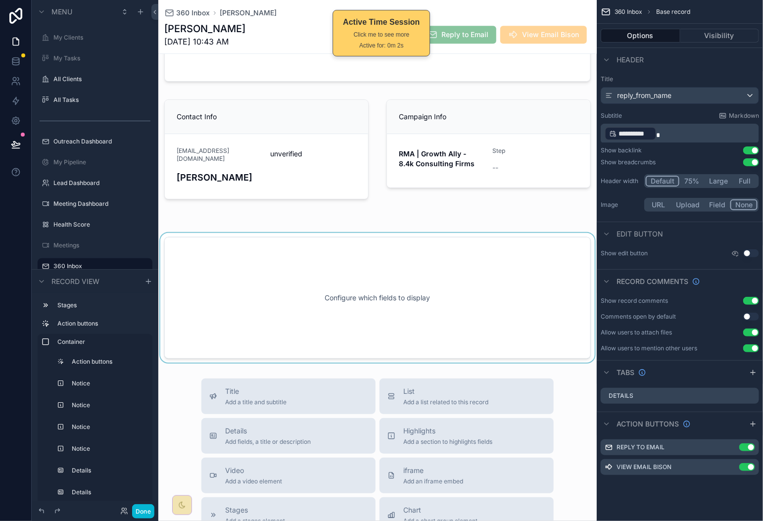
click at [407, 353] on div "scrollable content" at bounding box center [377, 298] width 438 height 130
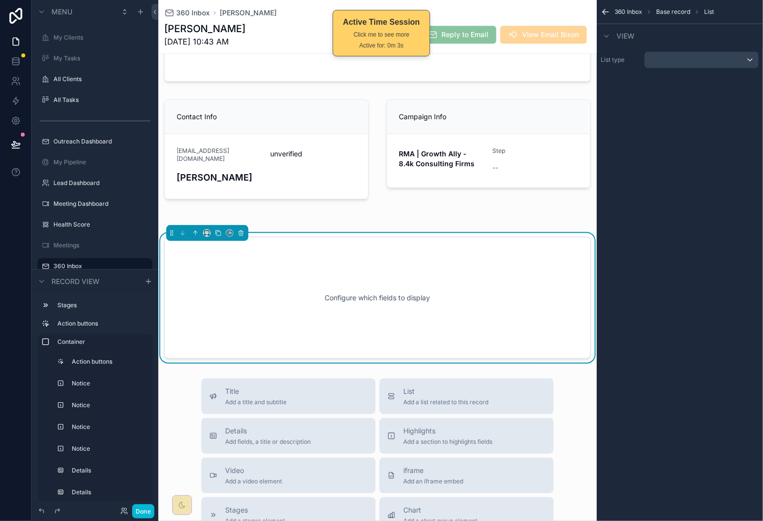
click at [487, 326] on div "Configure which fields to display" at bounding box center [378, 297] width 394 height 89
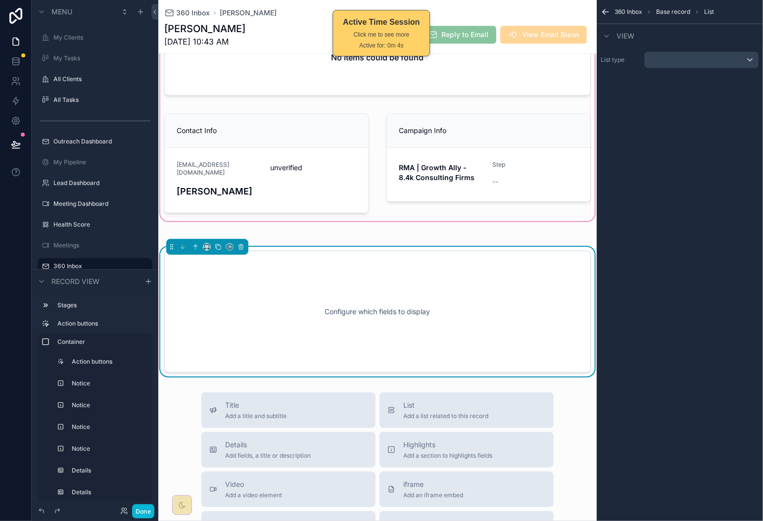
scroll to position [1025, 0]
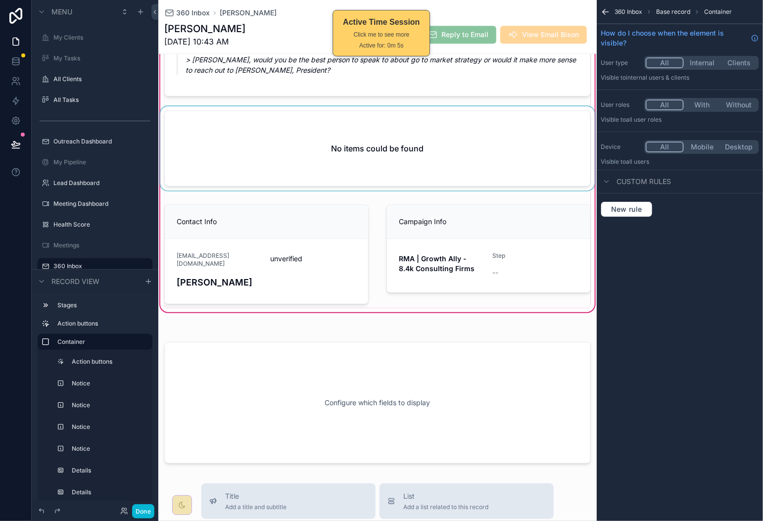
click at [443, 194] on div "scrollable content" at bounding box center [377, 150] width 438 height 88
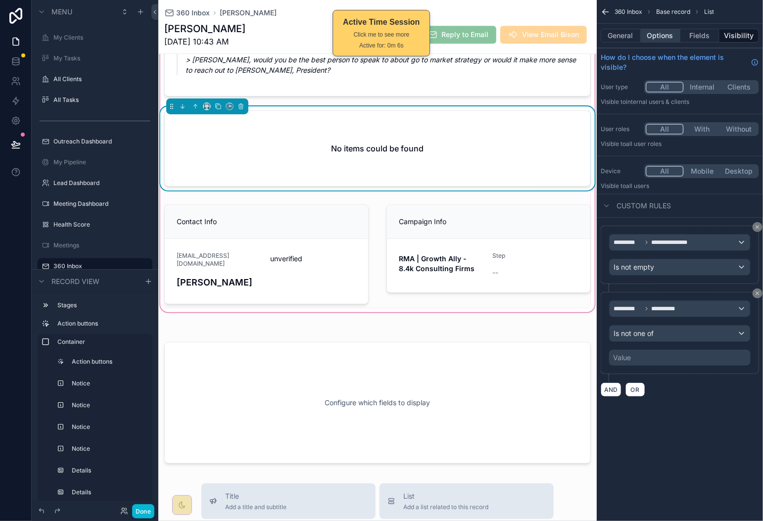
click at [668, 38] on button "Options" at bounding box center [661, 36] width 40 height 14
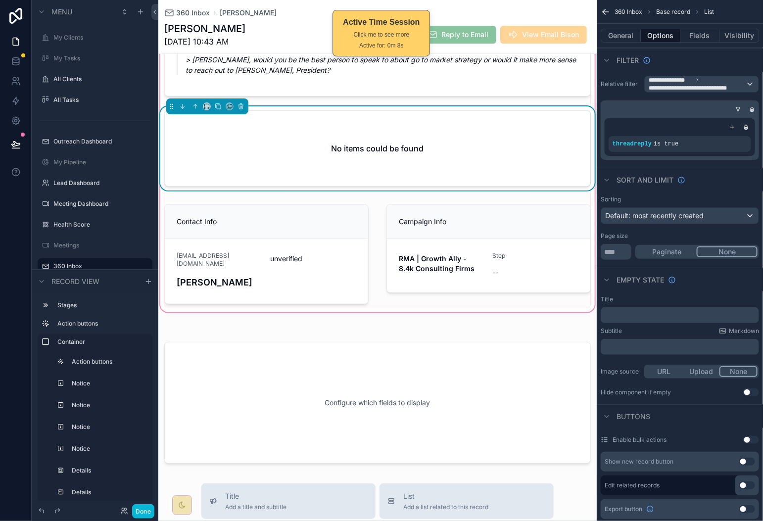
click at [669, 322] on div "﻿" at bounding box center [680, 315] width 158 height 16
click at [662, 317] on p "﻿" at bounding box center [681, 315] width 152 height 8
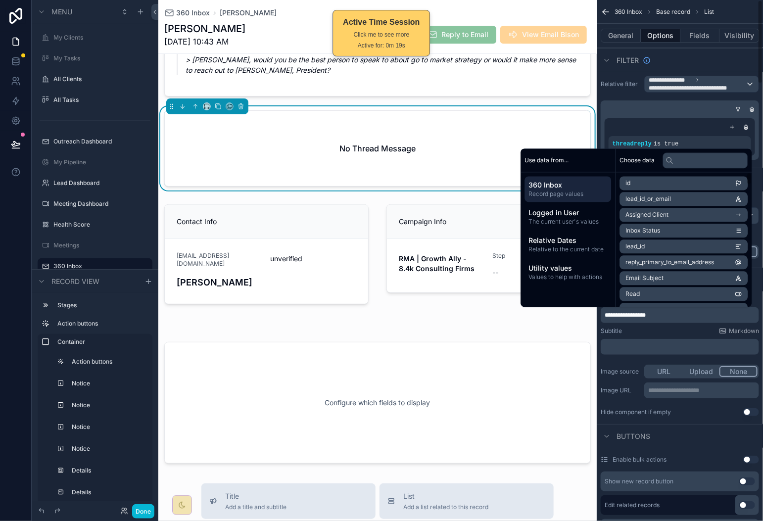
click at [679, 330] on div "Subtitle Markdown" at bounding box center [680, 331] width 158 height 8
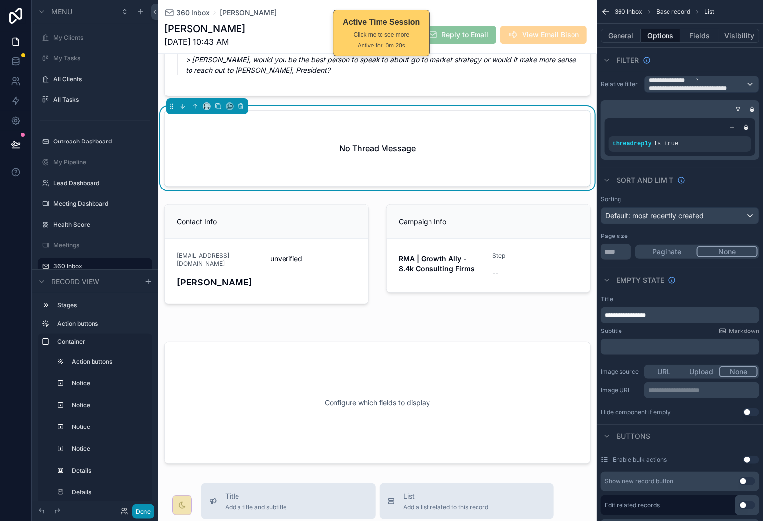
click at [135, 518] on button "Done" at bounding box center [143, 511] width 22 height 14
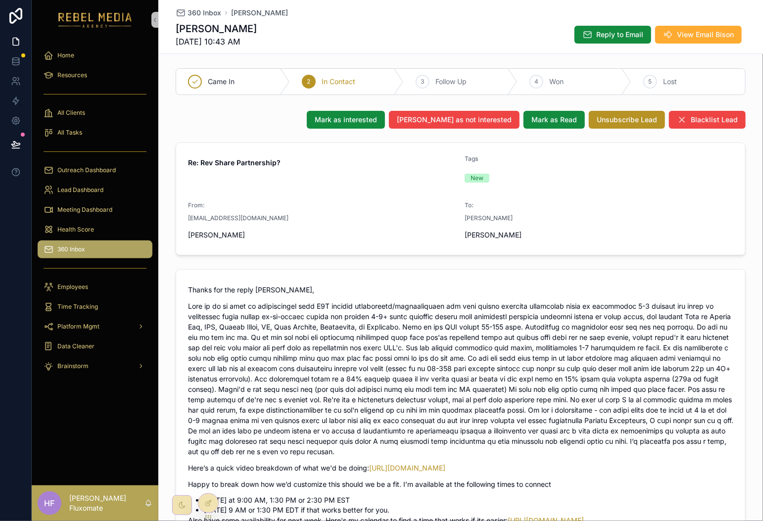
scroll to position [0, 0]
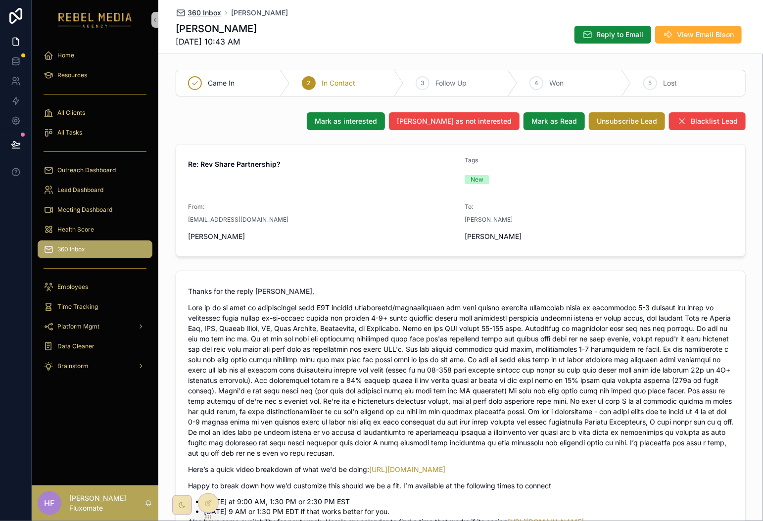
click at [196, 16] on span "360 Inbox" at bounding box center [205, 13] width 34 height 10
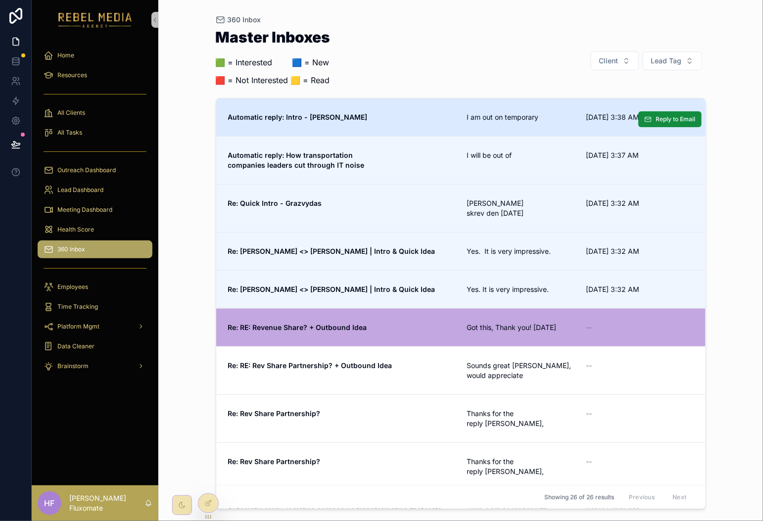
click at [383, 126] on link "Automatic reply: Intro - [PERSON_NAME] am out on temporary [DATE] 3:38 AM Reply…" at bounding box center [460, 117] width 489 height 38
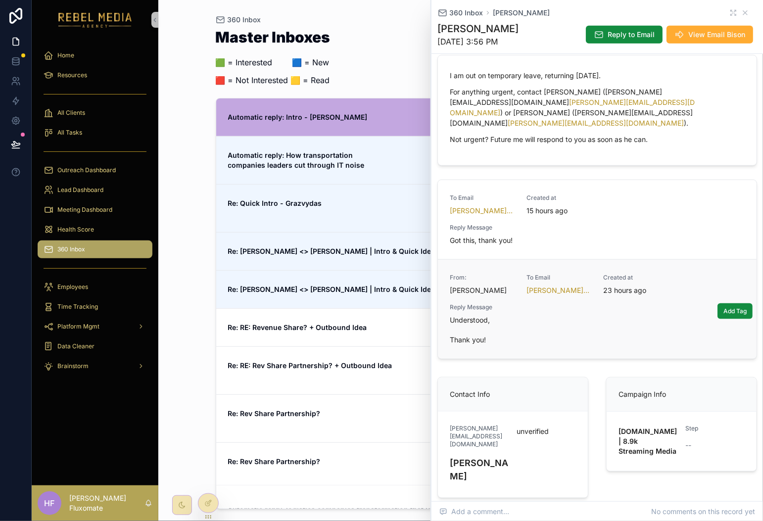
scroll to position [168, 0]
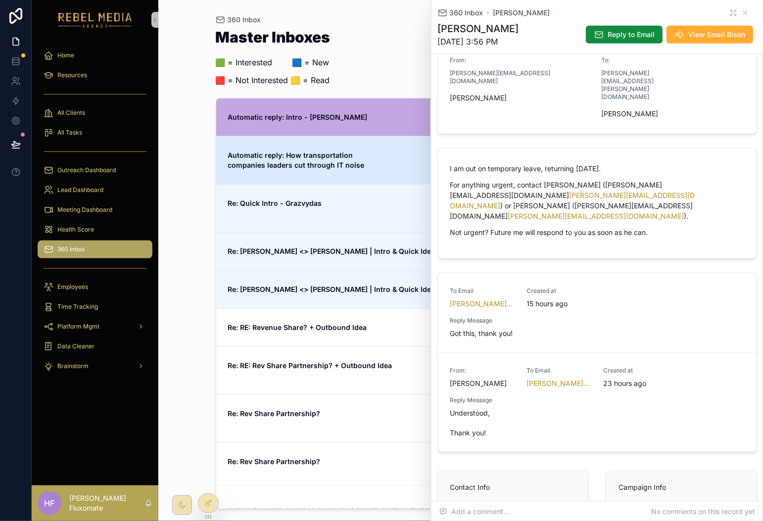
click at [352, 167] on strong "Automatic reply: How transportation companies leaders cut through IT noise" at bounding box center [296, 160] width 137 height 18
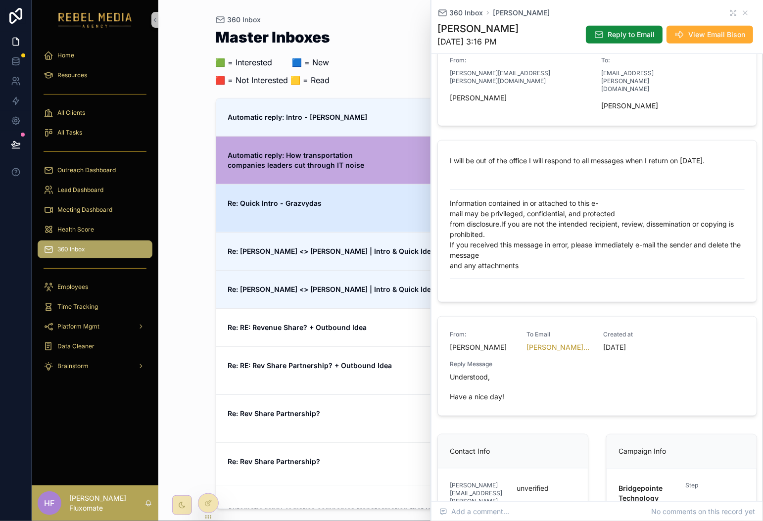
click at [349, 201] on span "Re: Quick Intro - Grazvydas" at bounding box center [341, 203] width 227 height 10
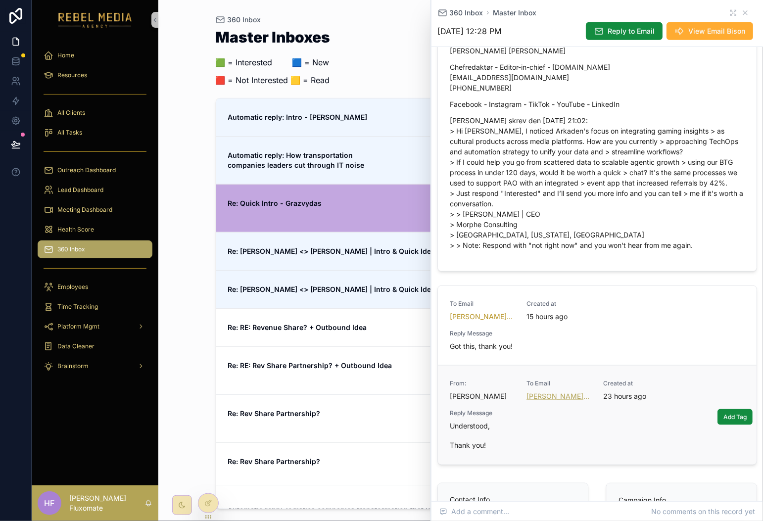
scroll to position [432, 0]
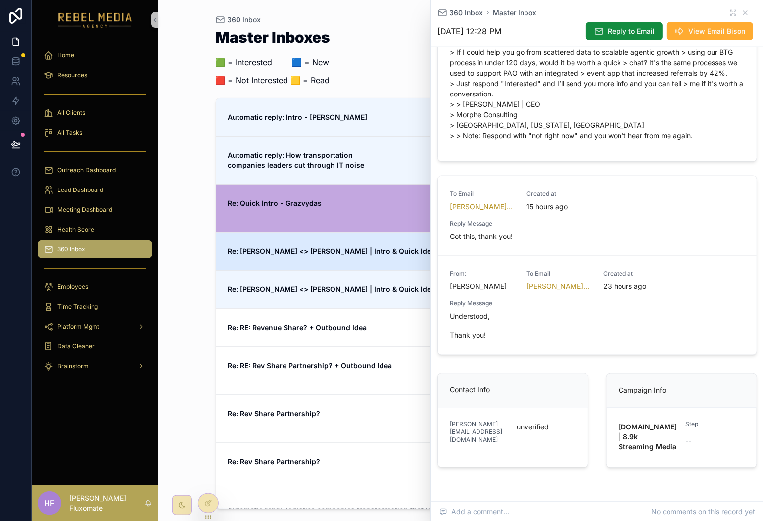
click at [368, 256] on span "Re: [PERSON_NAME] <> [PERSON_NAME] | Intro & Quick Idea" at bounding box center [341, 251] width 227 height 10
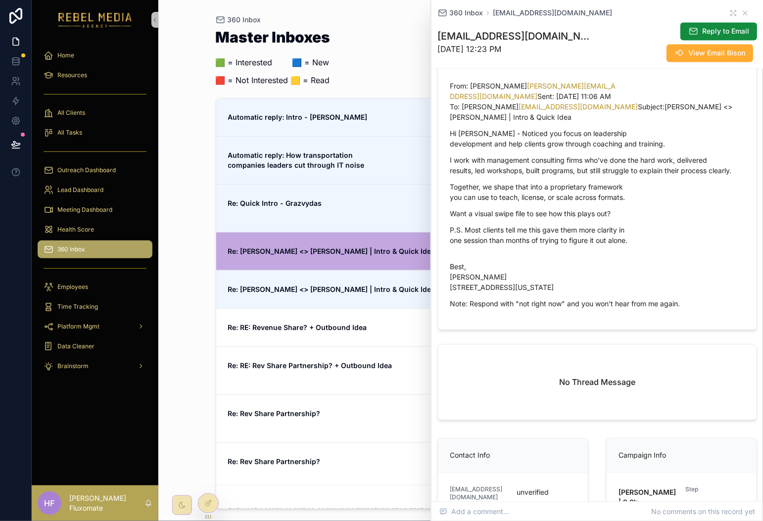
scroll to position [1015, 0]
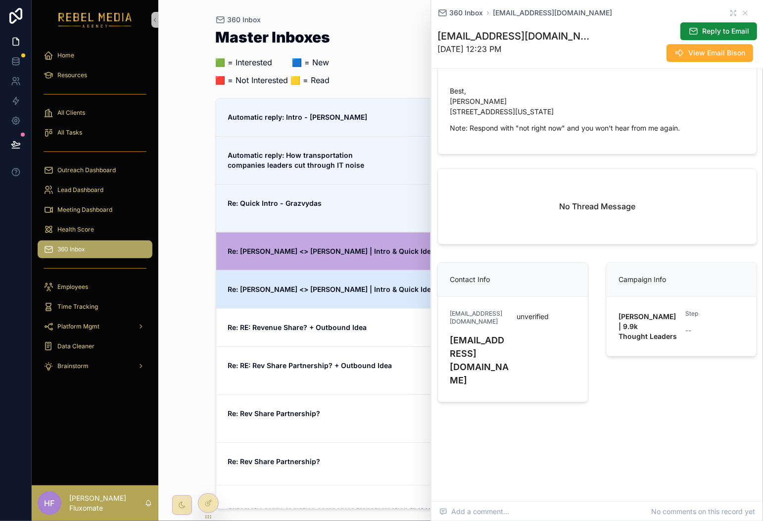
click at [351, 277] on link "Re: [PERSON_NAME] <> [PERSON_NAME] | Intro & Quick Idea Yes. It is very impress…" at bounding box center [460, 289] width 489 height 38
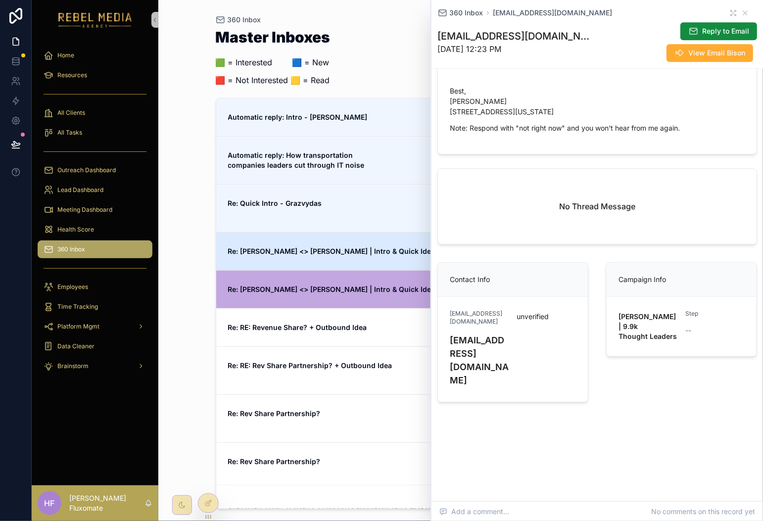
click at [333, 255] on strong "Re: [PERSON_NAME] <> [PERSON_NAME] | Intro & Quick Idea" at bounding box center [331, 251] width 207 height 8
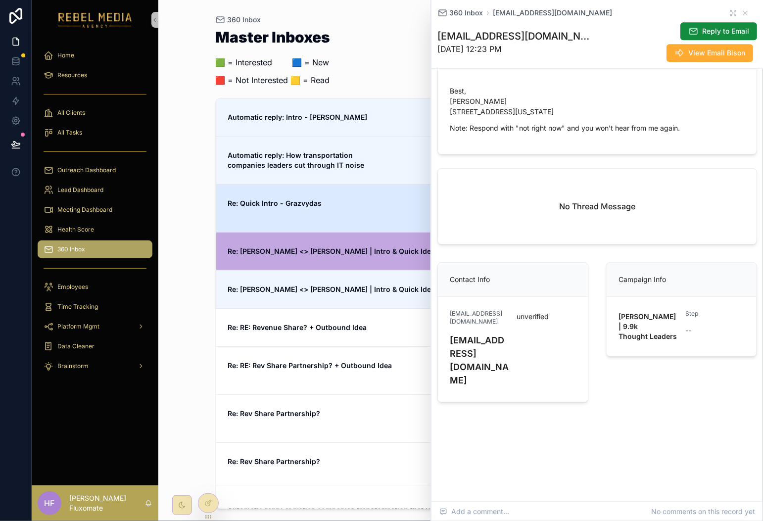
click at [369, 203] on span "Re: Quick Intro - Grazvydas" at bounding box center [341, 203] width 227 height 10
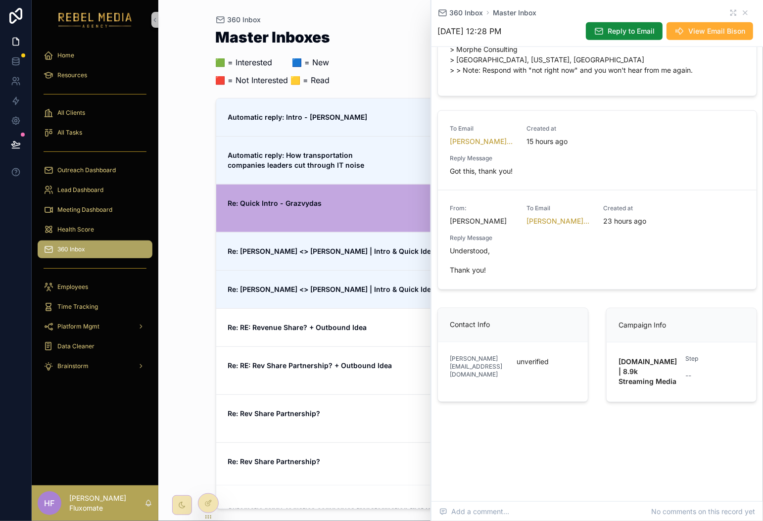
scroll to position [488, 0]
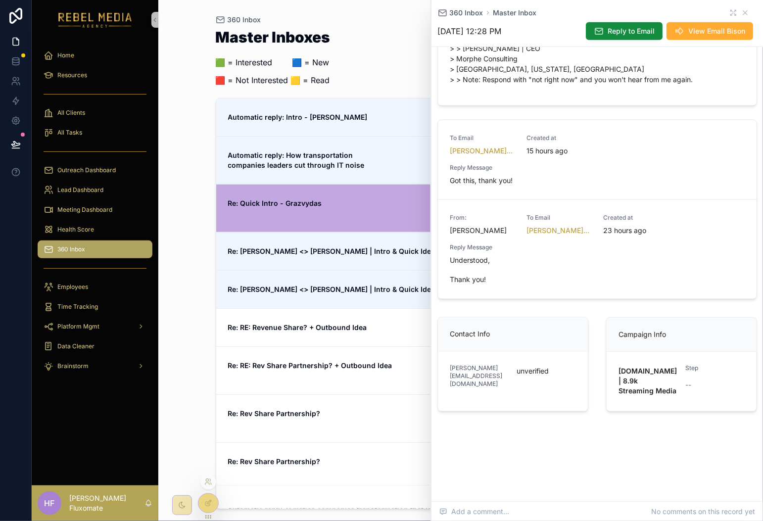
drag, startPoint x: 212, startPoint y: 504, endPoint x: 213, endPoint y: 494, distance: 10.0
click at [212, 504] on icon at bounding box center [208, 503] width 8 height 8
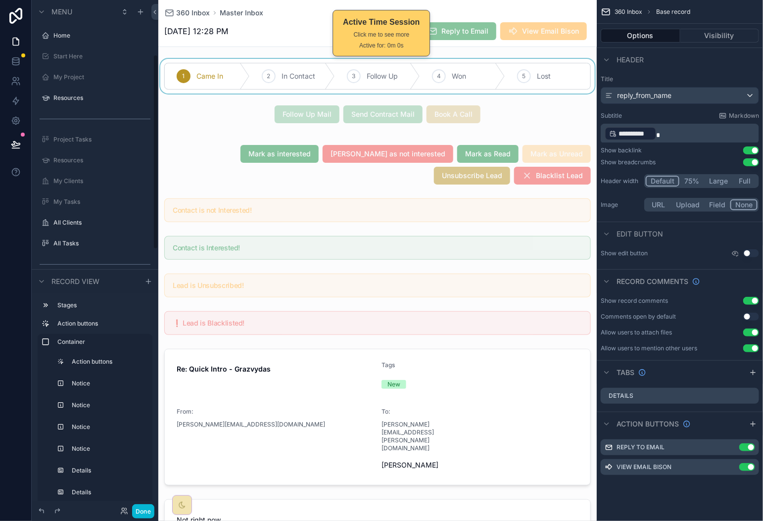
scroll to position [143, 0]
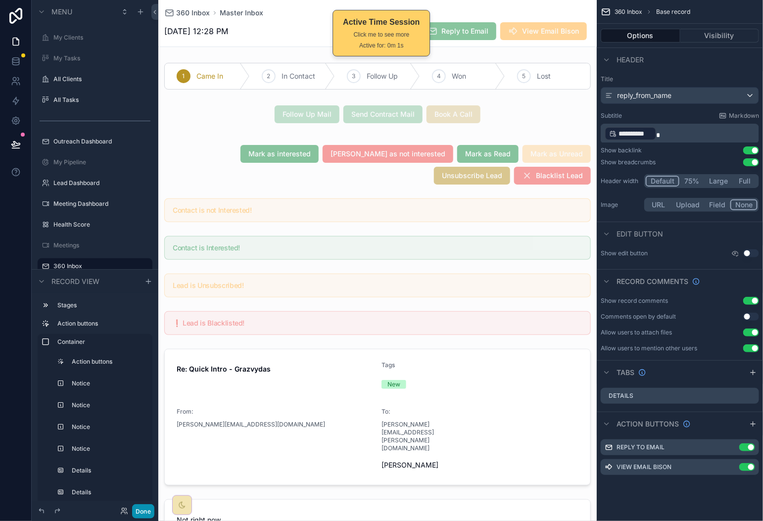
click at [148, 513] on button "Done" at bounding box center [143, 511] width 22 height 14
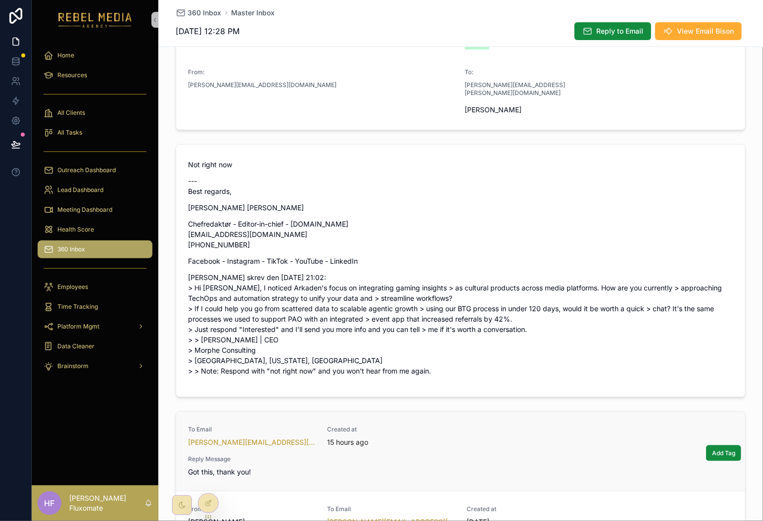
scroll to position [396, 0]
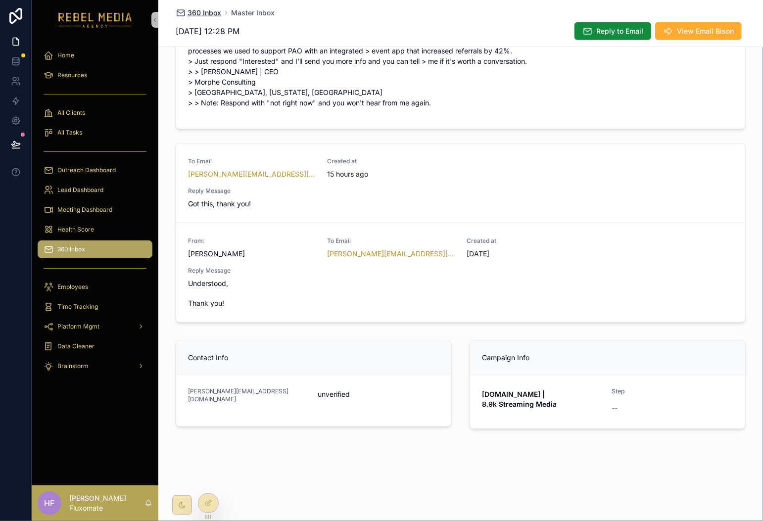
click at [198, 10] on span "360 Inbox" at bounding box center [205, 13] width 34 height 10
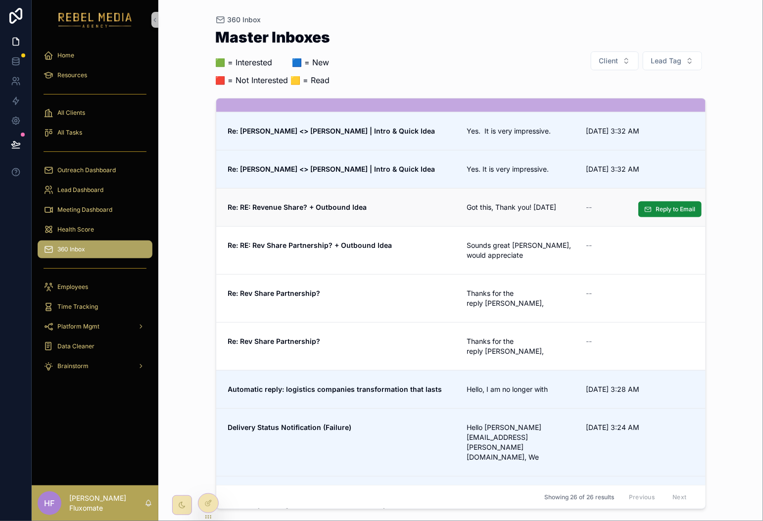
scroll to position [120, 0]
click at [508, 202] on link "Re: RE: Revenue Share? + Outbound Idea Got this, Thank you! [DATE] -- Reply to …" at bounding box center [460, 208] width 489 height 38
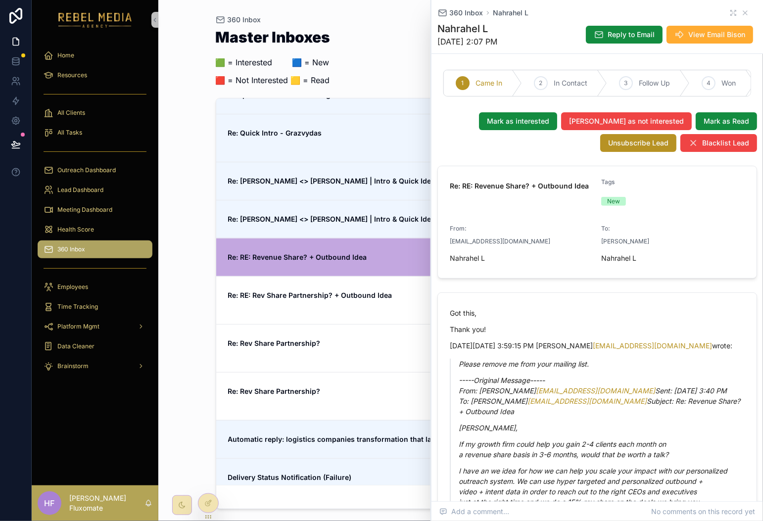
click at [193, 110] on div "360 Inbox Master Inboxes 🟩 = Interested ‎ ‎ ‎ ‎ ‎ ‎‎ ‎ 🟦 = New 🟥 = Not Interest…" at bounding box center [460, 260] width 605 height 521
drag, startPoint x: 735, startPoint y: 11, endPoint x: 695, endPoint y: 59, distance: 63.2
click at [741, 11] on icon "scrollable content" at bounding box center [745, 13] width 8 height 8
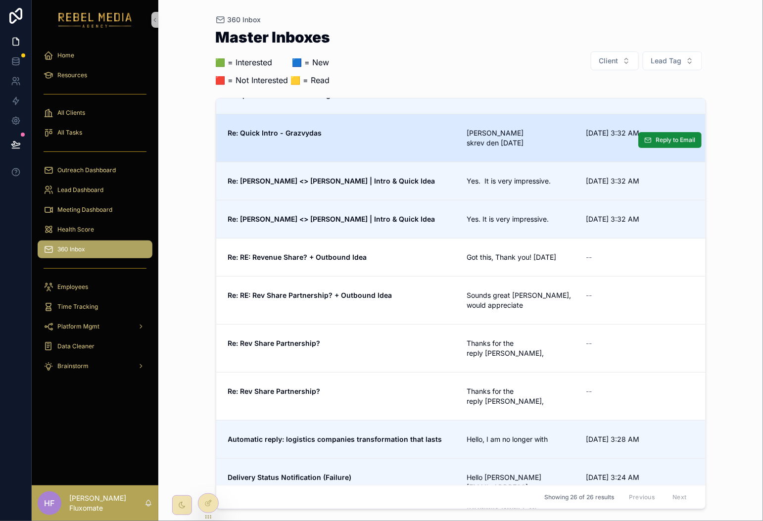
click at [454, 143] on div "Re: Quick Intro - Grazvydas [PERSON_NAME] skrev den [DATE] [DATE] 3:32 AM" at bounding box center [461, 138] width 466 height 20
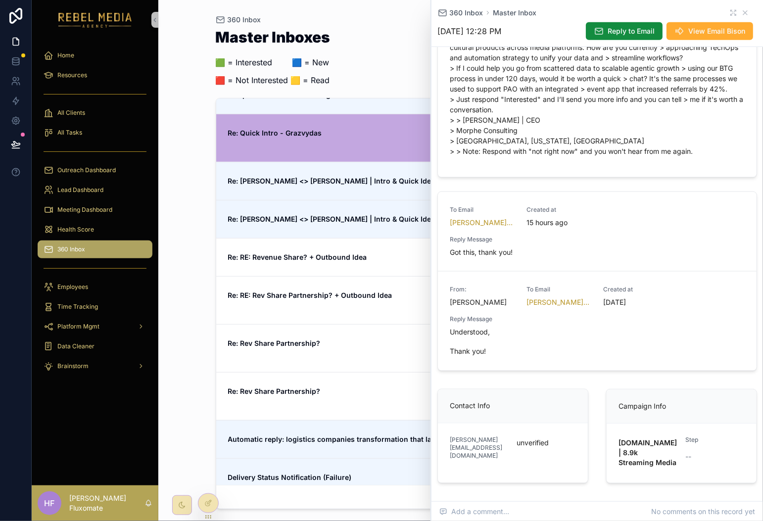
scroll to position [488, 0]
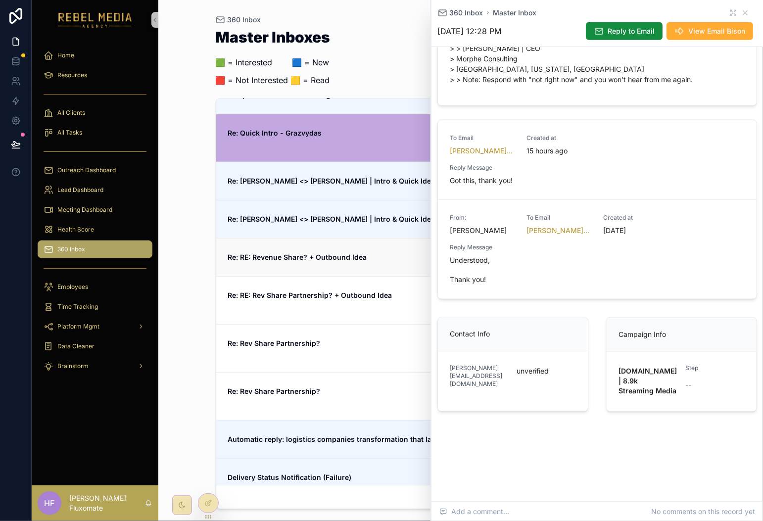
click at [403, 262] on span "Re: RE: Revenue Share? + Outbound Idea" at bounding box center [341, 257] width 227 height 10
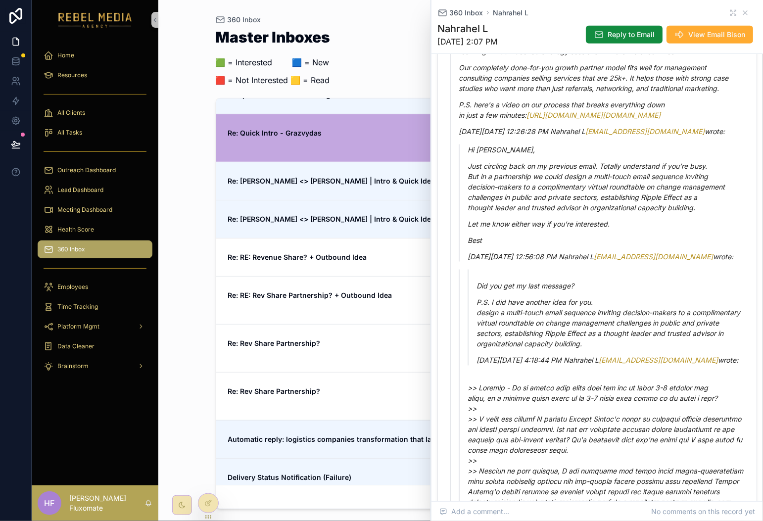
scroll to position [495, 0]
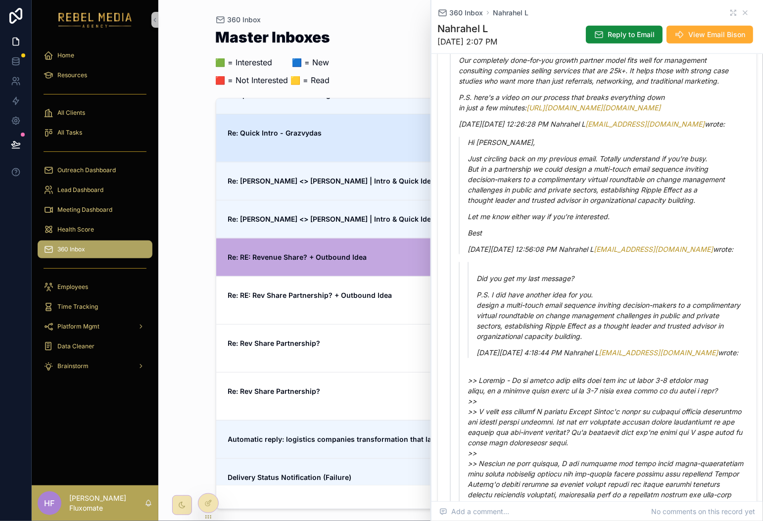
click at [395, 142] on div "Re: Quick Intro - Grazvydas" at bounding box center [341, 138] width 227 height 20
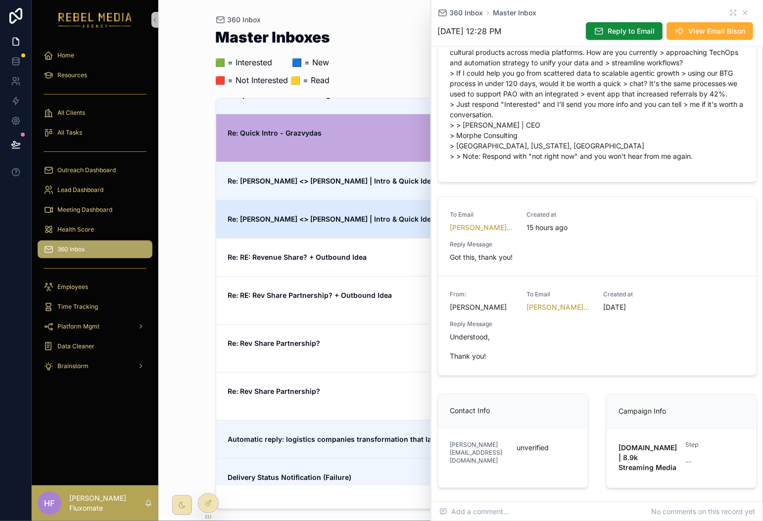
scroll to position [414, 0]
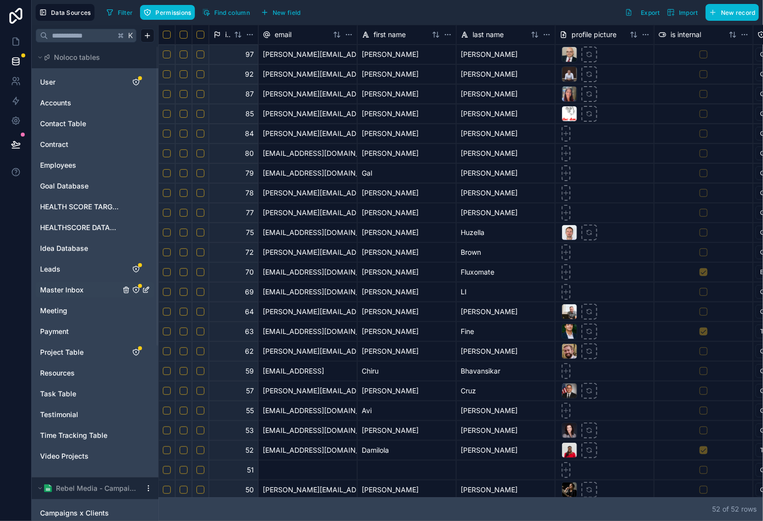
click at [72, 286] on span "Master Inbox" at bounding box center [62, 290] width 44 height 10
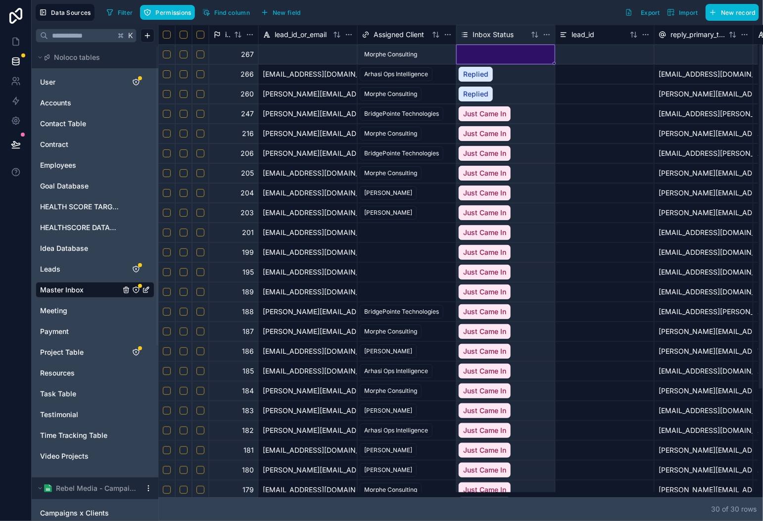
click at [476, 57] on div at bounding box center [506, 54] width 98 height 19
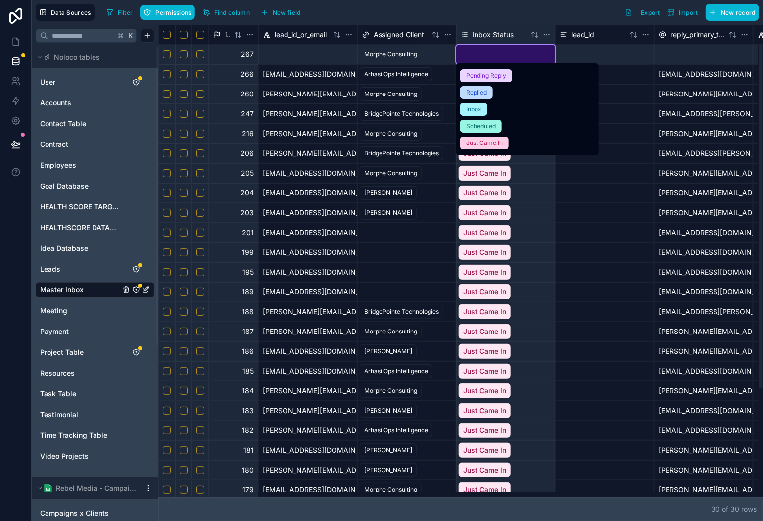
click at [478, 94] on div "Replied" at bounding box center [476, 92] width 21 height 9
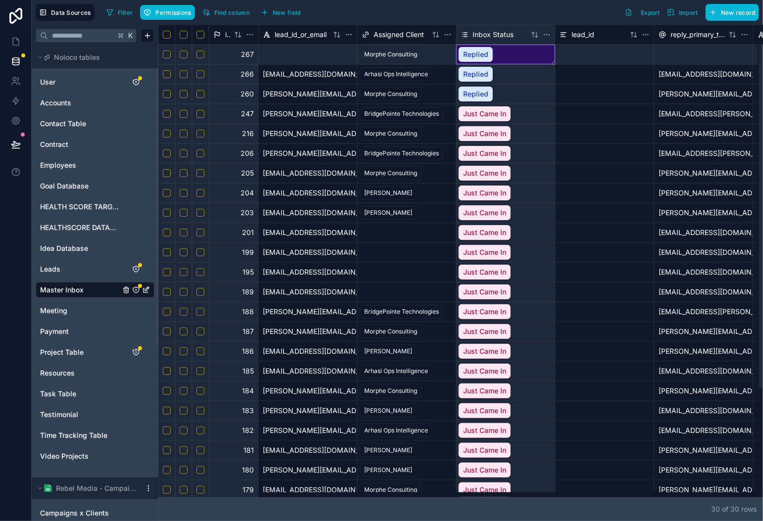
click at [537, 134] on div "Just Came In" at bounding box center [506, 133] width 98 height 19
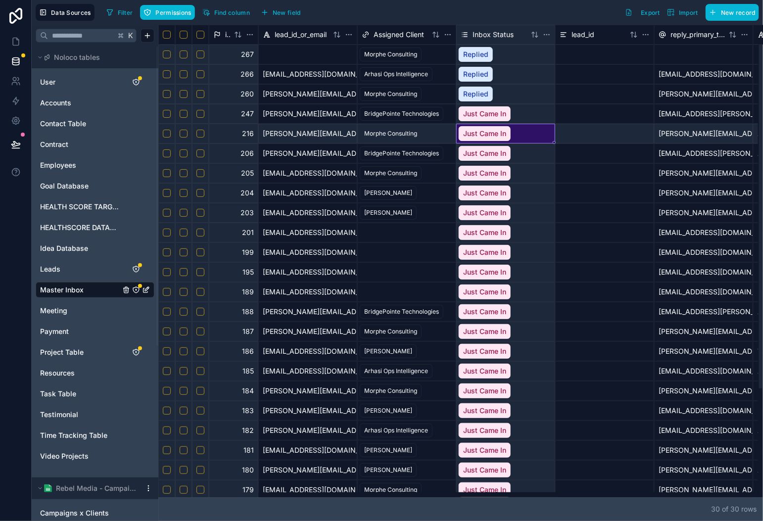
click at [537, 134] on div "Just Came In" at bounding box center [506, 133] width 98 height 19
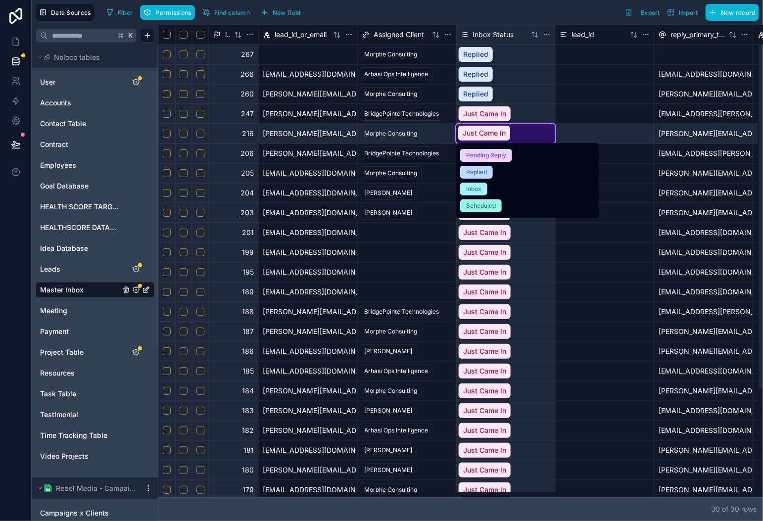
click at [627, 121] on div at bounding box center [604, 114] width 99 height 20
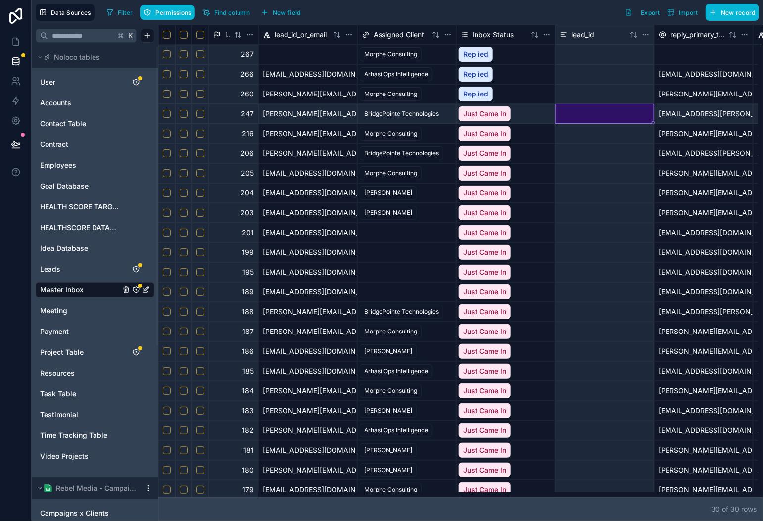
drag, startPoint x: 309, startPoint y: 498, endPoint x: 495, endPoint y: 499, distance: 186.5
click at [395, 496] on div "id lead_id_or_email Assigned Client Inbox Status lead_id reply_primary_to_email…" at bounding box center [460, 273] width 605 height 496
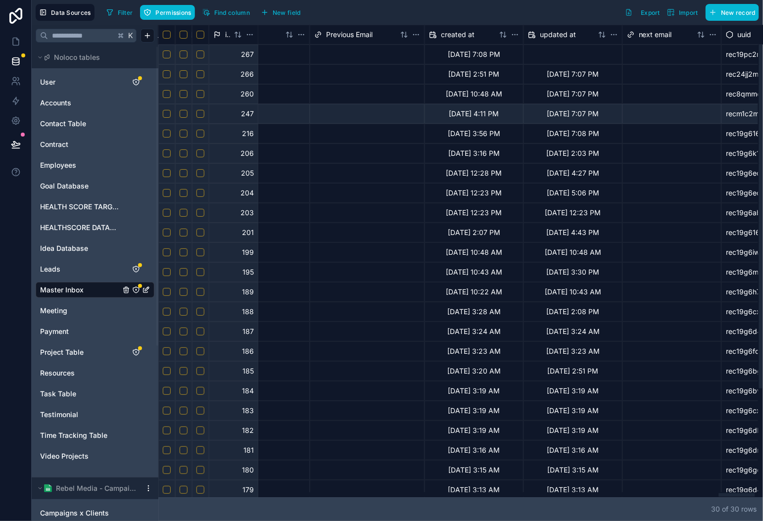
scroll to position [0, 9498]
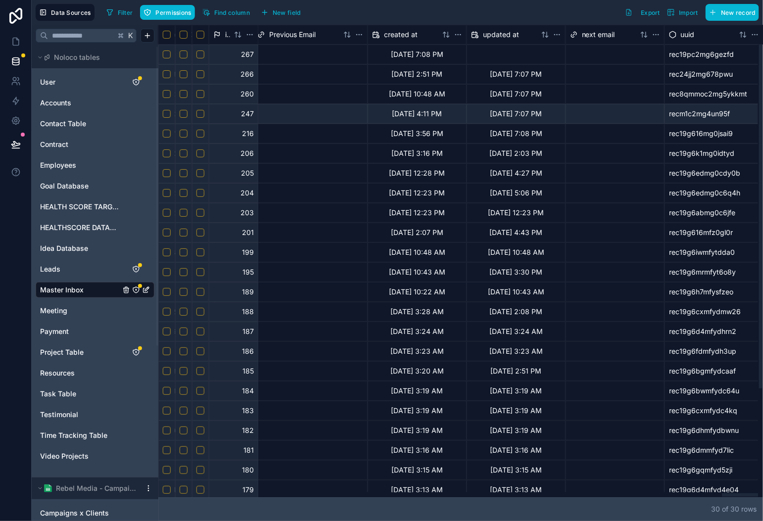
drag, startPoint x: 491, startPoint y: 496, endPoint x: 746, endPoint y: 466, distance: 256.6
click at [746, 492] on div at bounding box center [458, 494] width 600 height 5
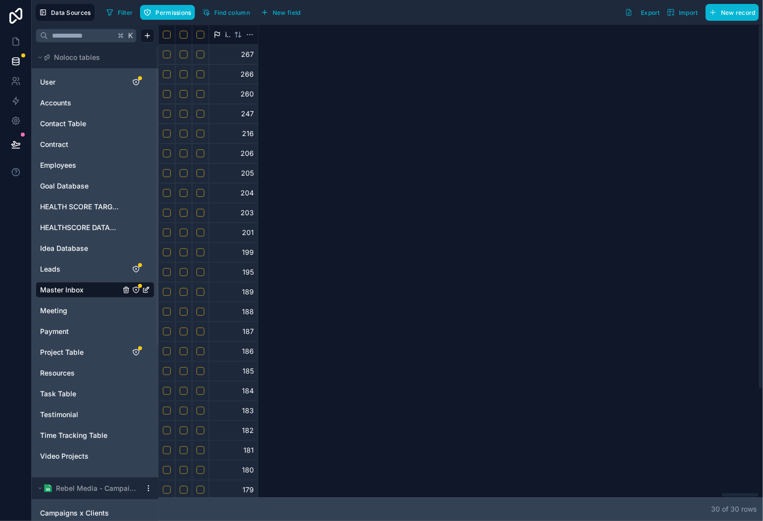
scroll to position [0, 9498]
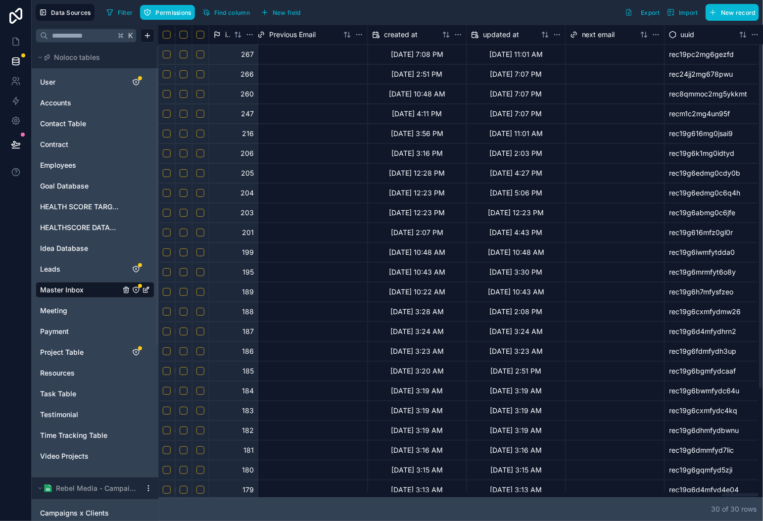
drag, startPoint x: 403, startPoint y: 495, endPoint x: 850, endPoint y: 367, distance: 465.9
click at [758, 492] on div at bounding box center [458, 494] width 600 height 5
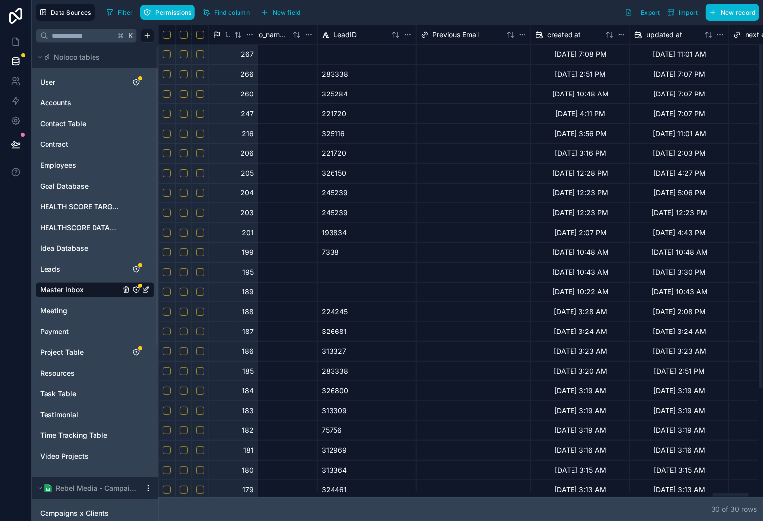
drag, startPoint x: 599, startPoint y: 495, endPoint x: 731, endPoint y: 487, distance: 132.3
click at [730, 492] on div at bounding box center [458, 494] width 600 height 5
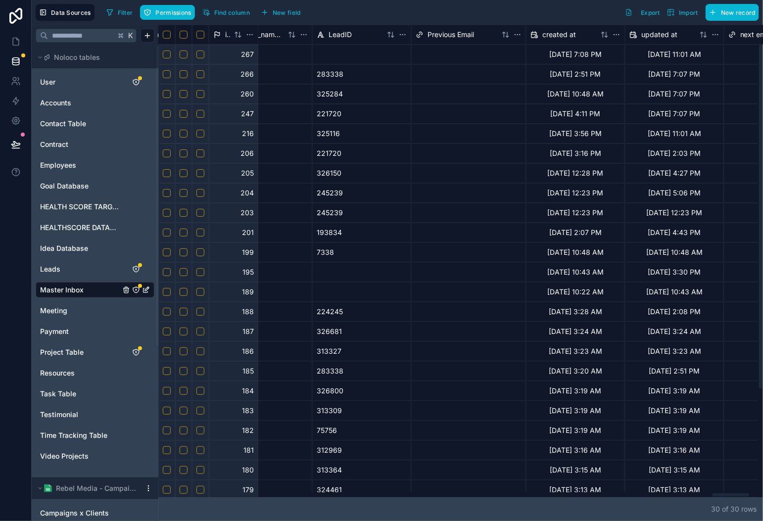
click at [480, 56] on div at bounding box center [469, 54] width 114 height 19
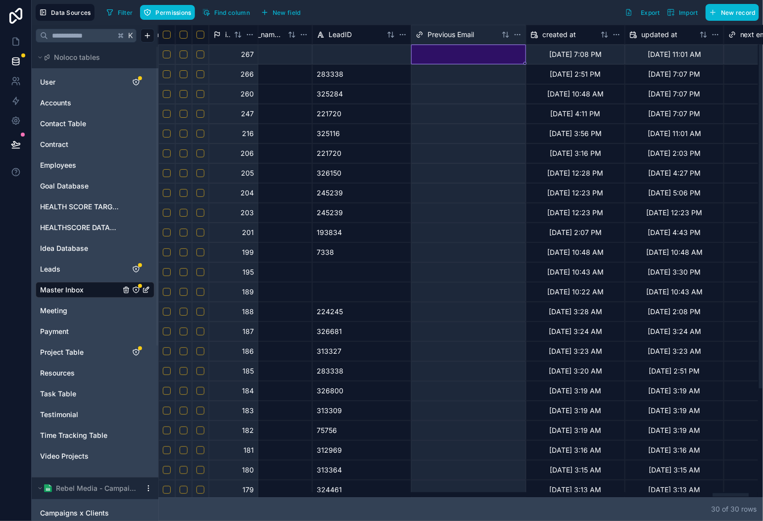
click at [480, 56] on div at bounding box center [469, 54] width 114 height 19
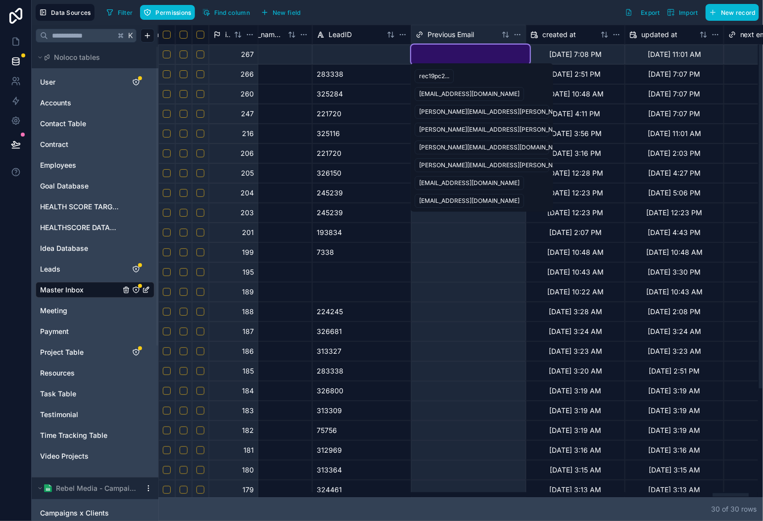
click at [454, 318] on div at bounding box center [469, 311] width 114 height 19
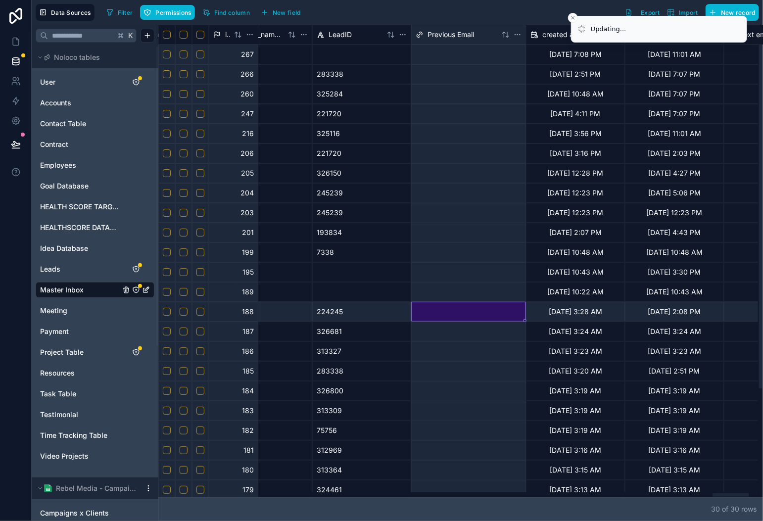
drag, startPoint x: 519, startPoint y: 11, endPoint x: 580, endPoint y: 8, distance: 61.9
click at [519, 11] on div "Filter Permissions Find column New field Export Import New record" at bounding box center [430, 12] width 657 height 17
click at [575, 18] on icon "Close toast" at bounding box center [573, 18] width 6 height 6
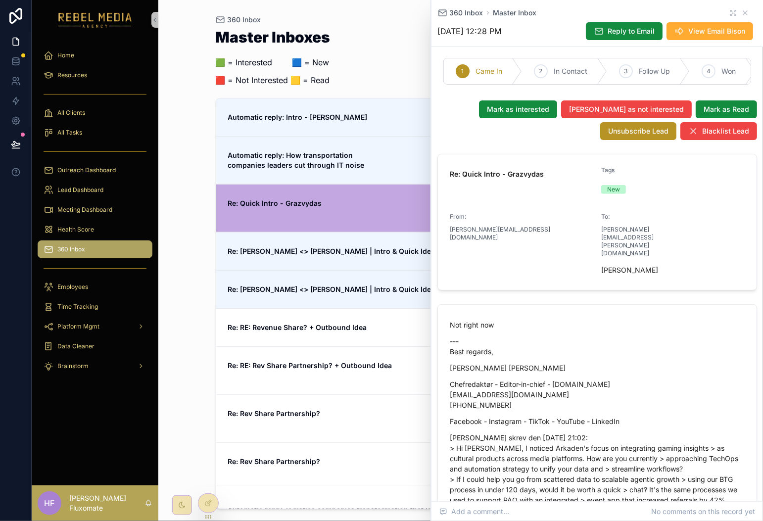
scroll to position [353, 0]
